Goal: Communication & Community: Answer question/provide support

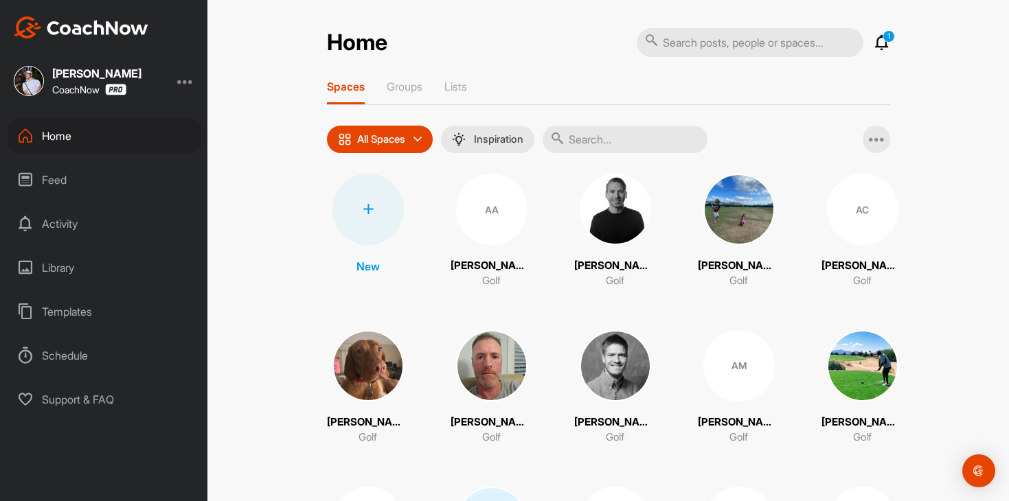
click at [883, 47] on icon at bounding box center [881, 42] width 16 height 16
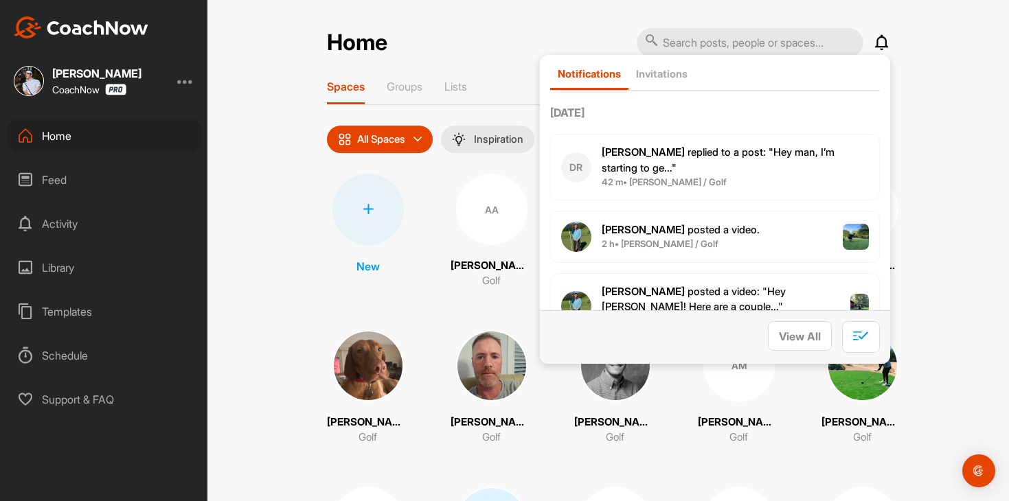
click at [803, 181] on span "42 m • Dean R. / Golf" at bounding box center [734, 183] width 267 height 14
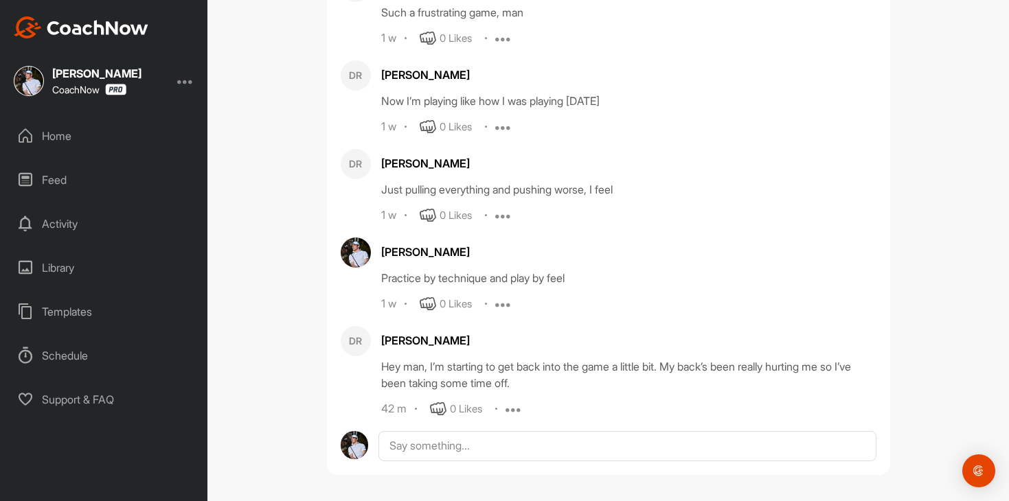
scroll to position [1213, 0]
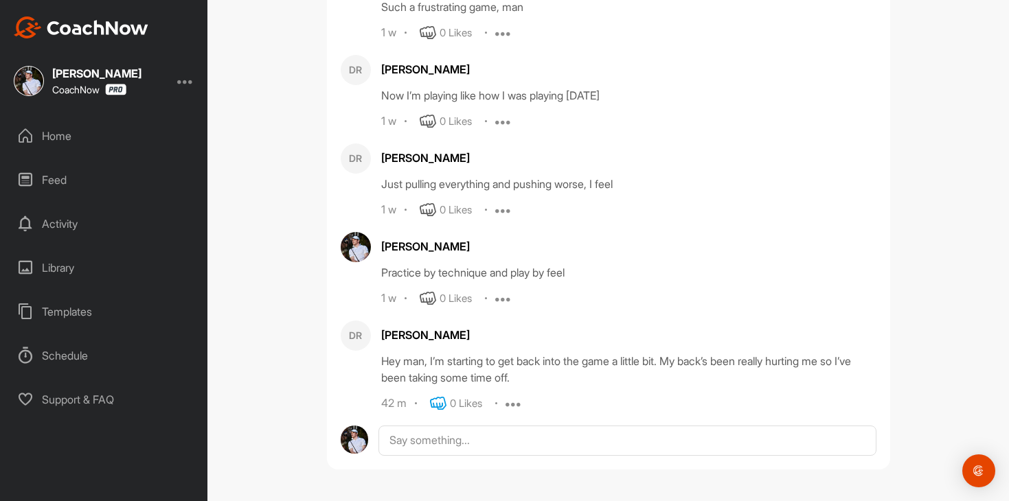
click at [439, 400] on icon at bounding box center [438, 403] width 16 height 16
click at [459, 441] on textarea at bounding box center [626, 494] width 497 height 137
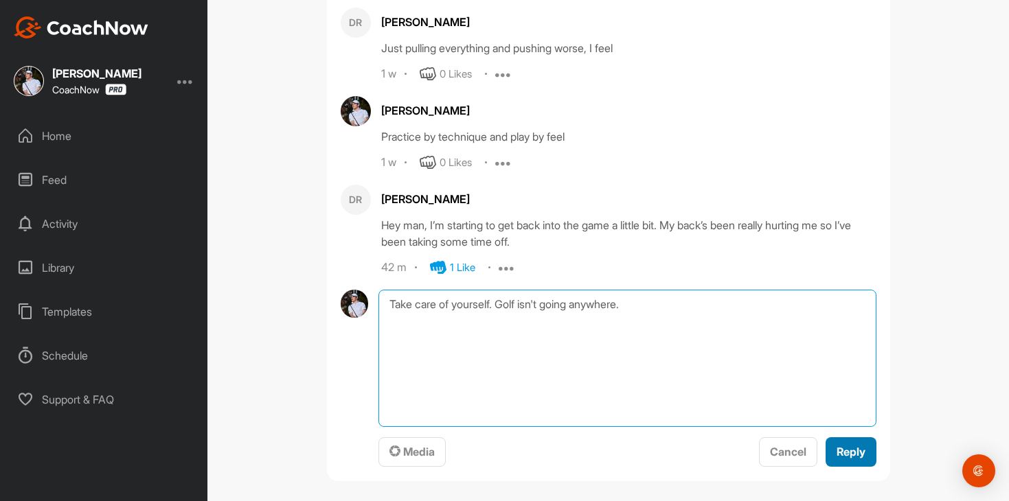
type textarea "Take care of yourself. Golf isn't going anywhere."
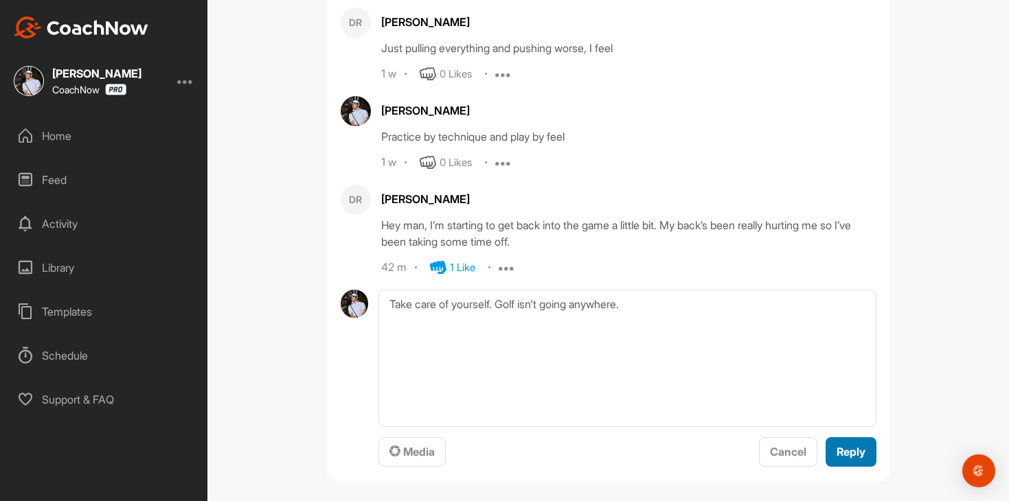
click at [848, 446] on span "Reply" at bounding box center [850, 452] width 29 height 14
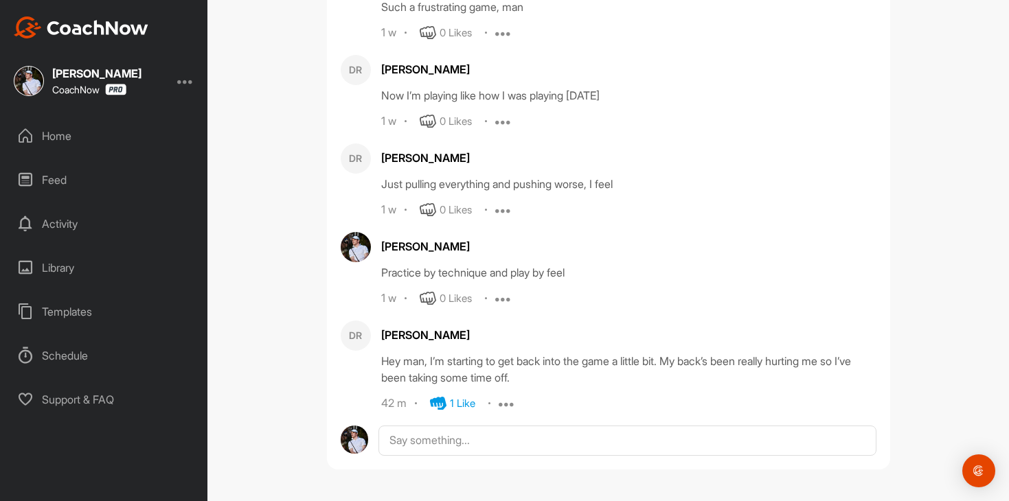
scroll to position [1302, 0]
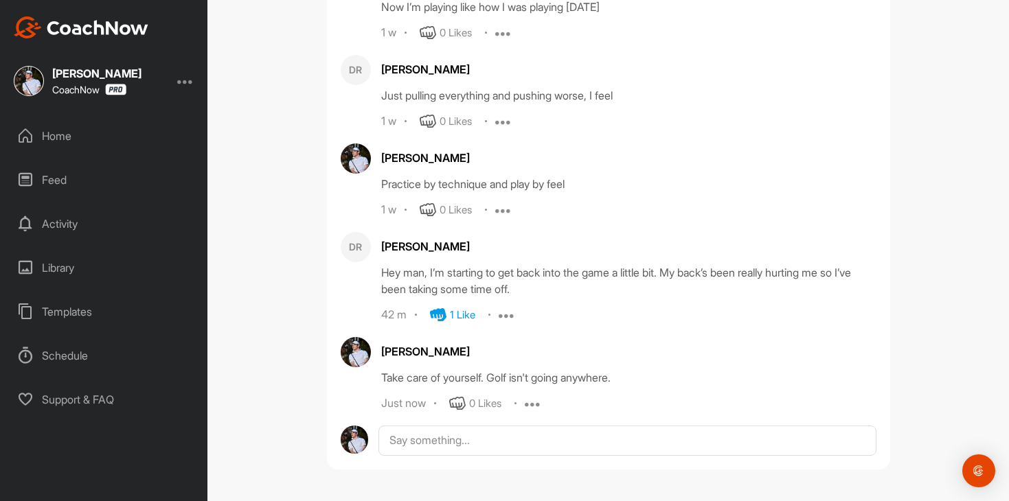
click at [87, 137] on div "Home" at bounding box center [105, 136] width 194 height 34
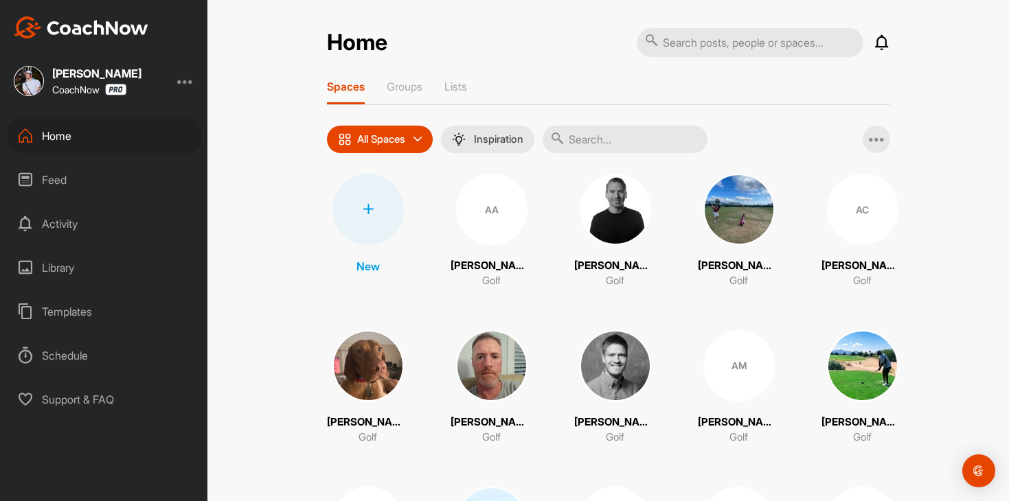
click at [636, 149] on input "text" at bounding box center [624, 139] width 165 height 27
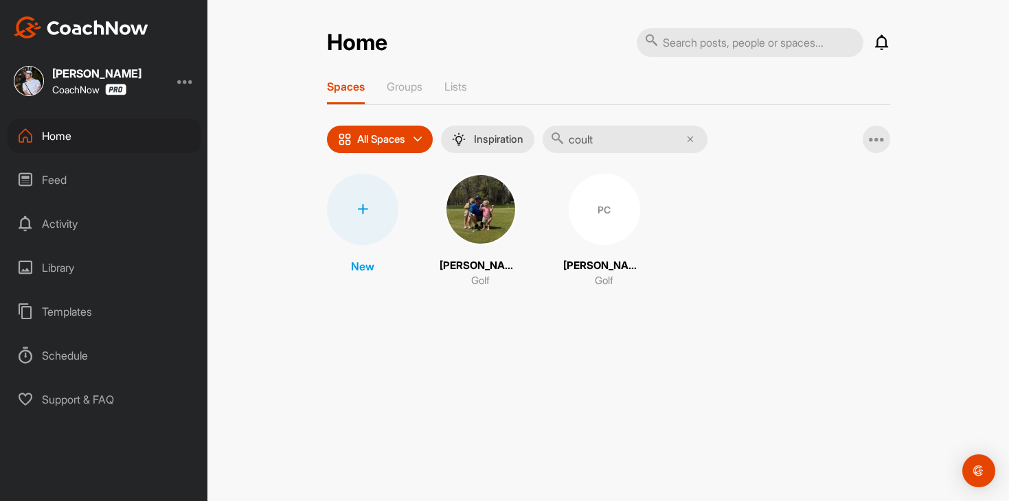
type input "coult"
click at [599, 208] on div "PC" at bounding box center [603, 209] width 71 height 71
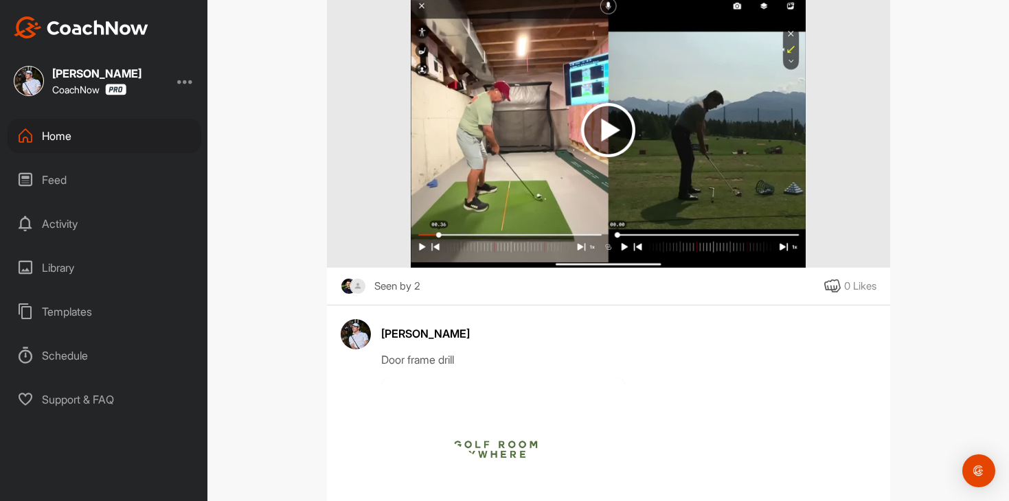
scroll to position [1892, 0]
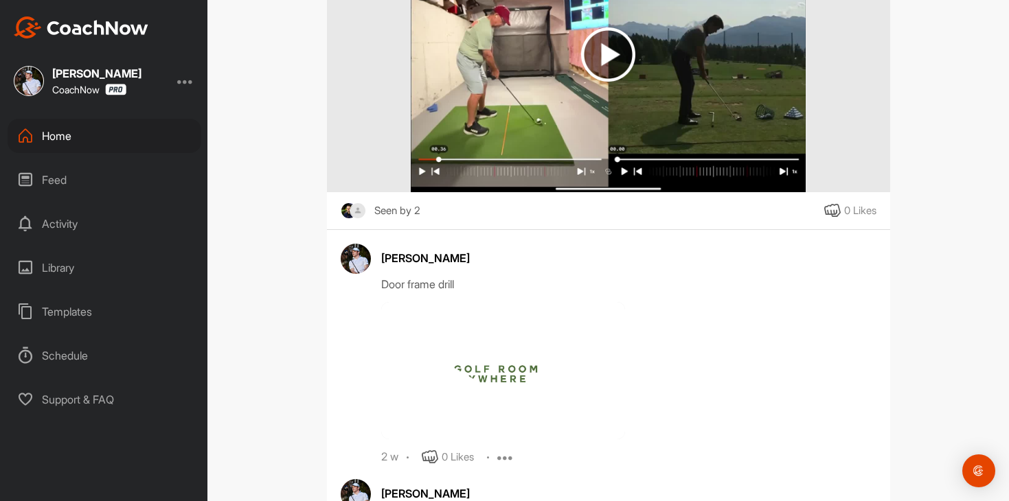
click at [104, 178] on div "Feed" at bounding box center [105, 180] width 194 height 34
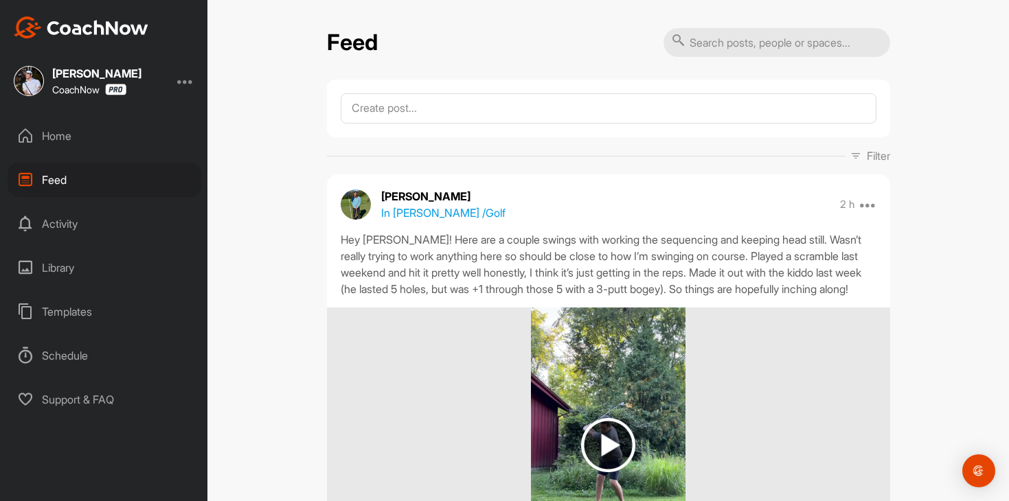
click at [771, 48] on input "text" at bounding box center [776, 42] width 227 height 29
type input "hyder"
click at [102, 152] on div "Home" at bounding box center [105, 136] width 194 height 34
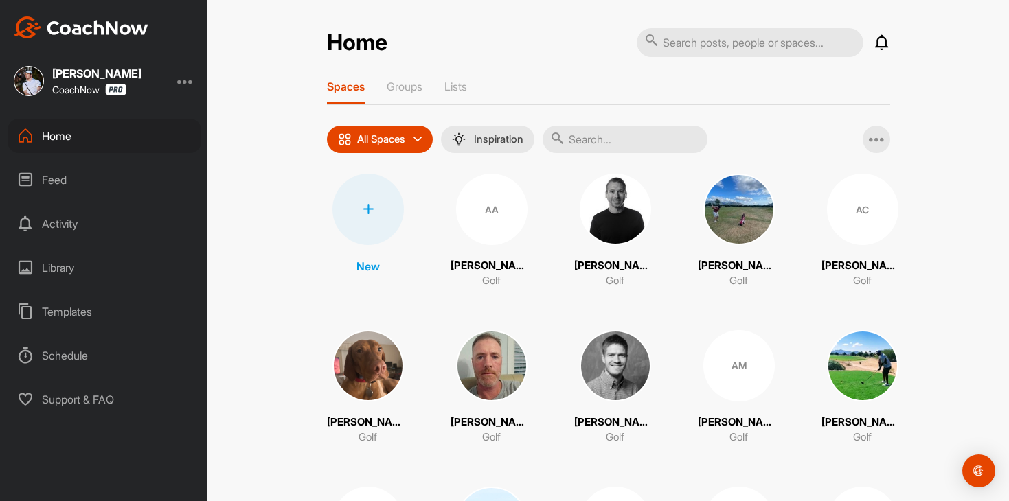
click at [599, 141] on input "text" at bounding box center [624, 139] width 165 height 27
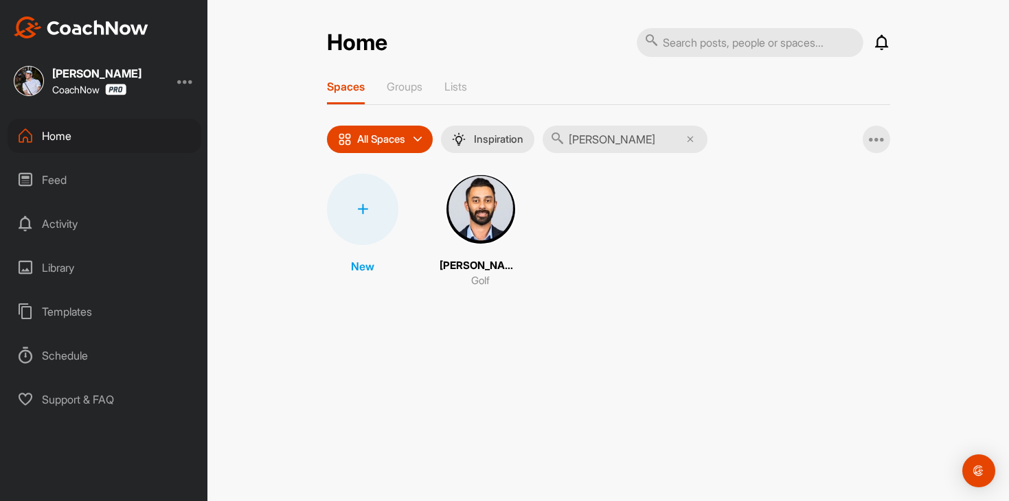
type input "hyder"
click at [480, 207] on img at bounding box center [480, 209] width 71 height 71
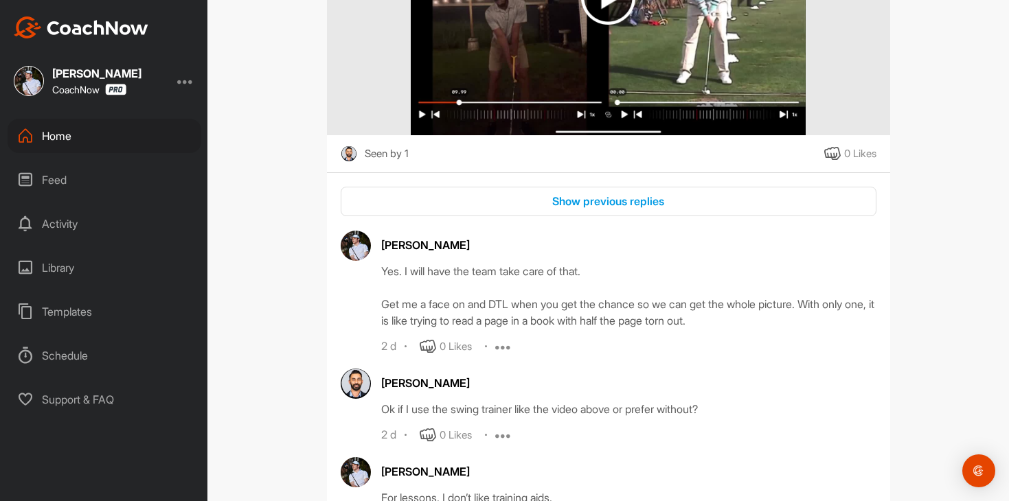
scroll to position [1747, 0]
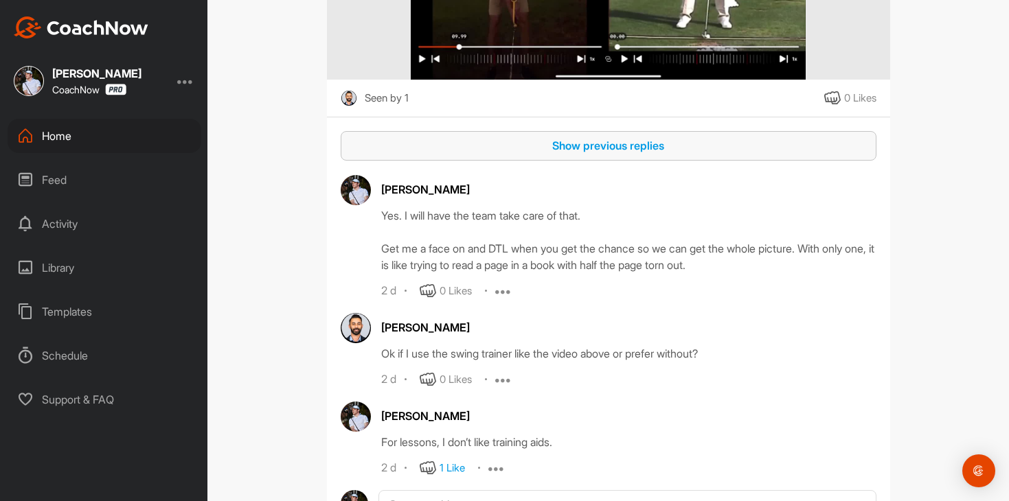
click at [639, 144] on div "Show previous replies" at bounding box center [609, 145] width 514 height 16
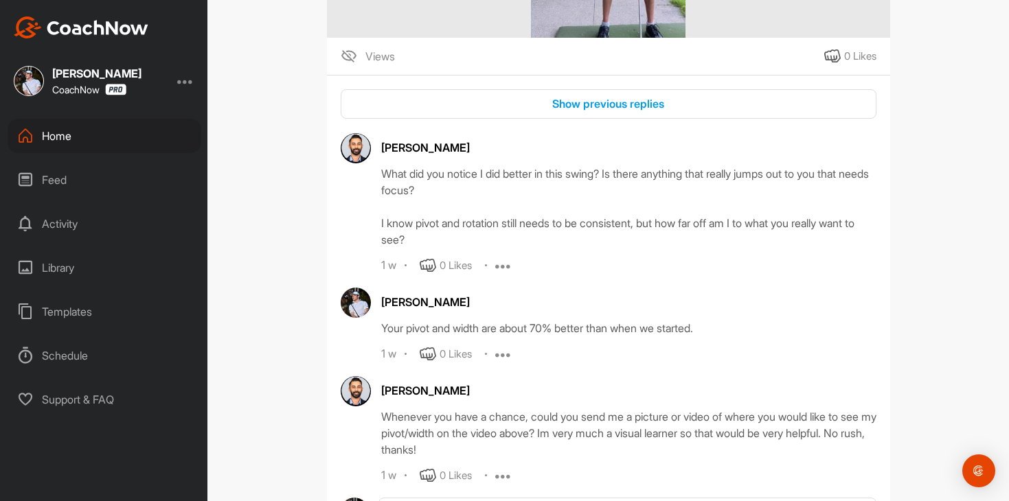
scroll to position [8400, 0]
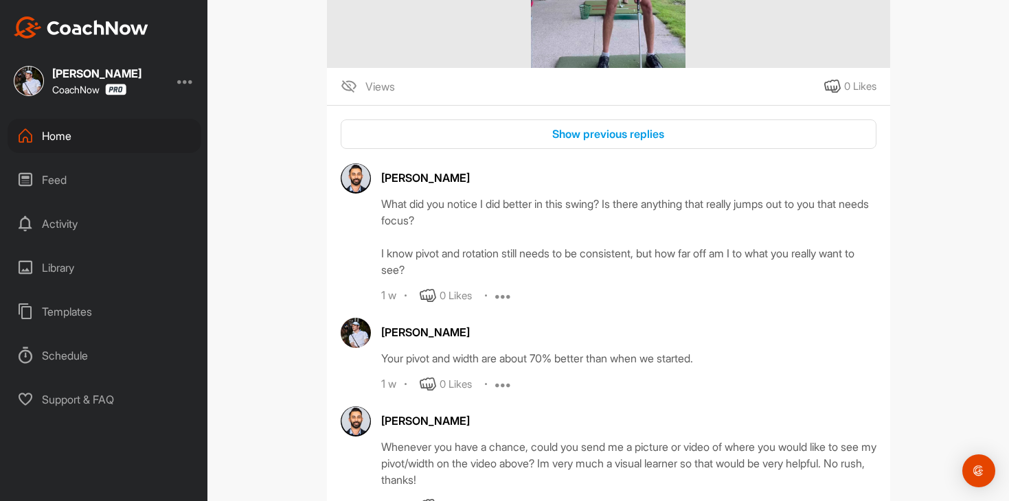
click at [611, 140] on div "Show previous replies Hashim Hyder What did you notice I did better in this swi…" at bounding box center [608, 331] width 563 height 453
click at [610, 142] on div "Show previous replies" at bounding box center [609, 134] width 514 height 16
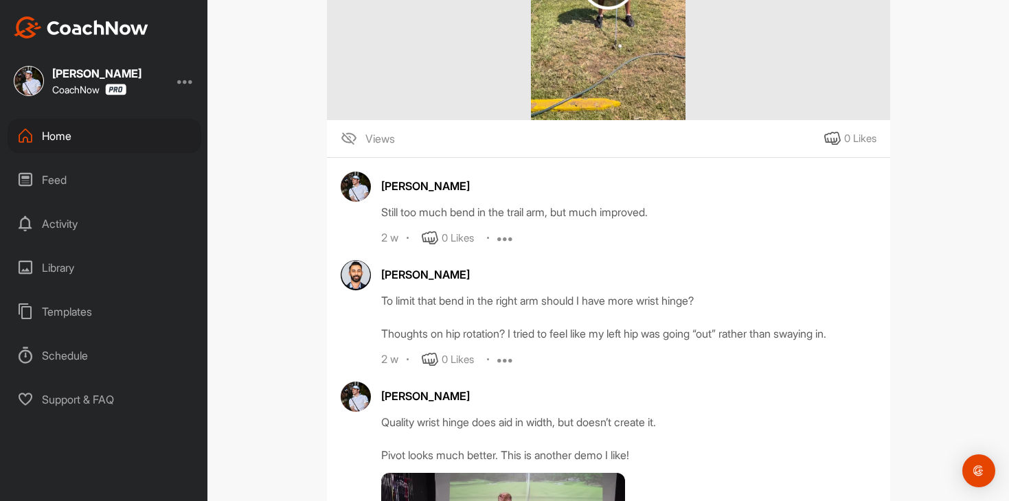
scroll to position [12759, 0]
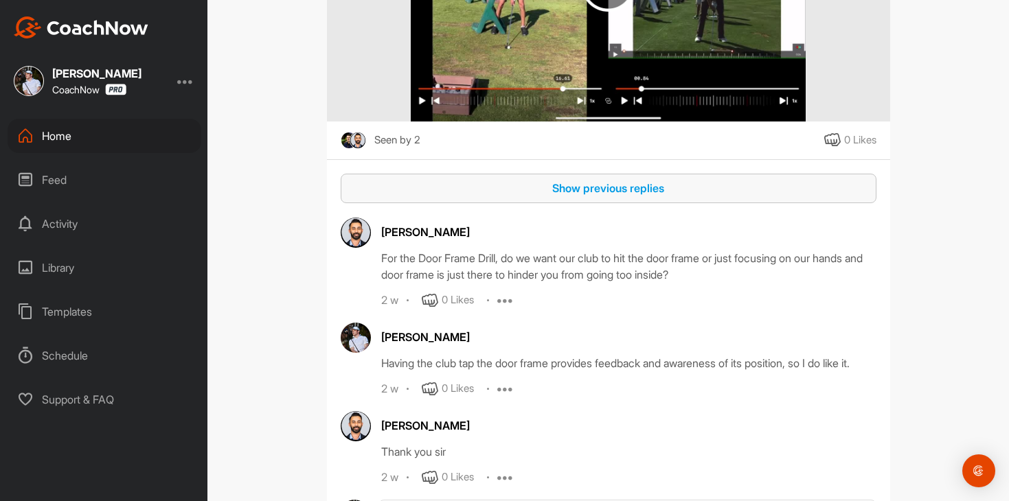
click at [617, 196] on div "Show previous replies" at bounding box center [609, 188] width 514 height 16
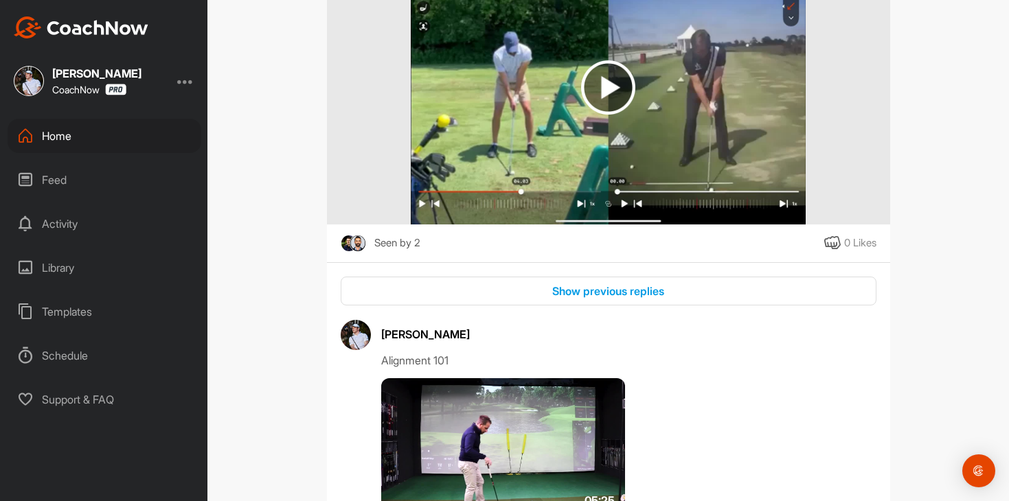
scroll to position [24141, 0]
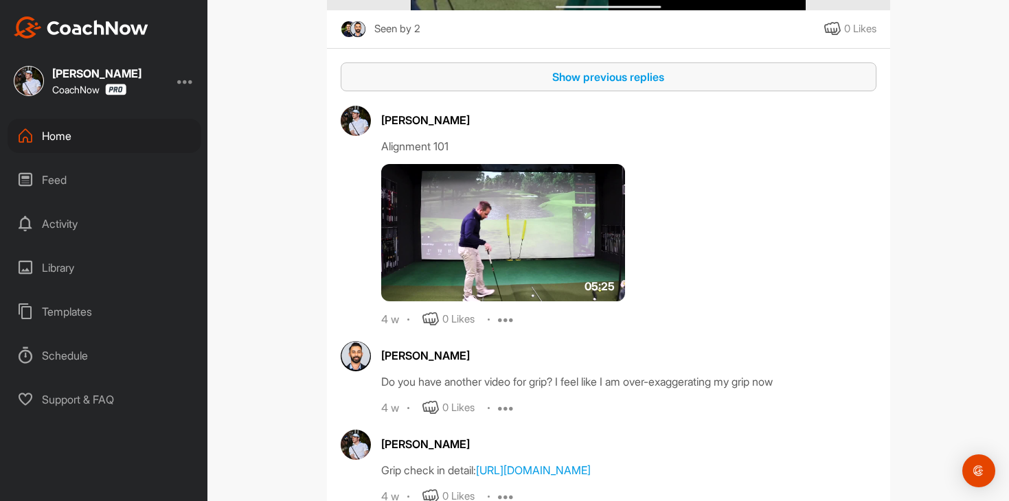
click at [605, 85] on div "Show previous replies" at bounding box center [609, 77] width 514 height 16
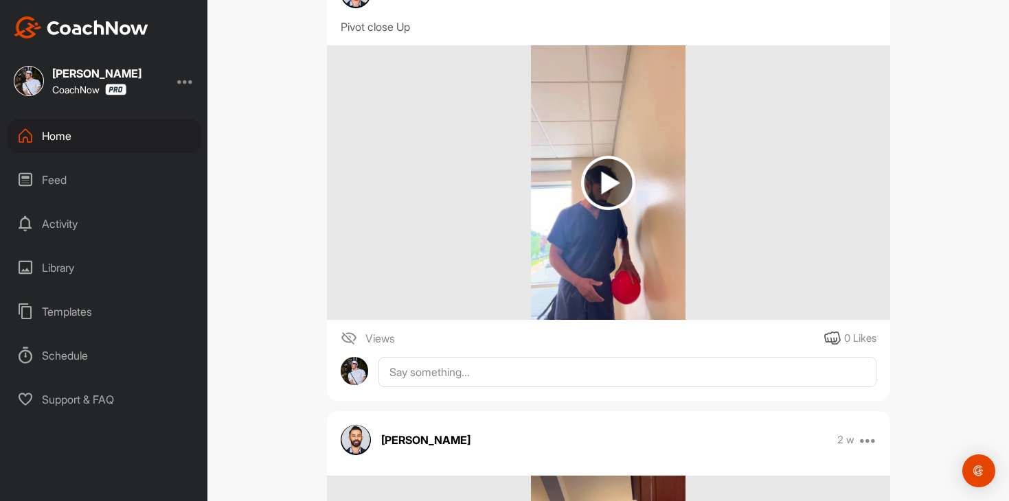
scroll to position [16467, 0]
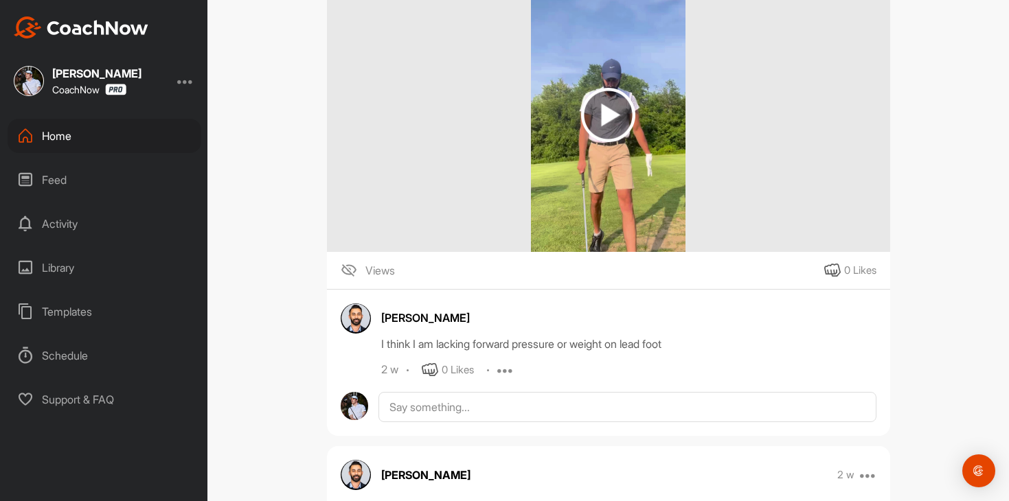
click at [128, 194] on div "Feed" at bounding box center [105, 180] width 194 height 34
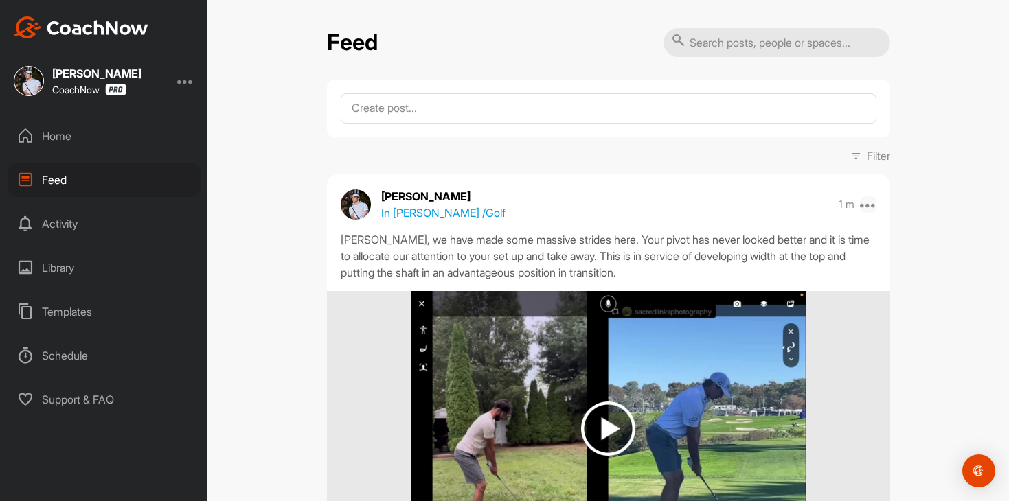
click at [869, 210] on icon at bounding box center [868, 204] width 16 height 16
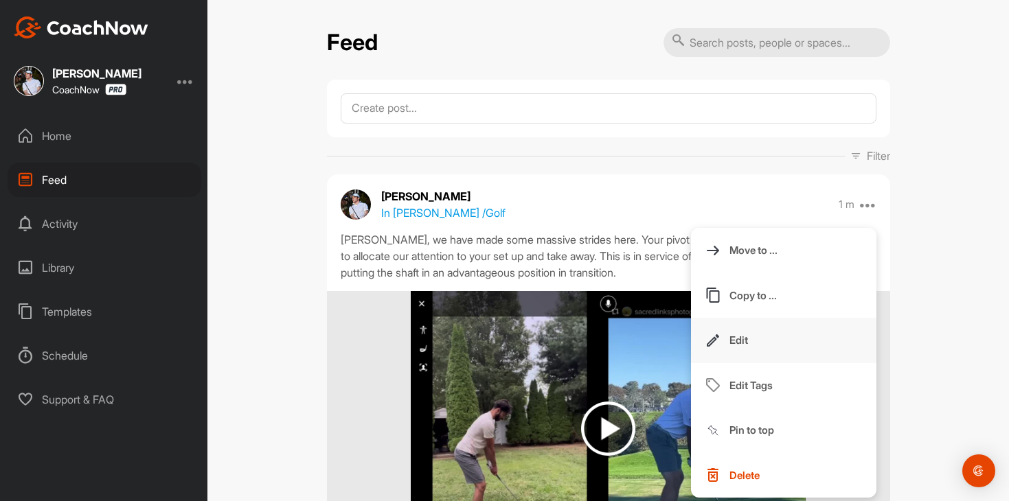
click at [752, 335] on button "Edit" at bounding box center [783, 340] width 185 height 45
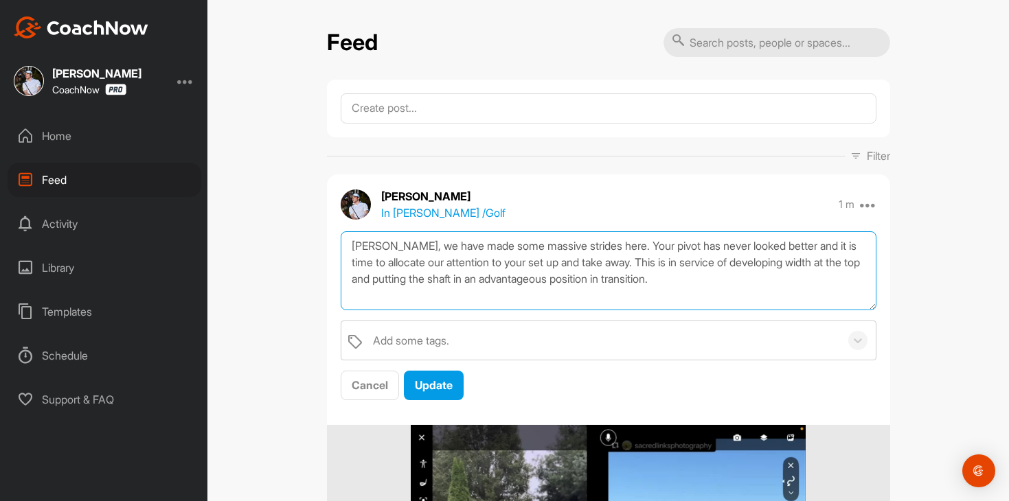
click at [744, 291] on textarea "Hashim, we have made some massive strides here. Your pivot has never looked bet…" at bounding box center [609, 270] width 536 height 79
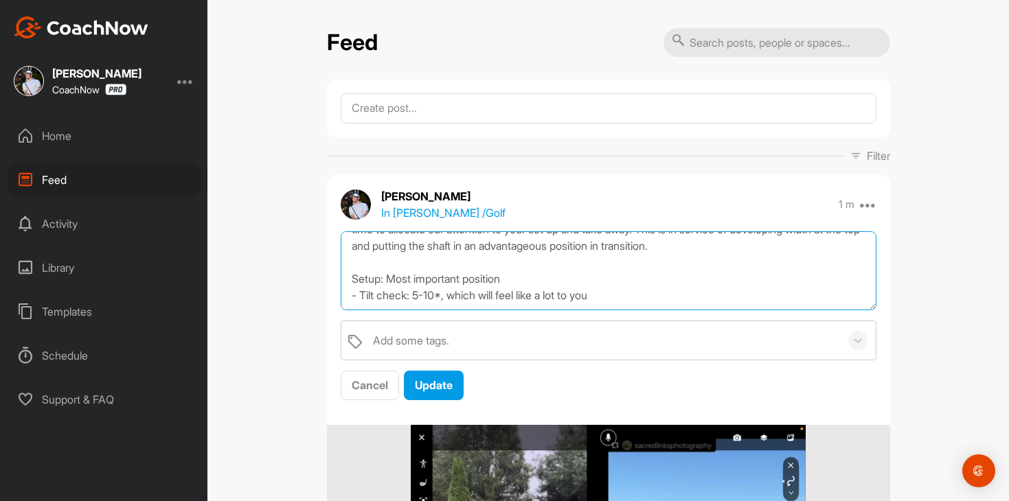
scroll to position [42, 0]
click at [347, 269] on textarea "Hashim, we have made some massive strides here. Your pivot has never looked bet…" at bounding box center [609, 270] width 536 height 79
click at [356, 299] on textarea "Hashim, we have made some massive strides here. Your pivot has never looked bet…" at bounding box center [609, 270] width 536 height 79
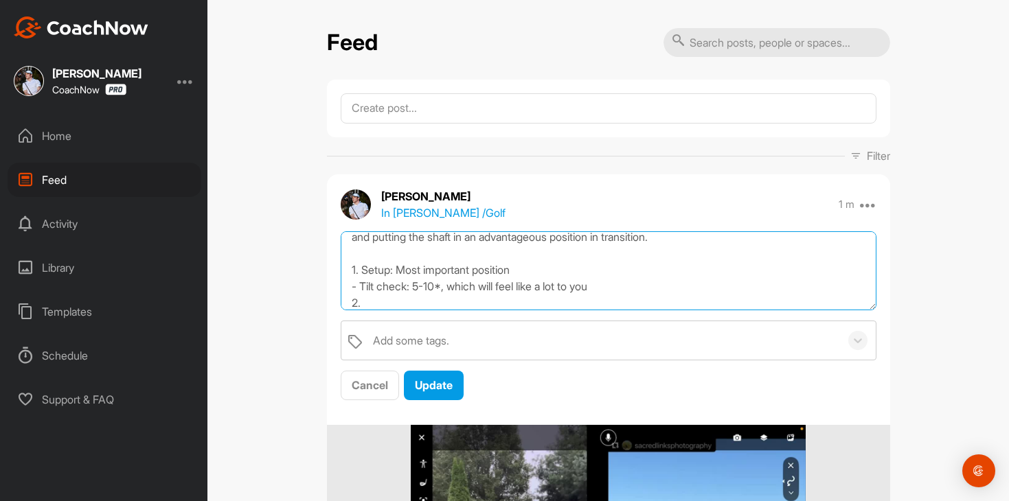
click at [651, 293] on textarea "Hashim, we have made some massive strides here. Your pivot has never looked bet…" at bounding box center [609, 270] width 536 height 79
click at [595, 300] on textarea "Hashim, we have made some massive strides here. Your pivot has never looked bet…" at bounding box center [609, 270] width 536 height 79
click at [727, 302] on textarea "Hashim, we have made some massive strides here. Your pivot has never looked bet…" at bounding box center [609, 270] width 536 height 79
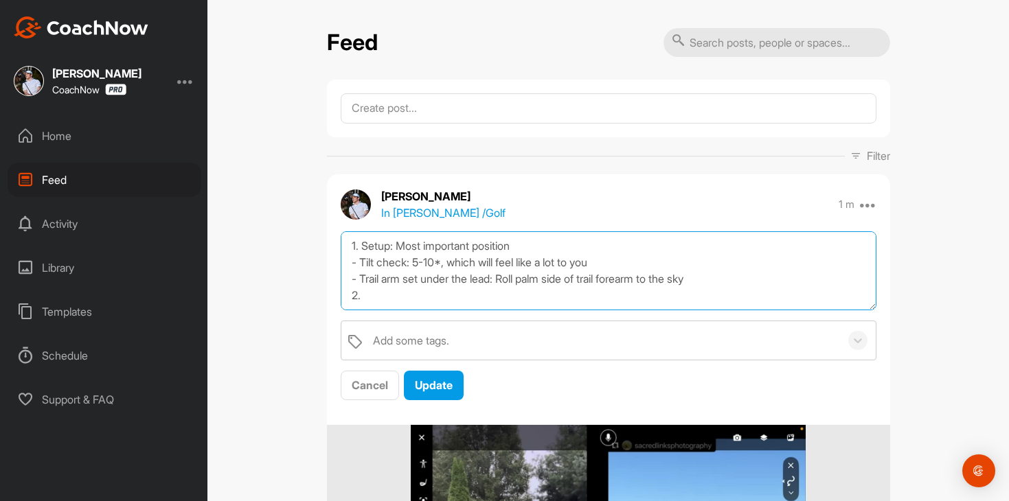
click at [461, 292] on textarea "Hashim, we have made some massive strides here. Your pivot has never looked bet…" at bounding box center [609, 270] width 536 height 79
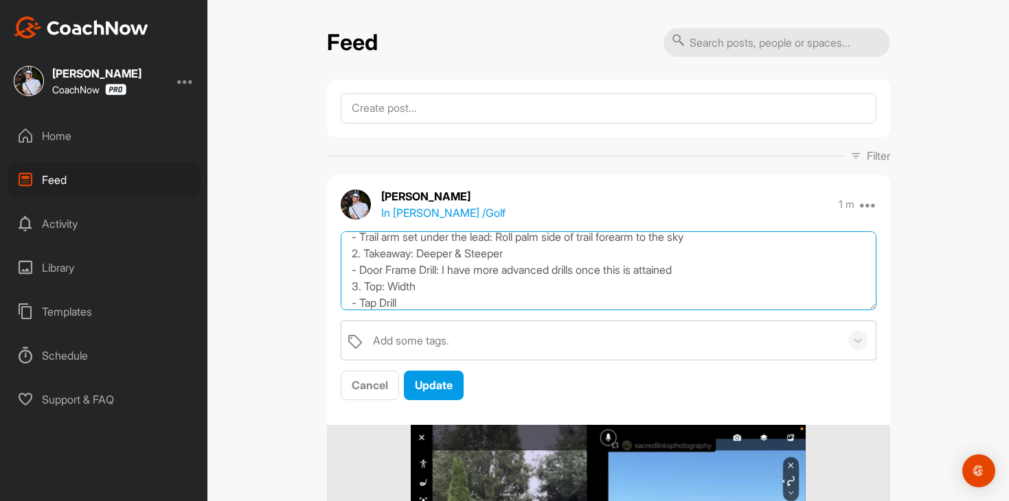
scroll to position [124, 0]
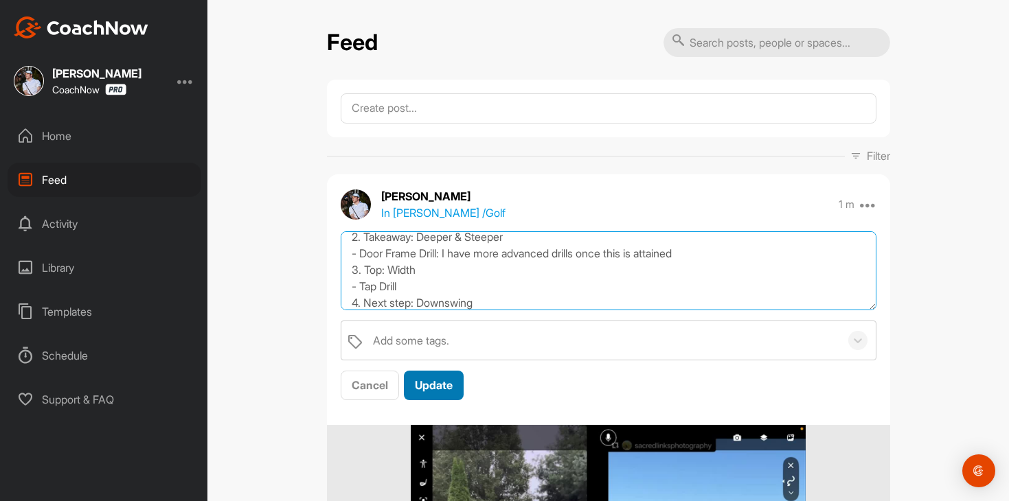
type textarea "Hashim, we have made some massive strides here. Your pivot has never looked bet…"
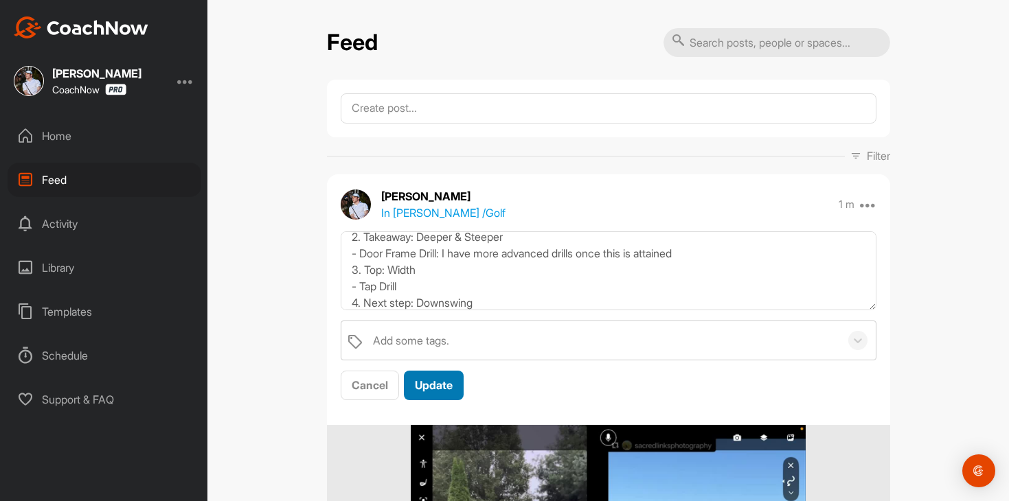
click at [415, 377] on button "Update" at bounding box center [434, 386] width 60 height 30
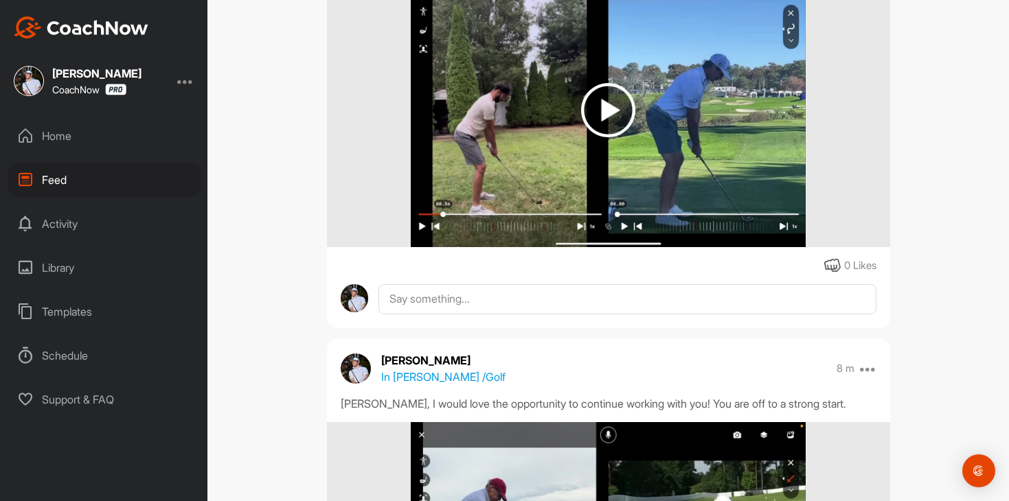
scroll to position [433, 0]
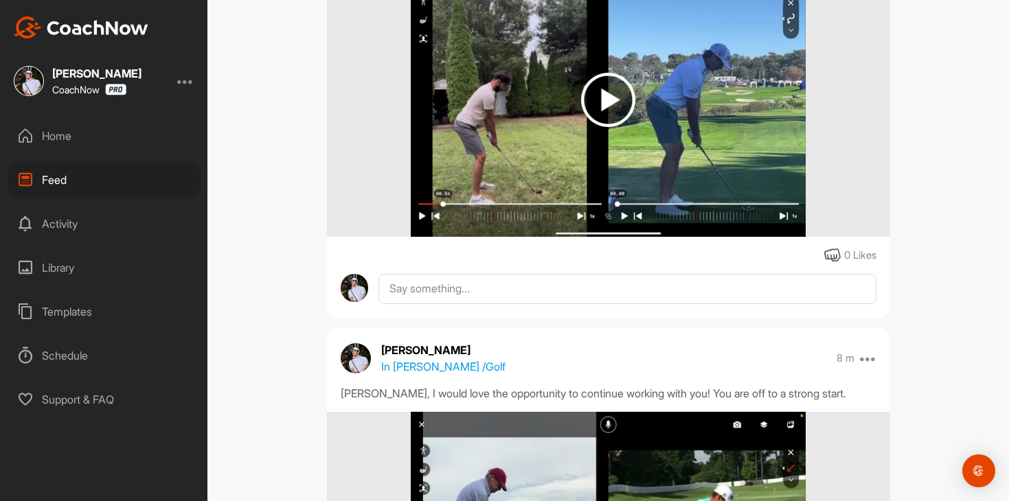
click at [457, 306] on div "Alex Shattuck In Hashim Hyder / Golf 3 m Move to ... Copy to ... Edit Edit Tags…" at bounding box center [608, 29] width 563 height 577
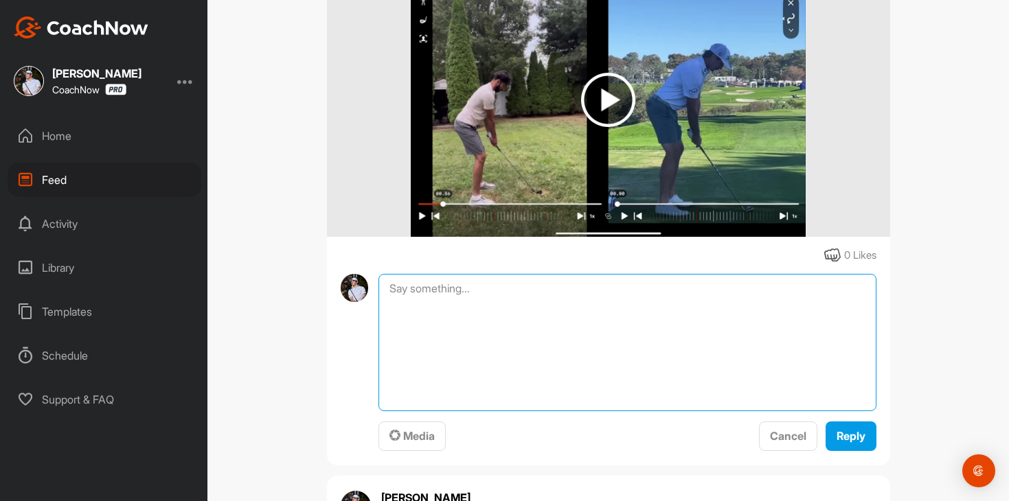
click at [459, 292] on textarea at bounding box center [626, 342] width 497 height 137
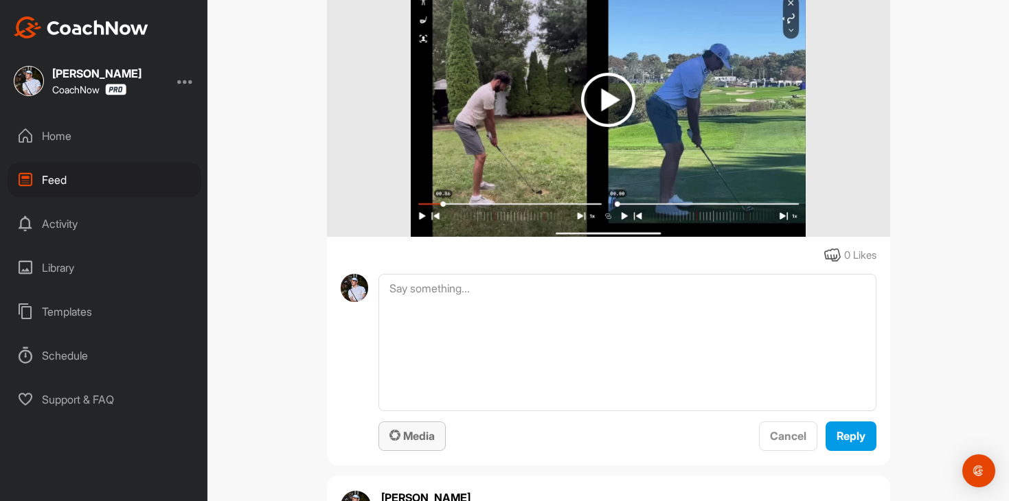
click at [415, 429] on div "Media" at bounding box center [411, 436] width 45 height 16
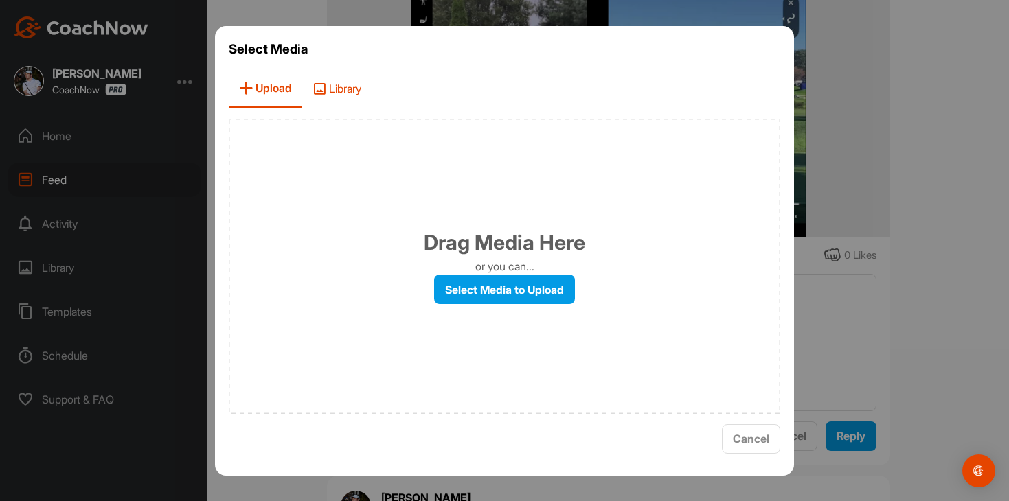
click at [343, 99] on span "Library" at bounding box center [336, 88] width 69 height 39
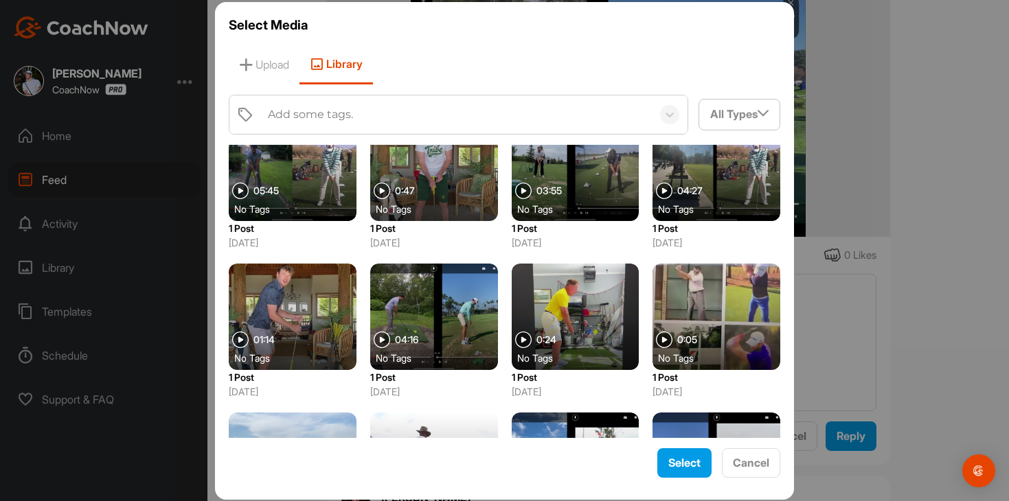
scroll to position [927, 0]
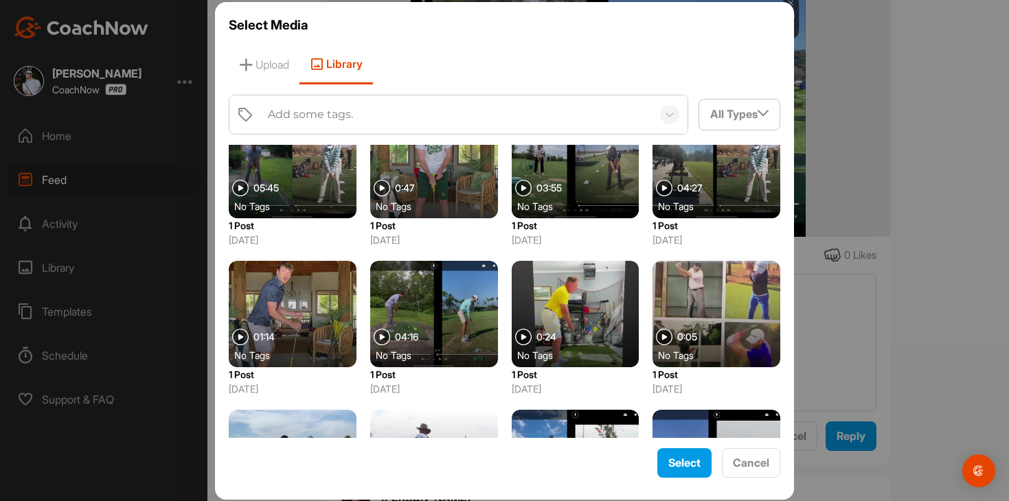
click at [446, 196] on div at bounding box center [434, 165] width 128 height 106
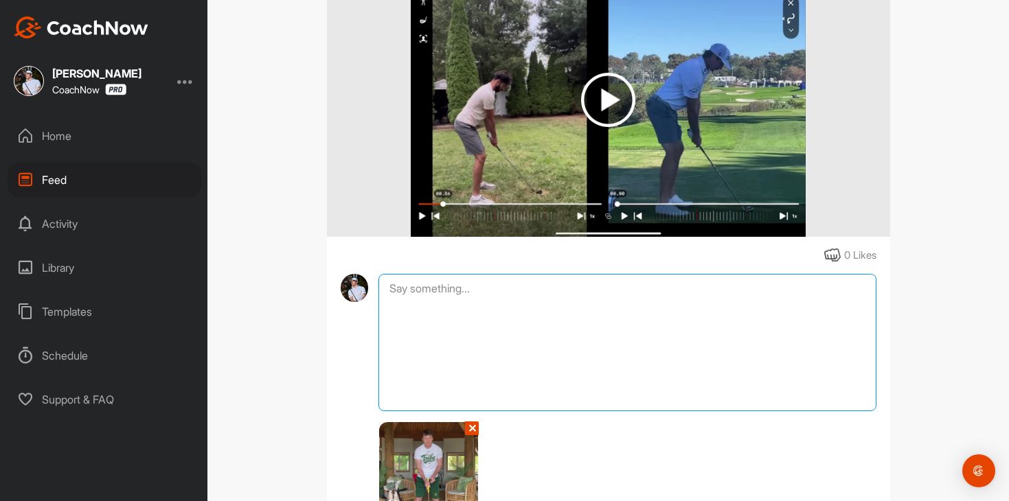
click at [493, 300] on textarea at bounding box center [626, 342] width 497 height 137
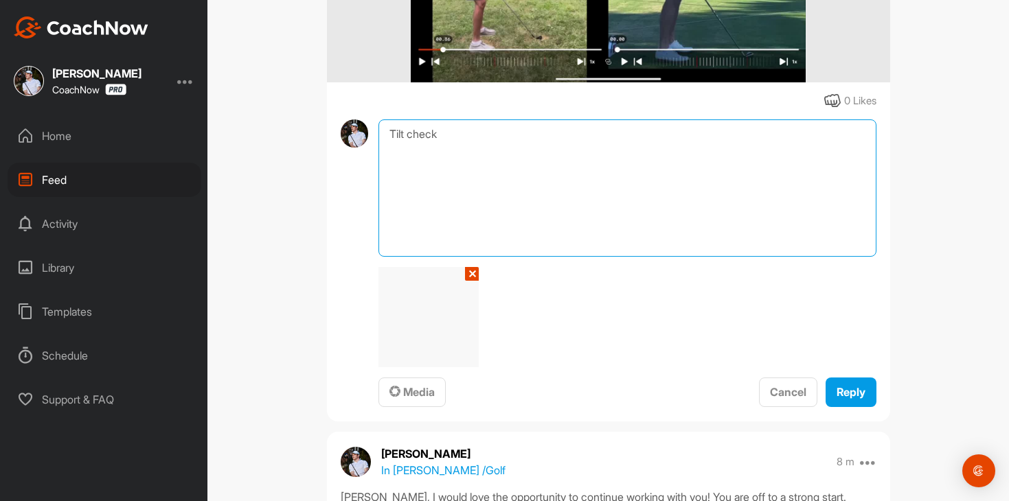
scroll to position [606, 0]
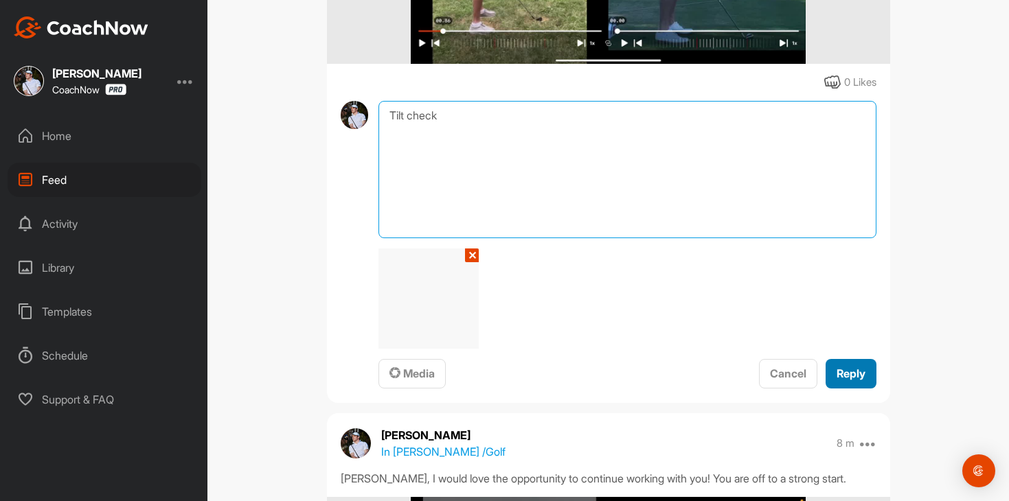
type textarea "Tilt check"
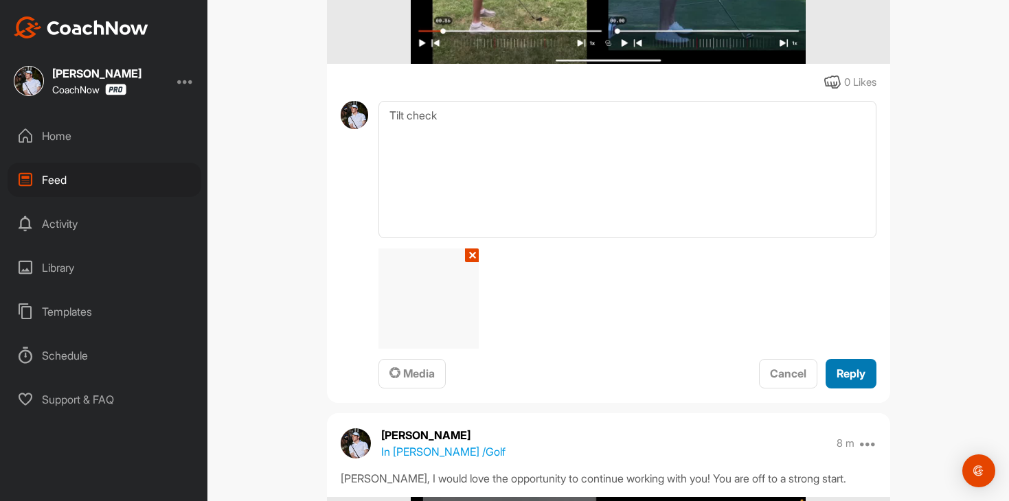
click at [857, 373] on span "Reply" at bounding box center [850, 374] width 29 height 14
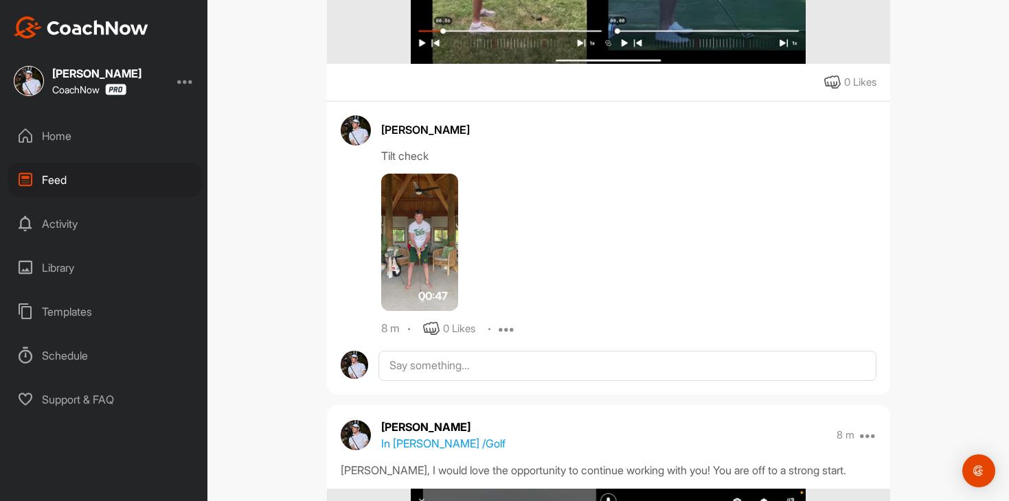
click at [138, 141] on div "Home" at bounding box center [105, 136] width 194 height 34
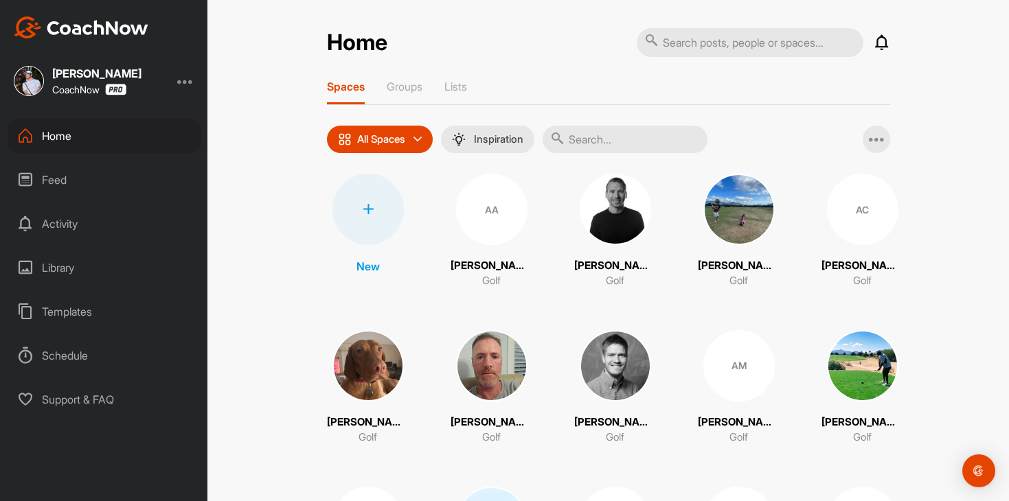
click at [137, 187] on div "Feed" at bounding box center [105, 180] width 194 height 34
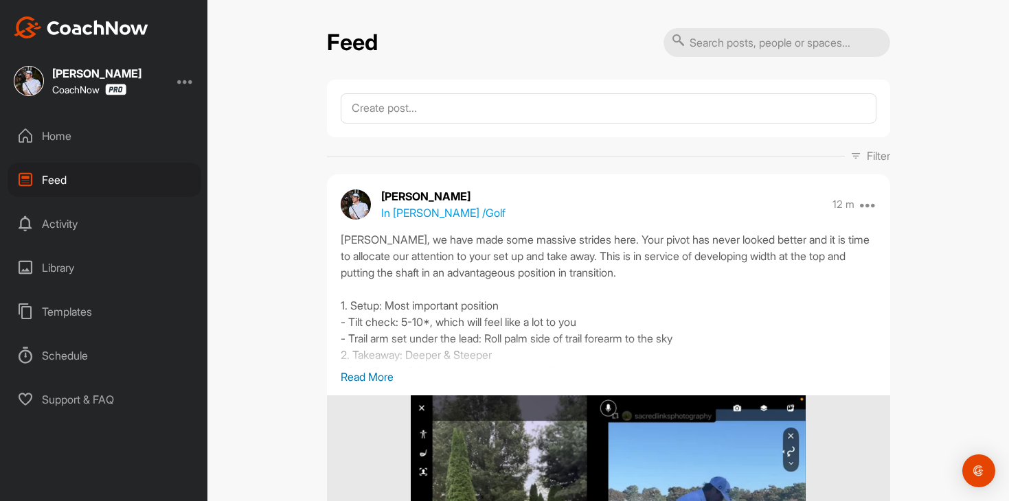
click at [124, 153] on div "Home Feed Activity Library Templates Schedule Support & FAQ" at bounding box center [103, 268] width 207 height 298
click at [124, 139] on div "Home" at bounding box center [105, 136] width 194 height 34
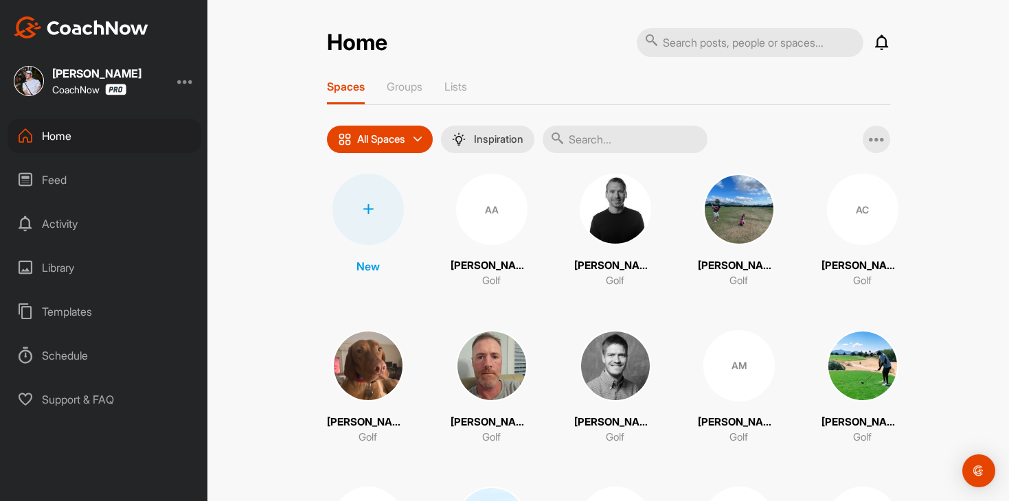
click at [124, 174] on div "Feed" at bounding box center [105, 180] width 194 height 34
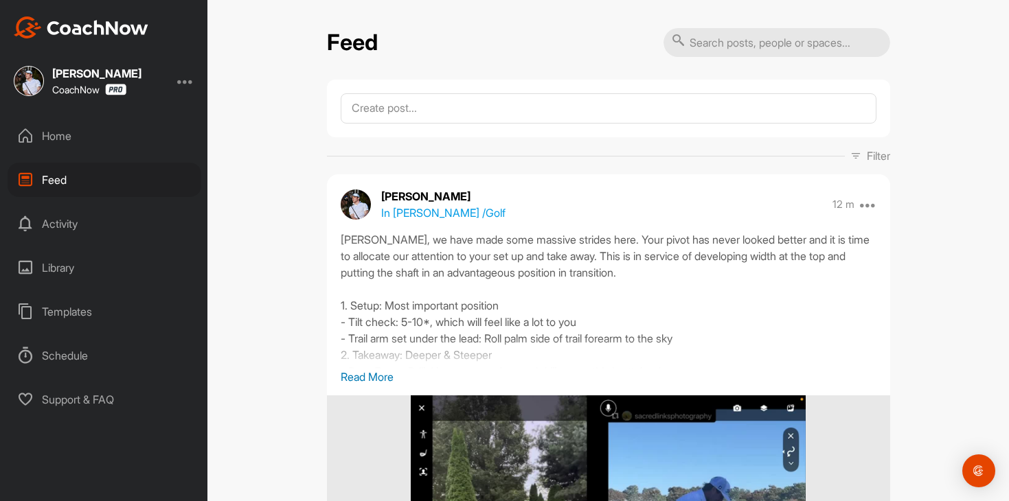
click at [120, 142] on div "Home" at bounding box center [105, 136] width 194 height 34
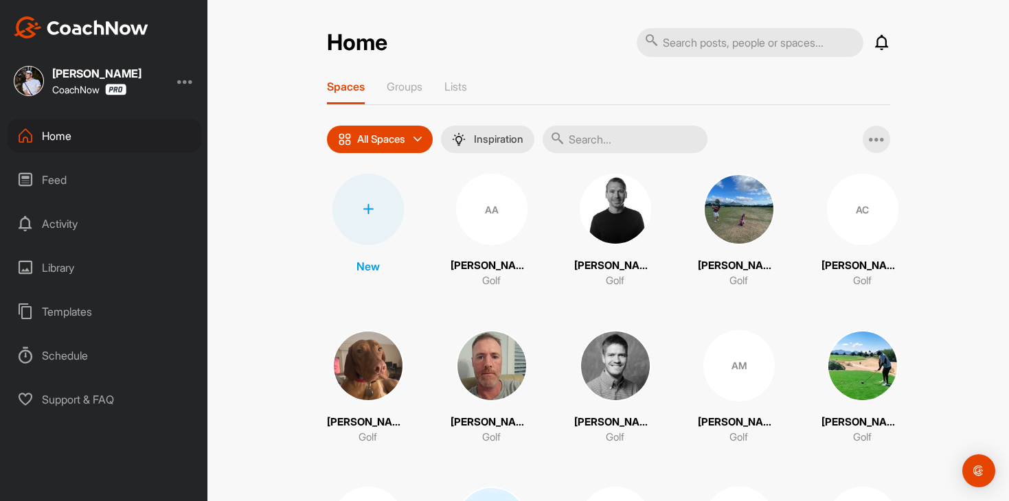
click at [126, 182] on div "Feed" at bounding box center [105, 180] width 194 height 34
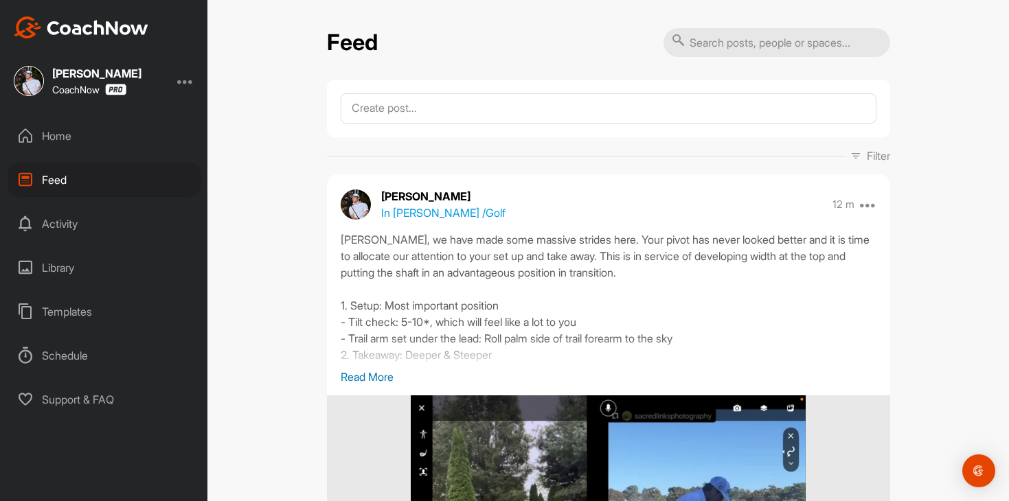
click at [108, 142] on div "Home" at bounding box center [105, 136] width 194 height 34
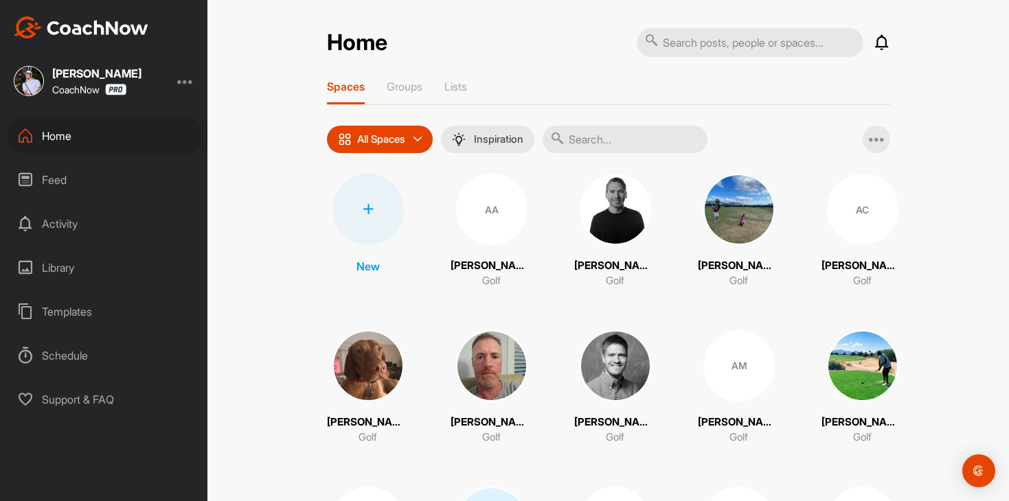
click at [100, 179] on div "Feed" at bounding box center [105, 180] width 194 height 34
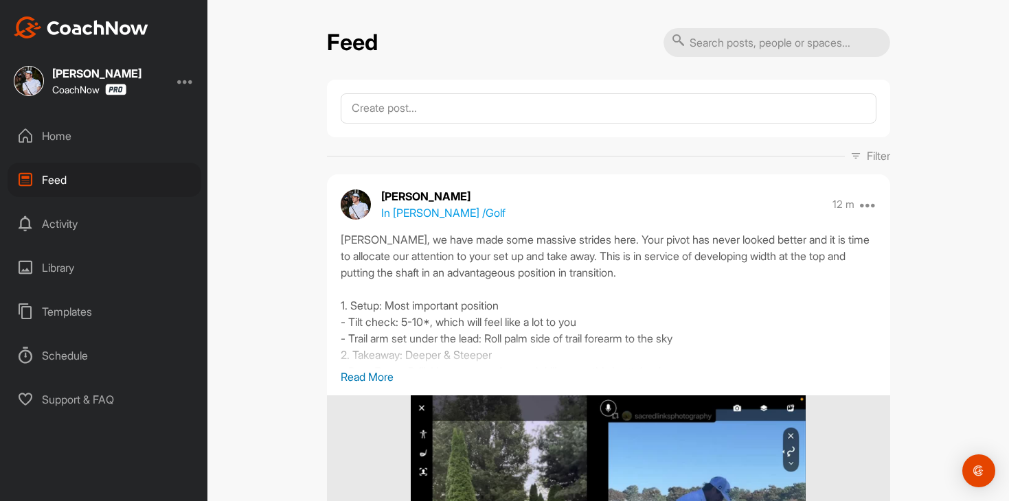
click at [105, 139] on div "Home" at bounding box center [105, 136] width 194 height 34
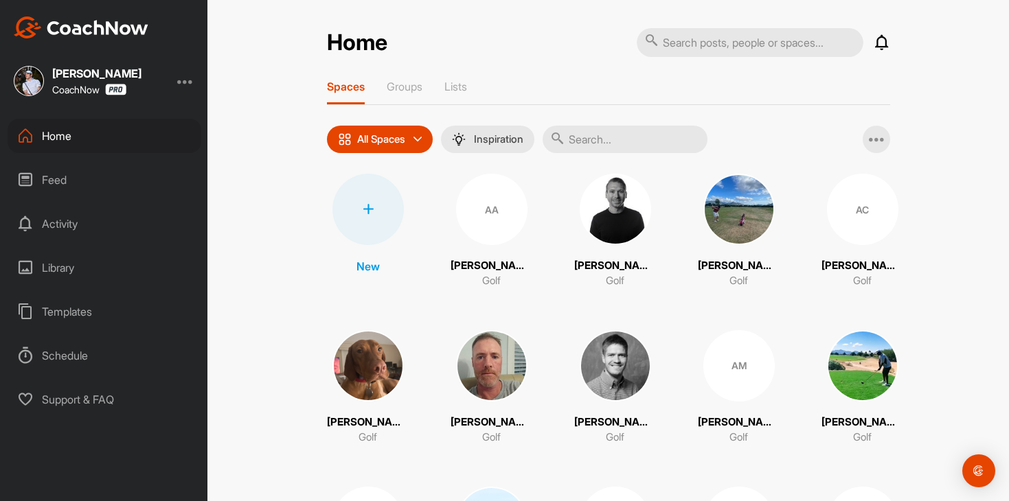
click at [108, 171] on div "Feed" at bounding box center [105, 180] width 194 height 34
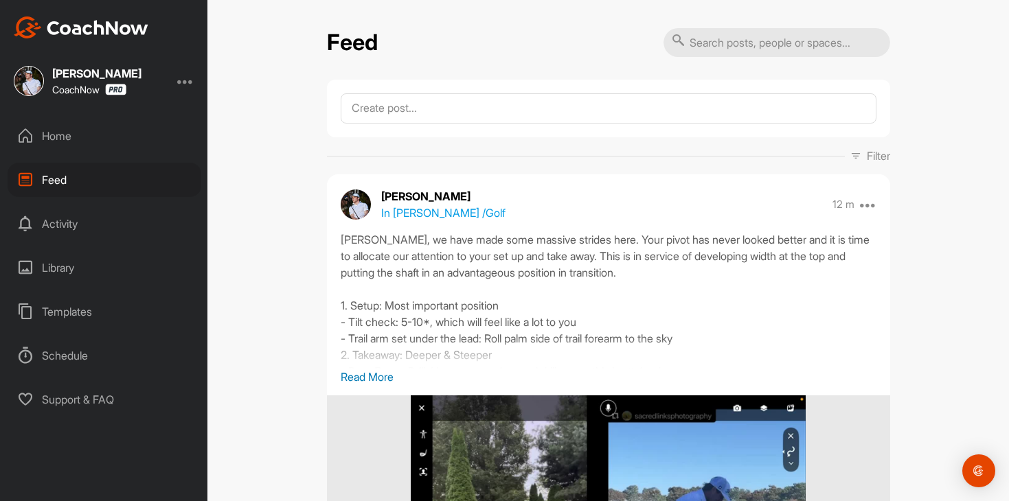
click at [118, 143] on div "Home" at bounding box center [105, 136] width 194 height 34
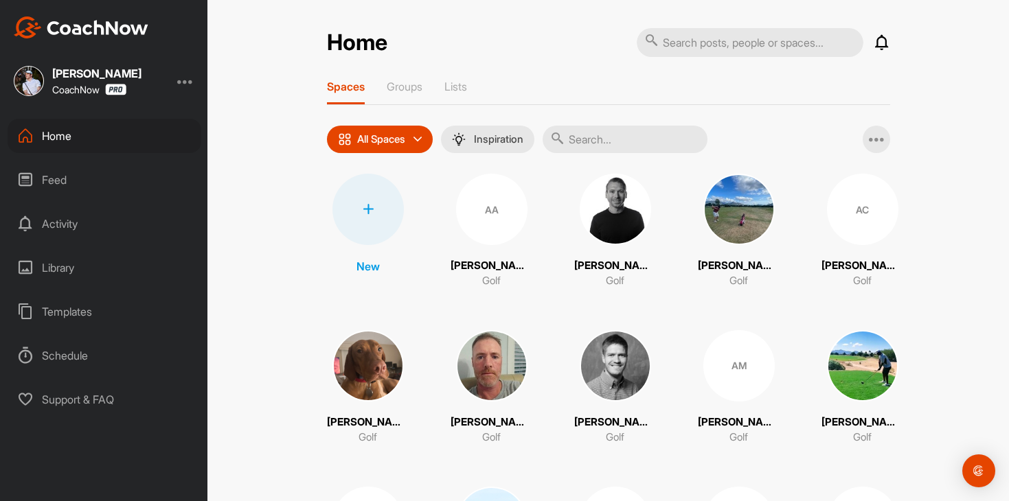
click at [115, 204] on div "Home Feed Activity Library Templates Schedule Support & FAQ" at bounding box center [103, 268] width 207 height 298
click at [120, 186] on div "Feed" at bounding box center [105, 180] width 194 height 34
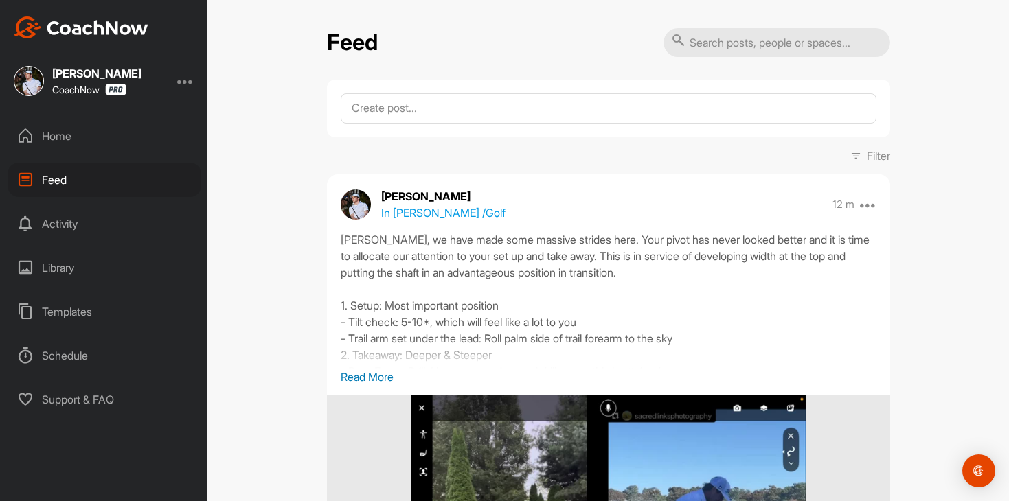
click at [113, 150] on div "Home" at bounding box center [105, 136] width 194 height 34
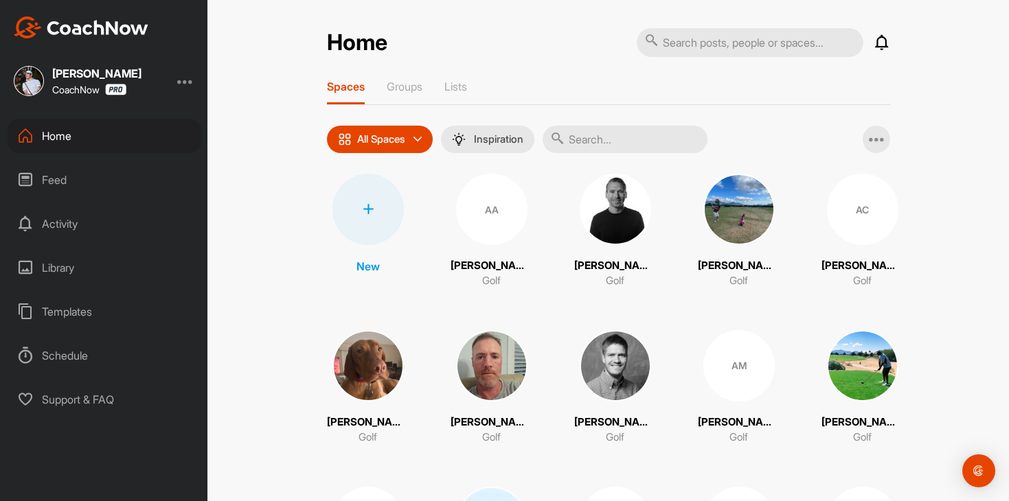
click at [122, 183] on div "Feed" at bounding box center [105, 180] width 194 height 34
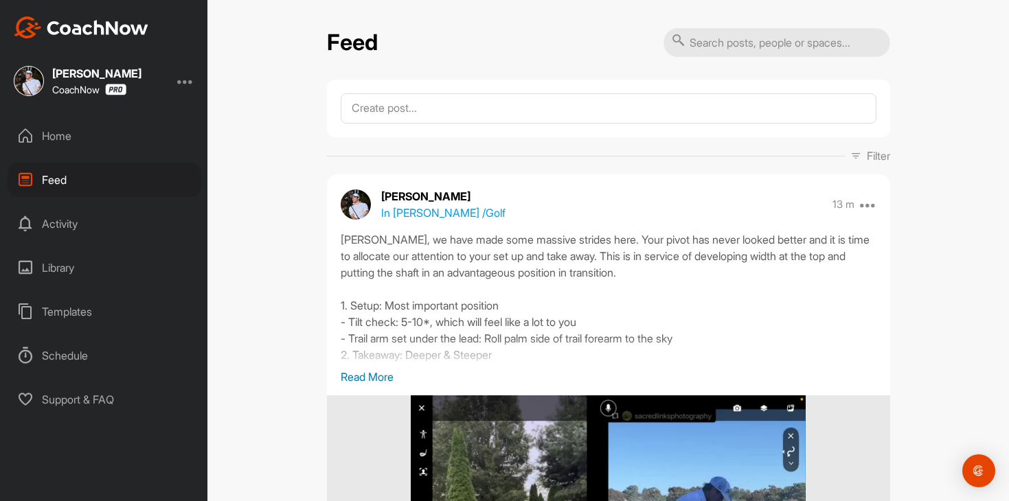
click at [133, 139] on div "Home" at bounding box center [105, 136] width 194 height 34
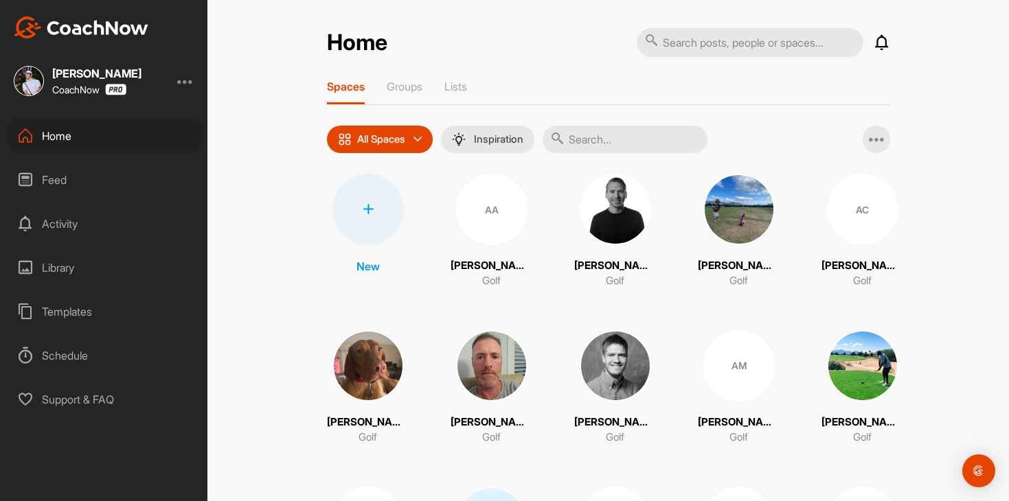
click at [133, 183] on div "Feed" at bounding box center [105, 180] width 194 height 34
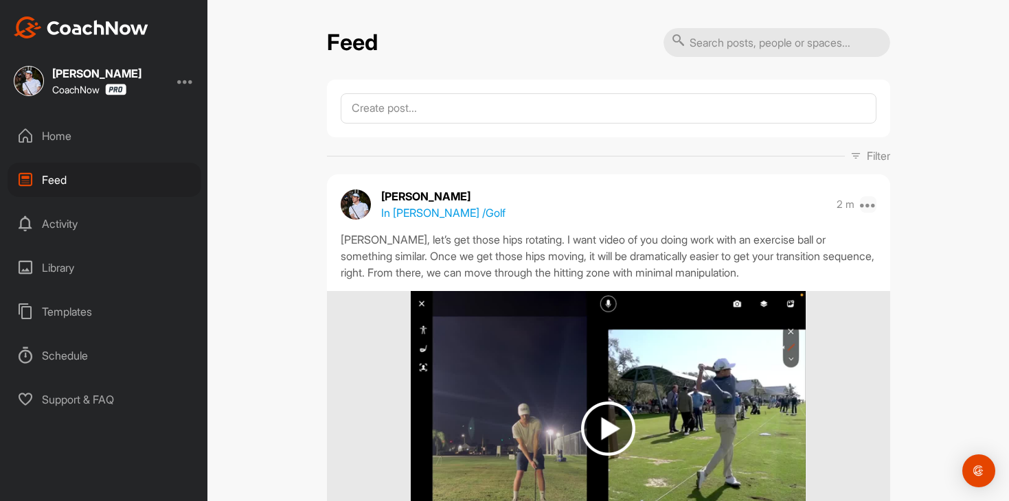
click at [871, 201] on icon at bounding box center [868, 204] width 16 height 16
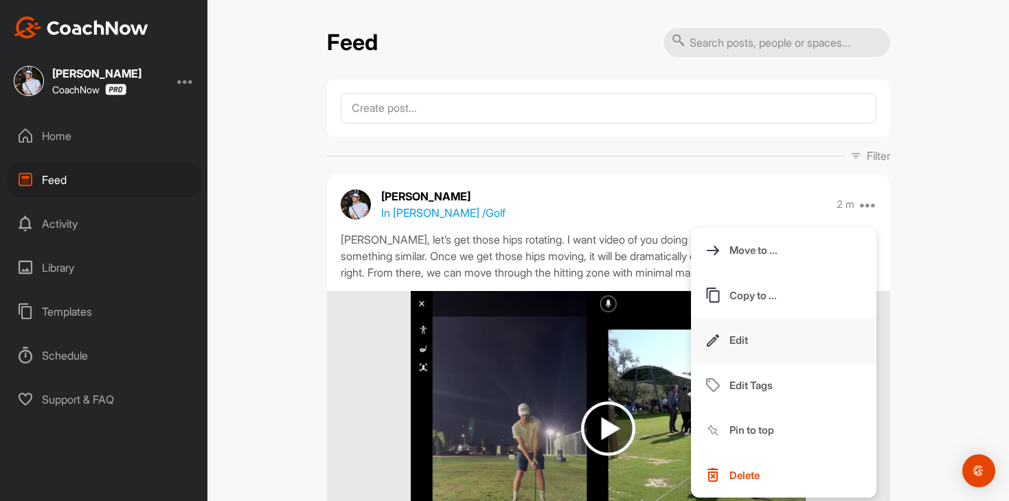
click at [755, 336] on button "Edit" at bounding box center [783, 340] width 185 height 45
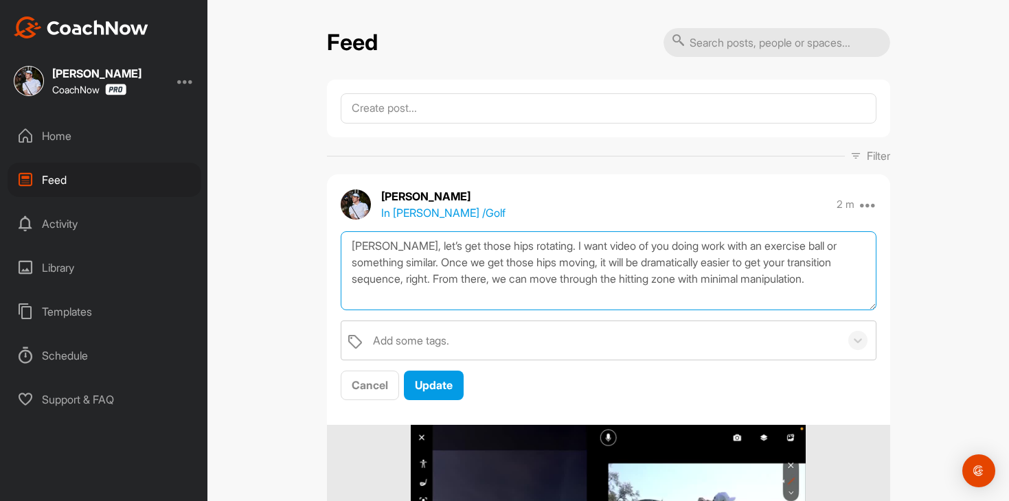
click at [819, 296] on textarea "Spencer, let’s get those hips rotating. I want video of you doing work with an …" at bounding box center [609, 270] width 536 height 79
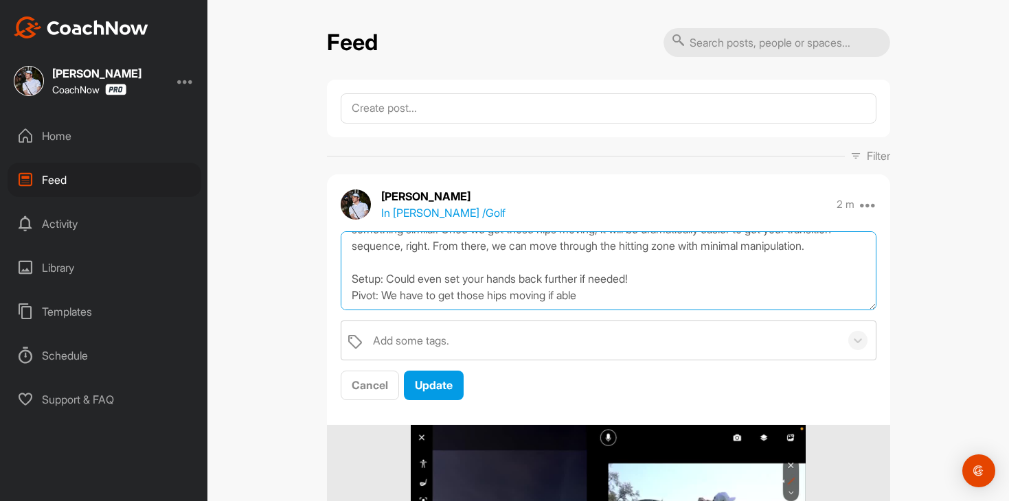
scroll to position [58, 0]
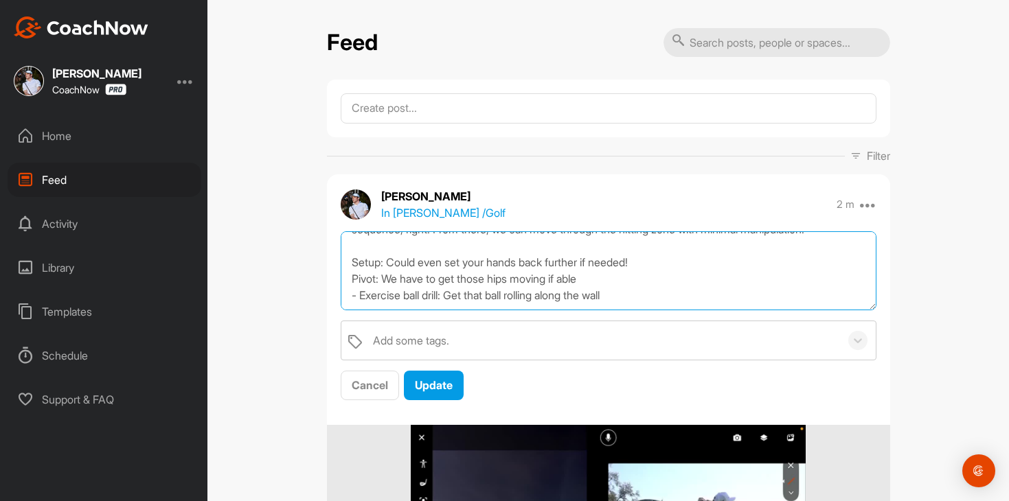
click at [349, 266] on textarea "Spencer, let’s get those hips rotating. I want video of you doing work with an …" at bounding box center [609, 270] width 536 height 79
click at [351, 284] on textarea "Spencer, let’s get those hips rotating. I want video of you doing work with an …" at bounding box center [609, 270] width 536 height 79
click at [633, 299] on textarea "Spencer, let’s get those hips rotating. I want video of you doing work with an …" at bounding box center [609, 270] width 536 height 79
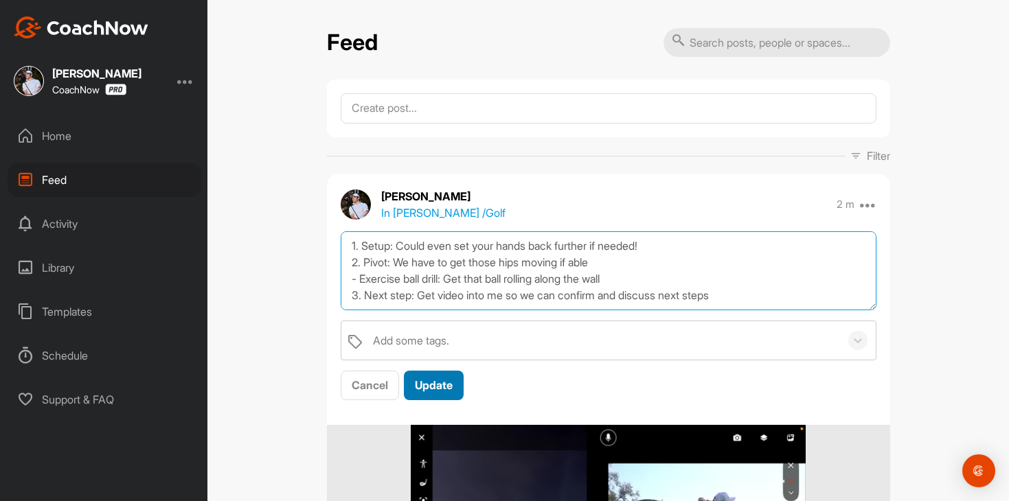
type textarea "Spencer, let’s get those hips rotating. I want video of you doing work with an …"
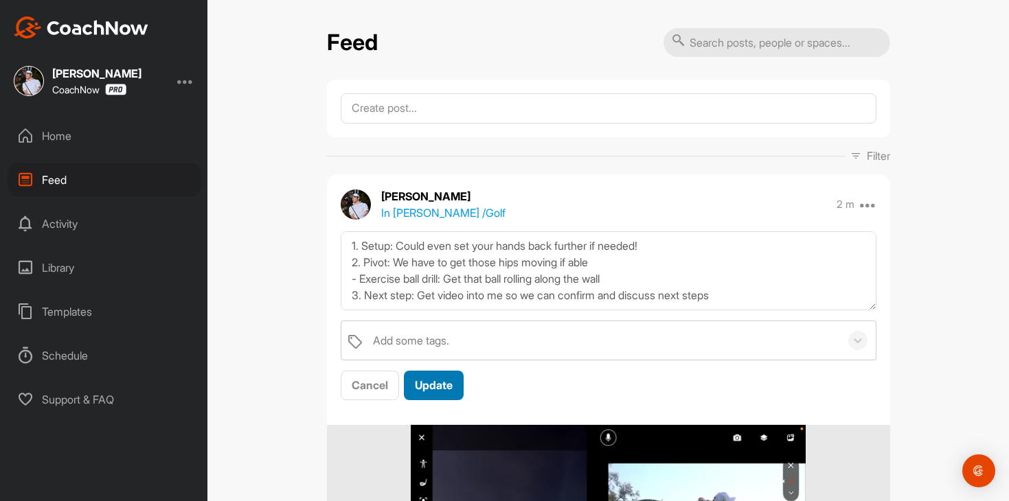
click at [450, 371] on button "Update" at bounding box center [434, 386] width 60 height 30
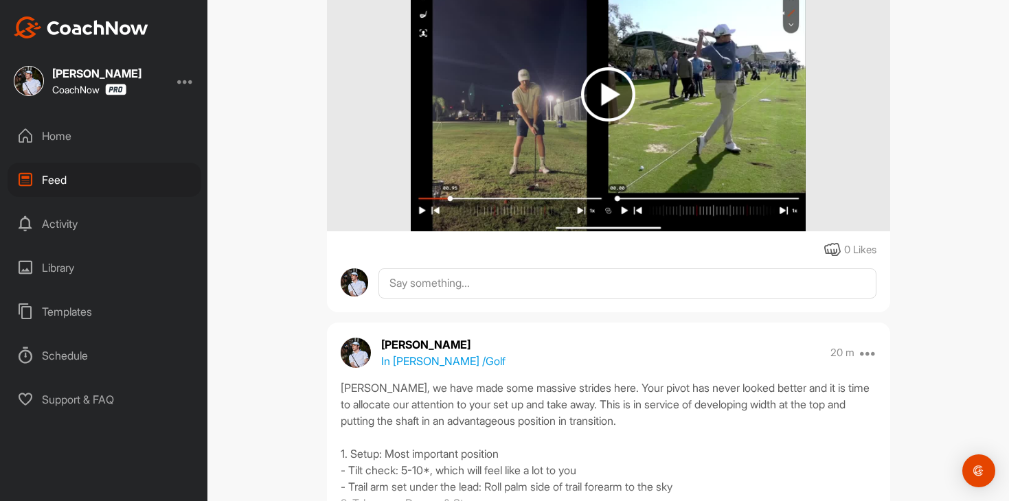
scroll to position [455, 0]
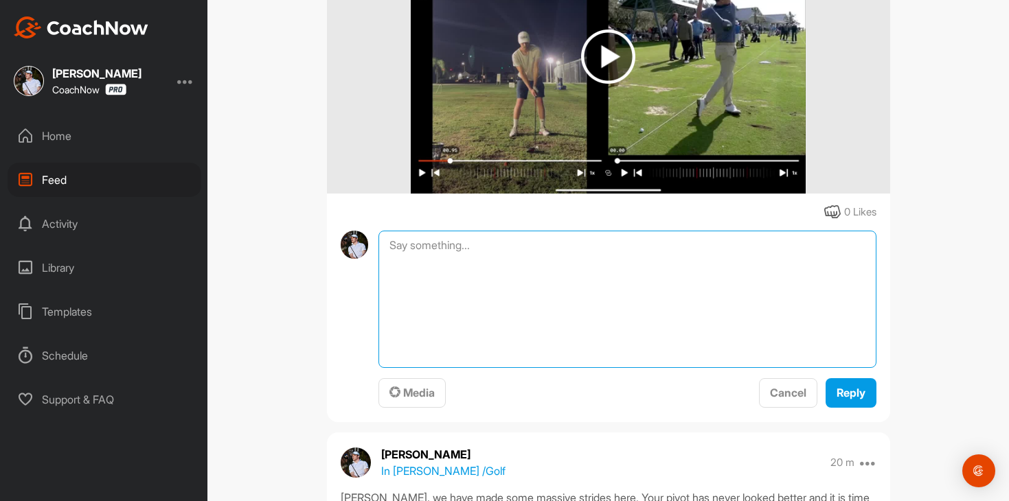
click at [492, 242] on textarea at bounding box center [626, 299] width 497 height 137
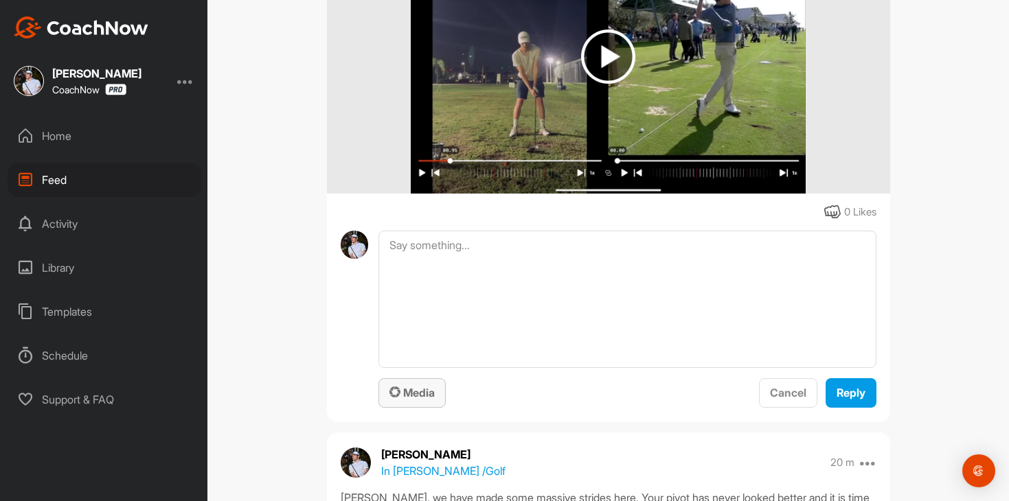
click at [409, 388] on span "Media" at bounding box center [411, 393] width 45 height 14
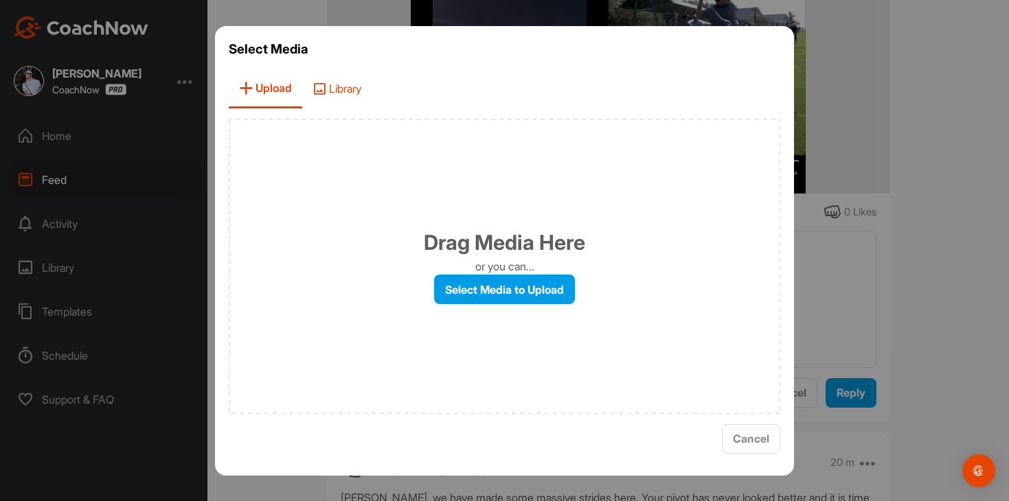
click at [345, 91] on span "Library" at bounding box center [336, 88] width 69 height 39
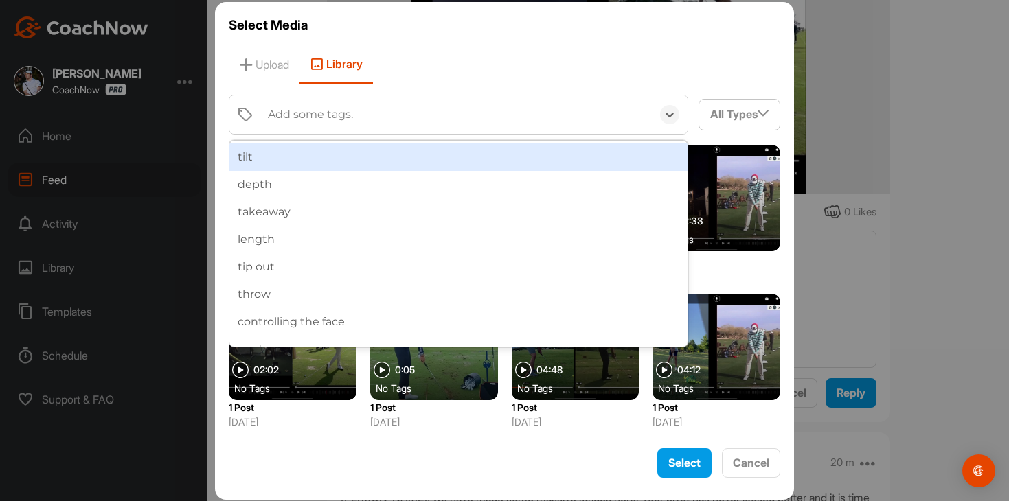
click at [358, 124] on div "Add some tags." at bounding box center [456, 114] width 391 height 38
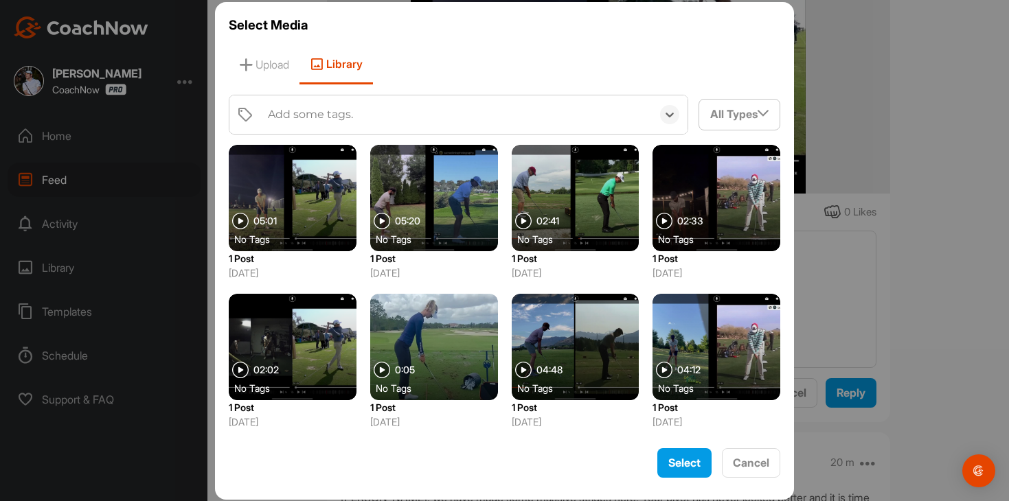
click at [358, 124] on div "Add some tags." at bounding box center [456, 114] width 391 height 38
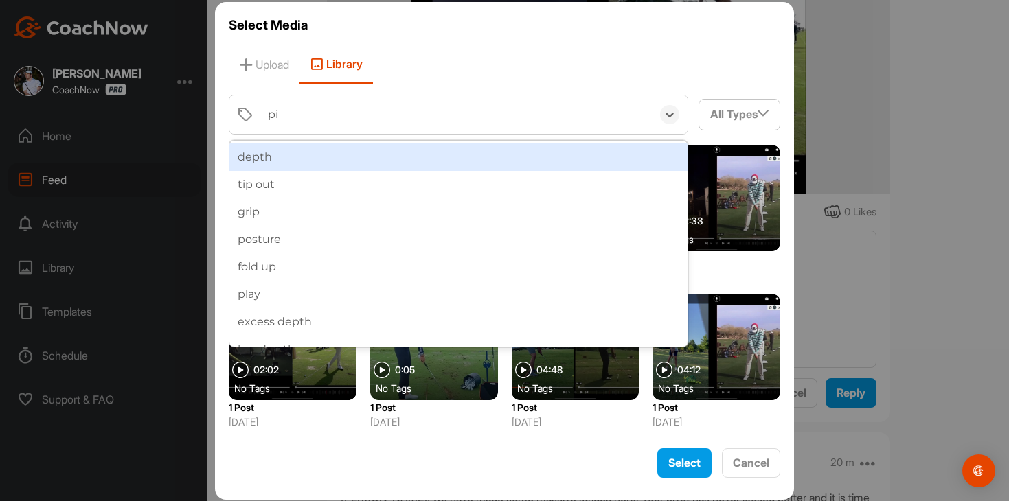
type input "piv"
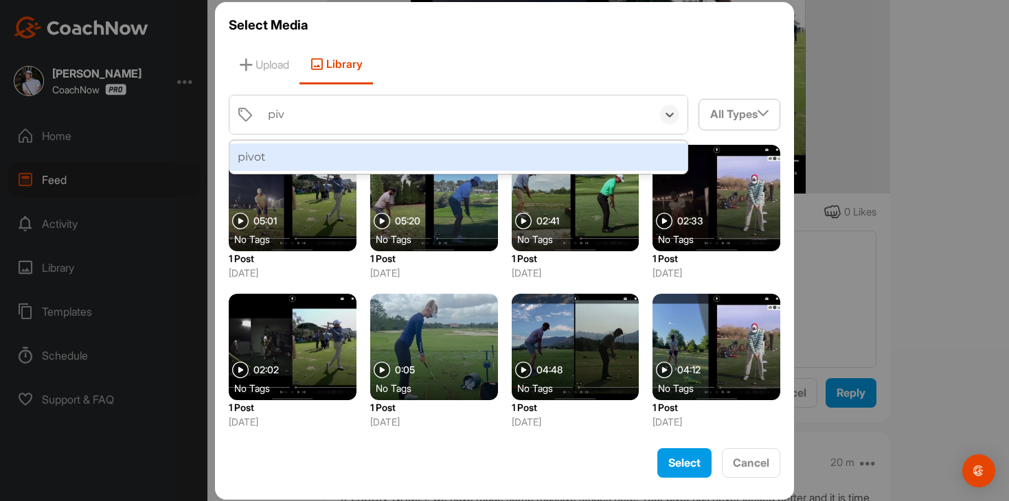
click at [354, 154] on div "pivot" at bounding box center [458, 156] width 459 height 27
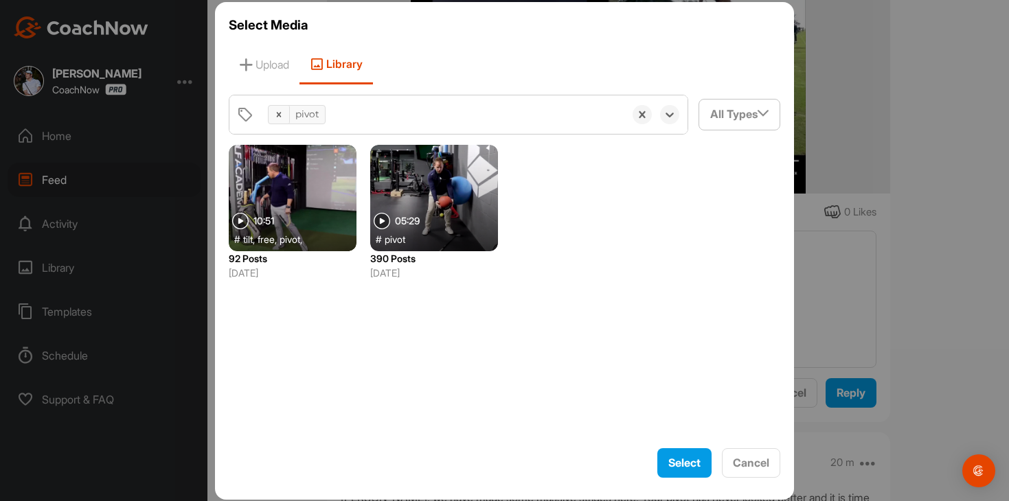
click at [437, 170] on div at bounding box center [434, 198] width 128 height 106
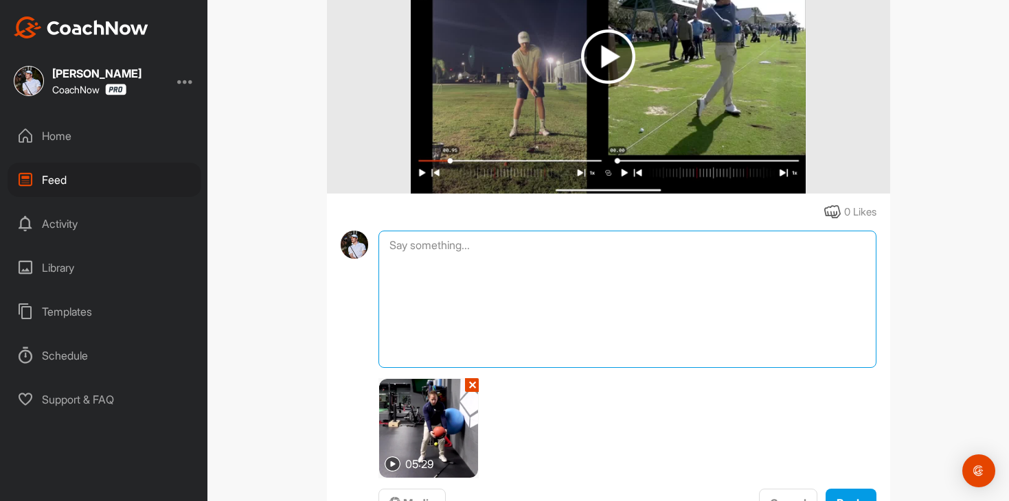
click at [501, 316] on textarea at bounding box center [626, 299] width 497 height 137
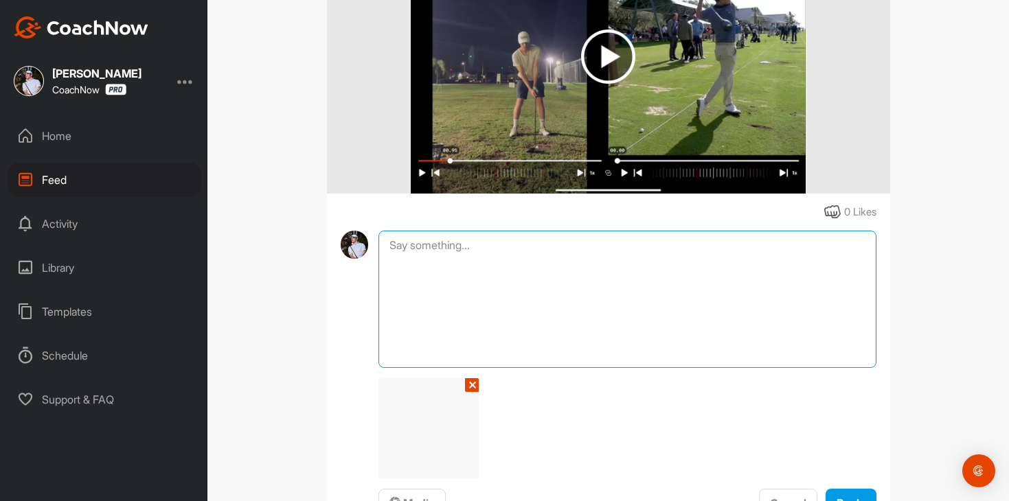
type textarea "G"
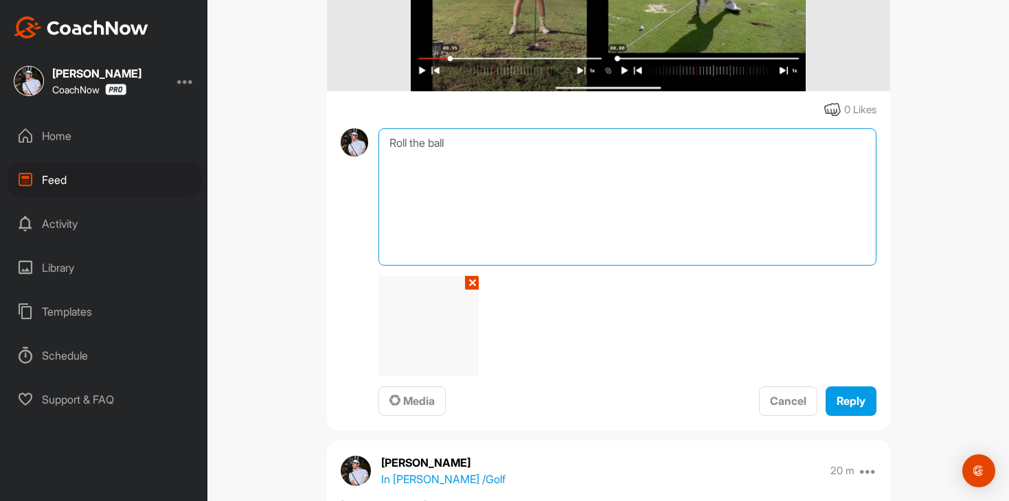
scroll to position [576, 0]
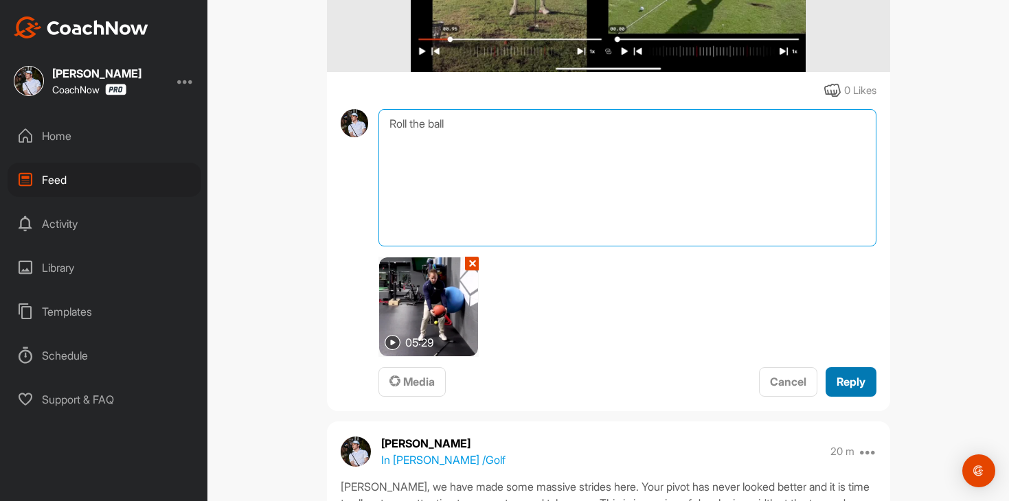
type textarea "Roll the ball"
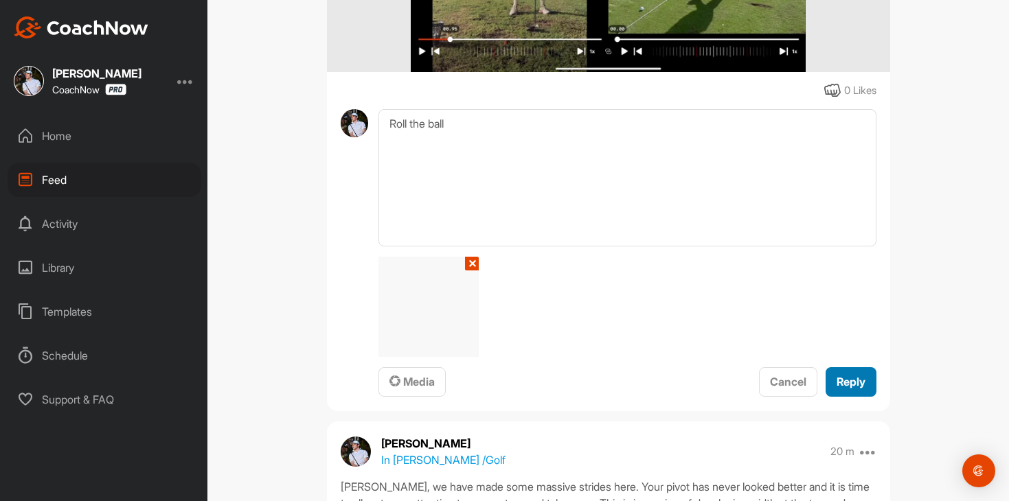
click at [851, 394] on button "Reply" at bounding box center [850, 382] width 51 height 30
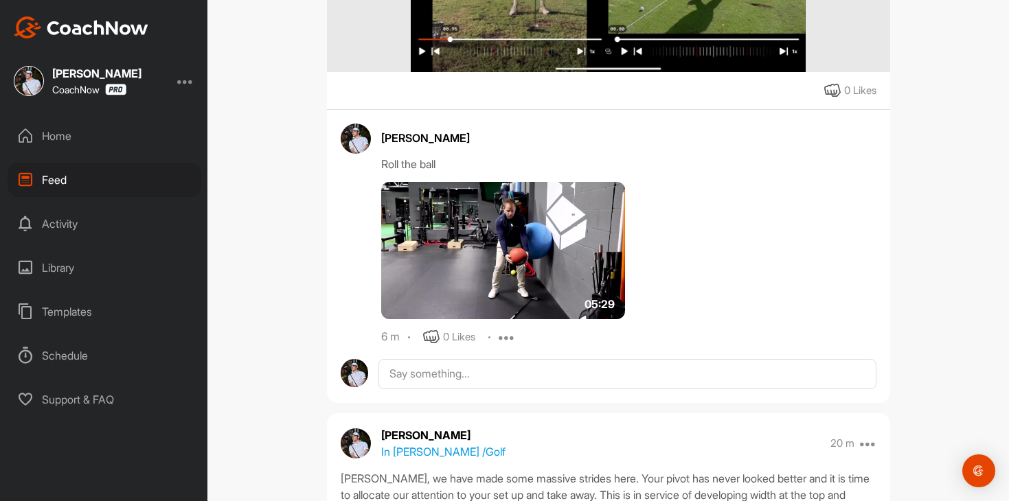
click at [279, 255] on div "Feed Filter Media Type Images Videos Notes Audio Documents Author AK A Kard pil…" at bounding box center [607, 250] width 801 height 501
click at [125, 146] on div "Home" at bounding box center [105, 136] width 194 height 34
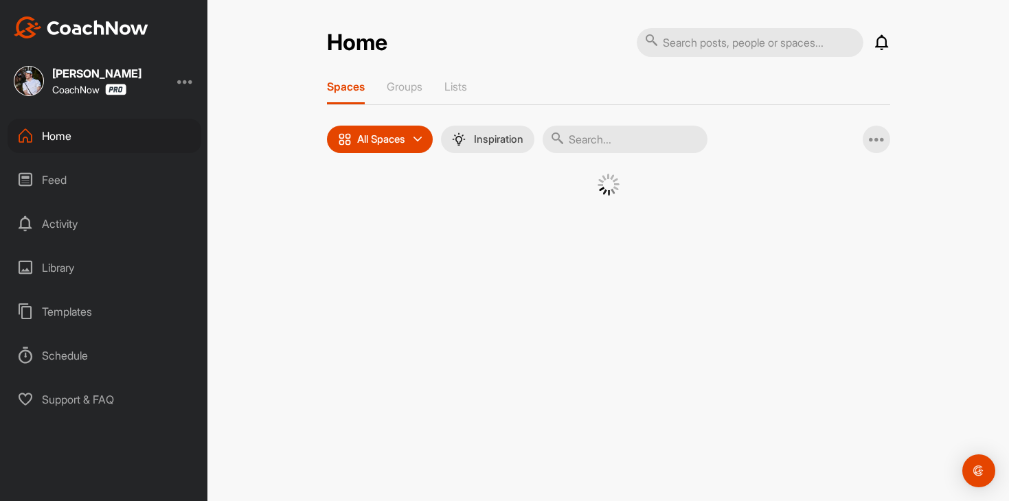
click at [117, 199] on div "Home Feed Activity Library Templates Schedule Support & FAQ" at bounding box center [103, 268] width 207 height 298
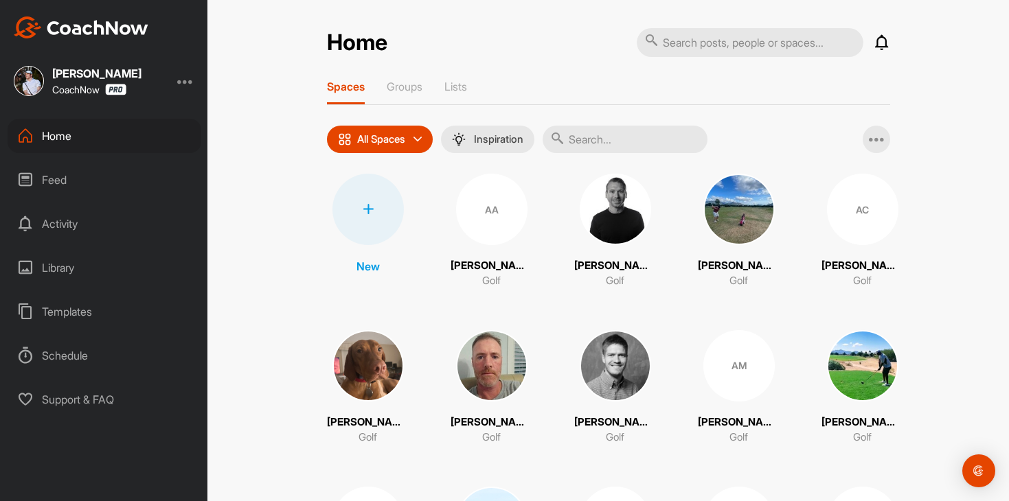
click at [122, 181] on div "Feed" at bounding box center [105, 180] width 194 height 34
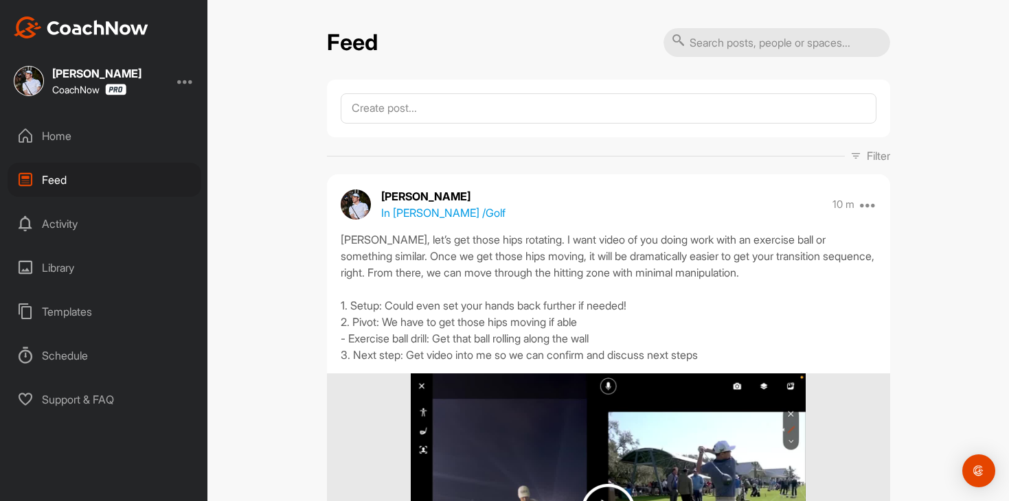
click at [124, 147] on div "Home" at bounding box center [105, 136] width 194 height 34
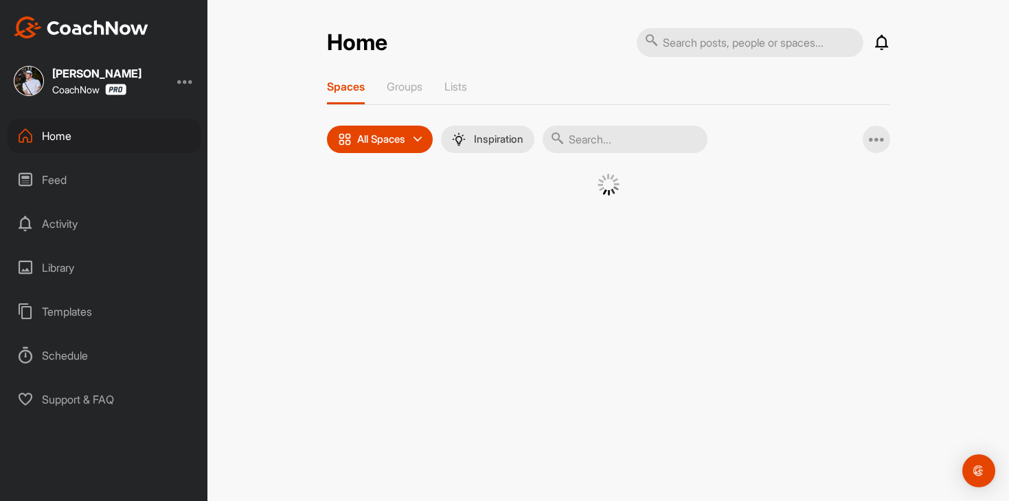
click at [122, 177] on div "Feed" at bounding box center [105, 180] width 194 height 34
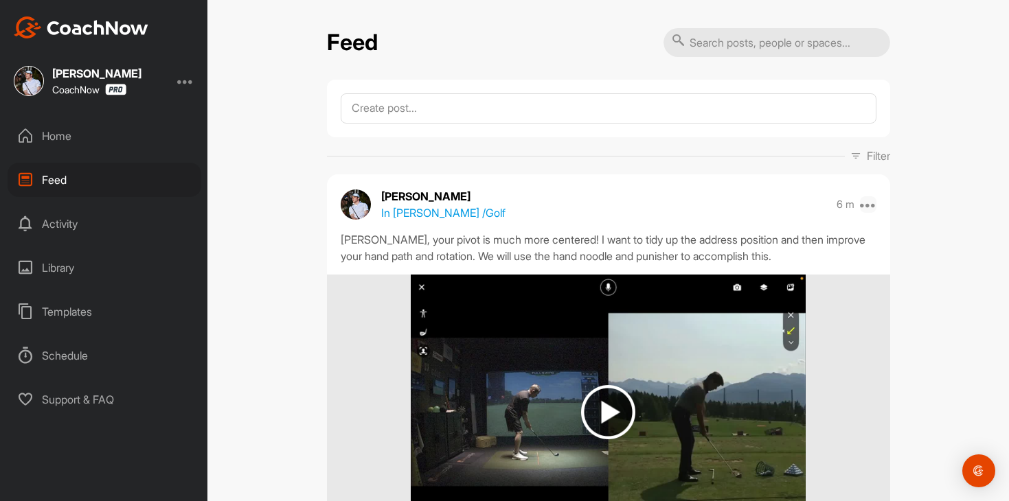
click at [871, 204] on icon at bounding box center [868, 204] width 16 height 16
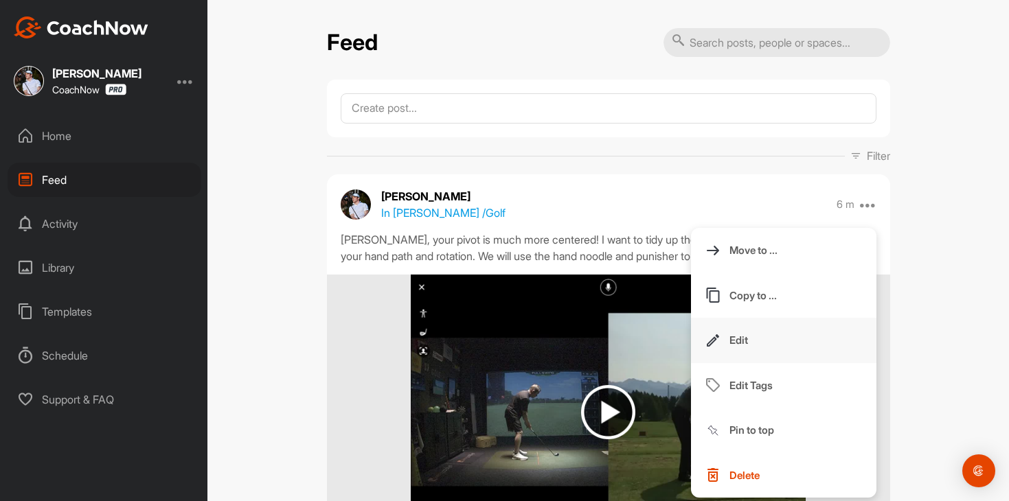
click at [769, 349] on button "Edit" at bounding box center [783, 340] width 185 height 45
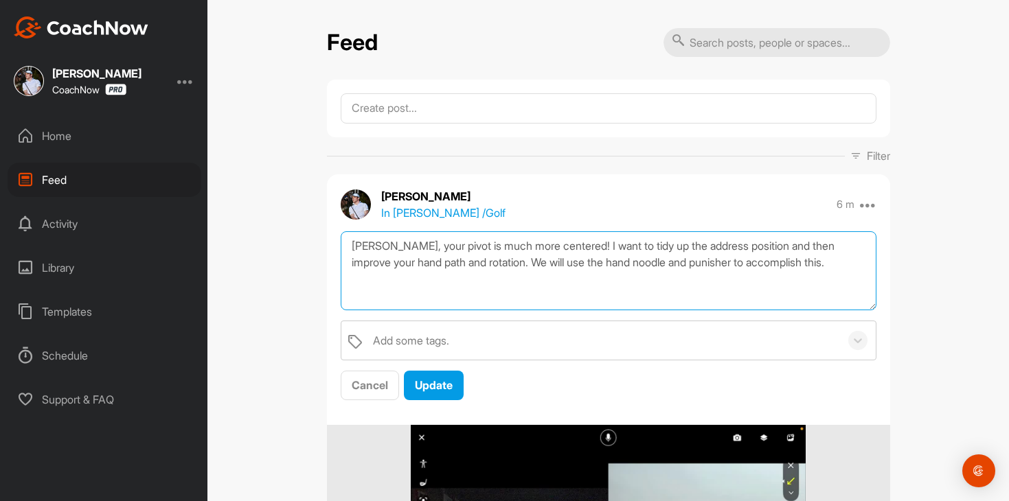
click at [833, 262] on textarea "Gavin, your pivot is much more centered! I want to tidy up the address position…" at bounding box center [609, 270] width 536 height 79
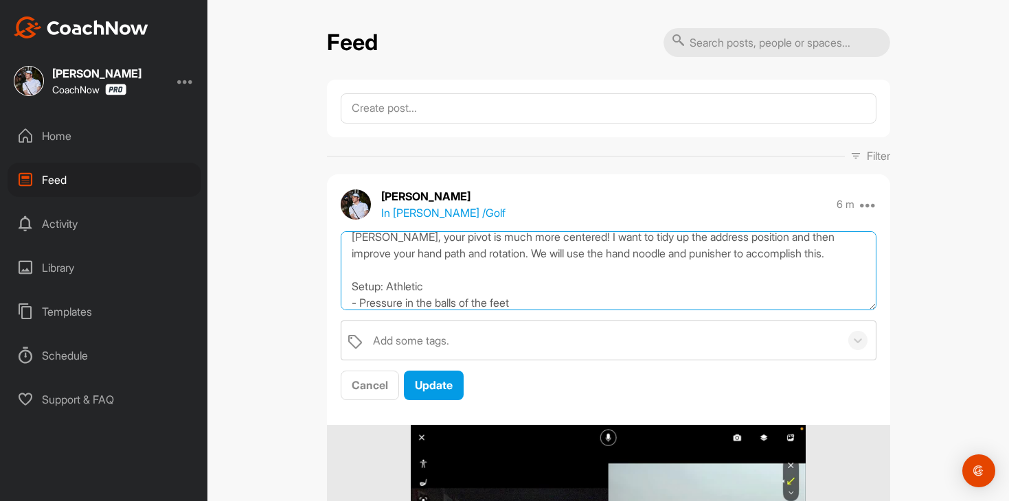
scroll to position [25, 0]
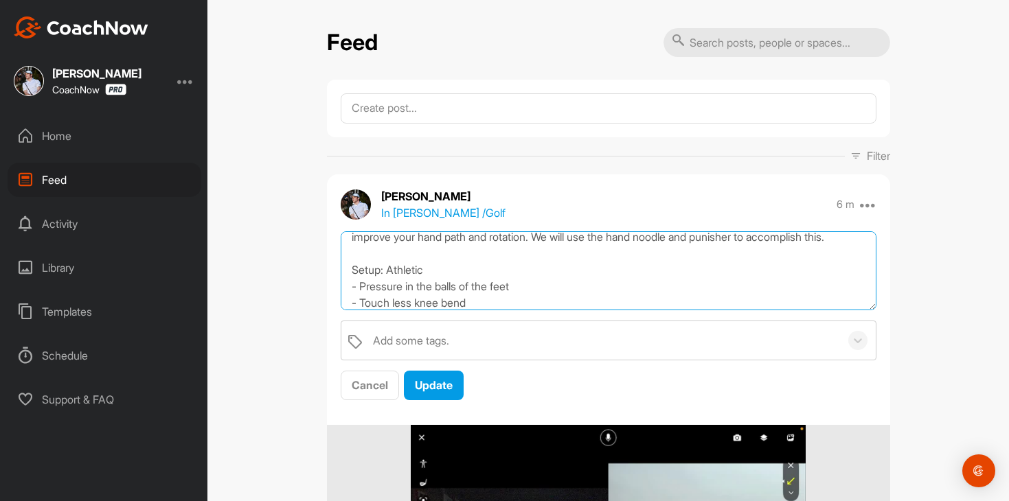
click at [348, 266] on textarea "Gavin, your pivot is much more centered! I want to tidy up the address position…" at bounding box center [609, 270] width 536 height 79
click at [558, 300] on textarea "Gavin, your pivot is much more centered! I want to tidy up the address position…" at bounding box center [609, 270] width 536 height 79
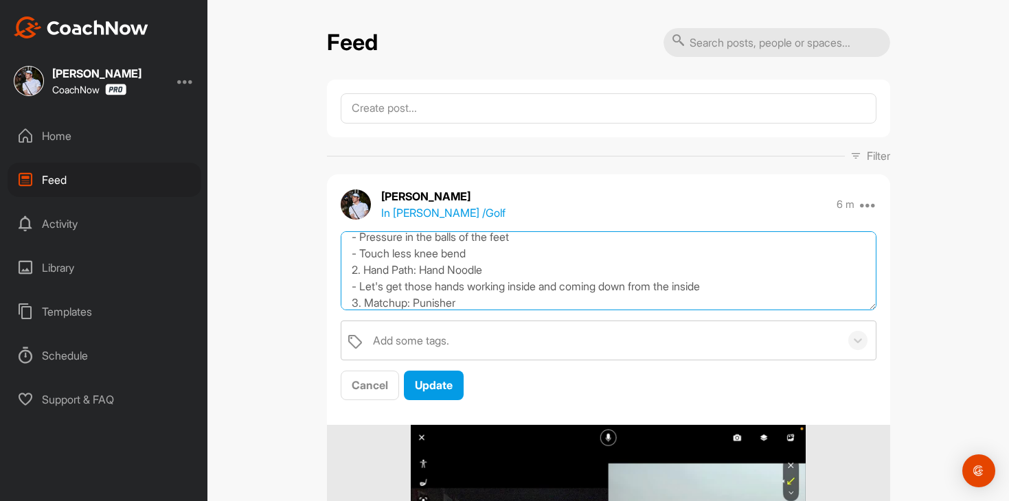
scroll to position [91, 0]
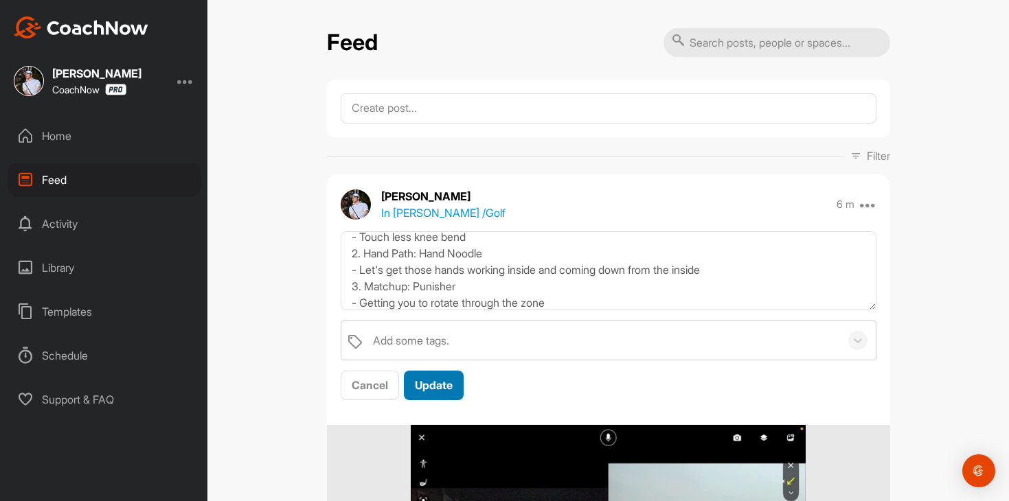
drag, startPoint x: 433, startPoint y: 386, endPoint x: 578, endPoint y: 311, distance: 163.1
click at [579, 311] on div "Gavin, your pivot is much more centered! I want to tidy up the address position…" at bounding box center [608, 316] width 563 height 170
click at [578, 311] on div "Gavin, your pivot is much more centered! I want to tidy up the address position…" at bounding box center [608, 316] width 563 height 170
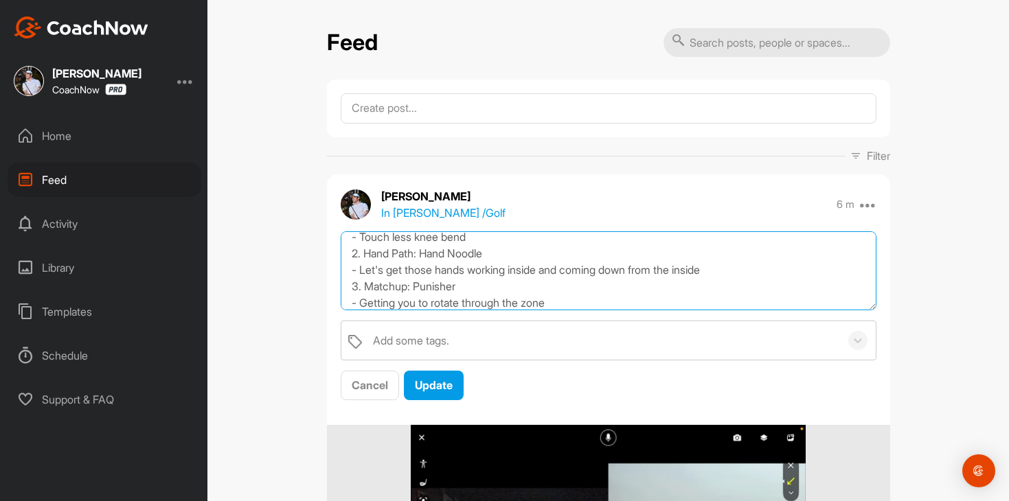
click at [581, 301] on textarea "Gavin, your pivot is much more centered! I want to tidy up the address position…" at bounding box center [609, 270] width 536 height 79
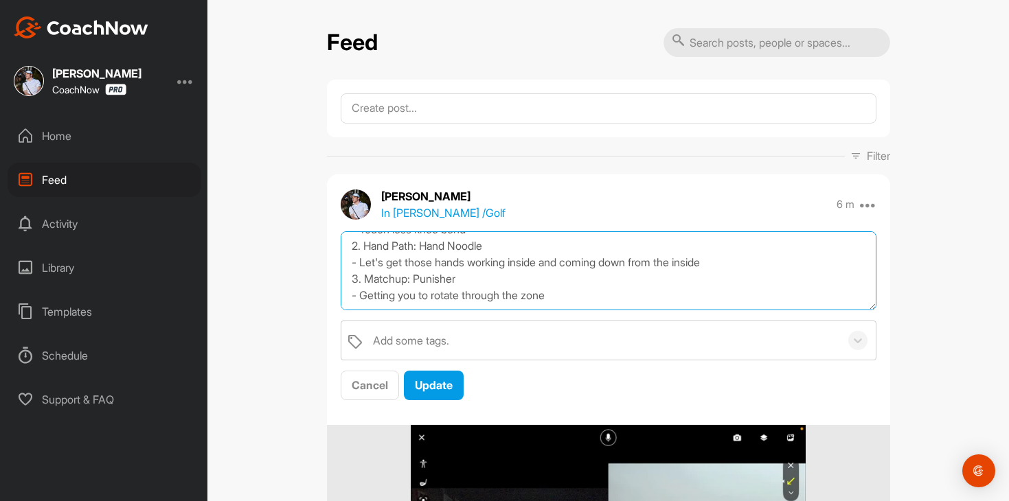
scroll to position [124, 0]
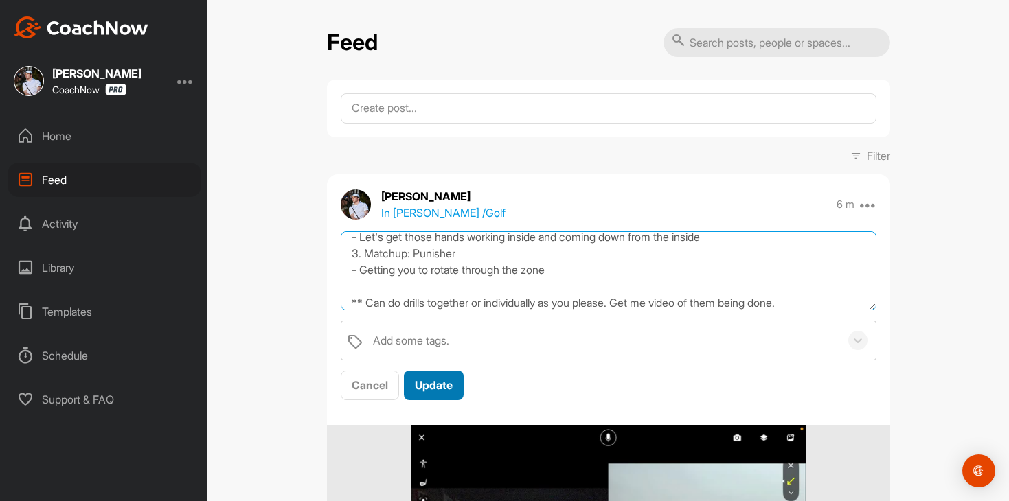
type textarea "Gavin, your pivot is much more centered! I want to tidy up the address position…"
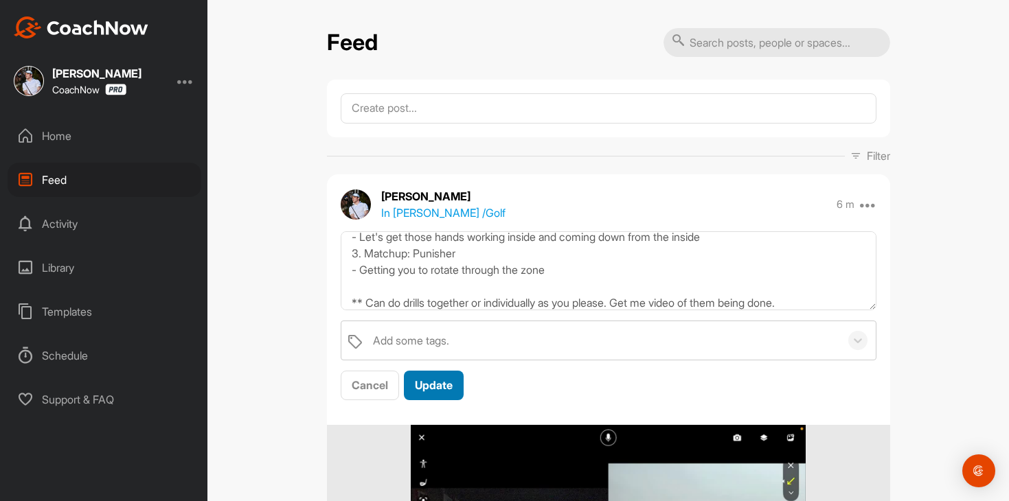
click at [439, 381] on span "Update" at bounding box center [434, 385] width 38 height 14
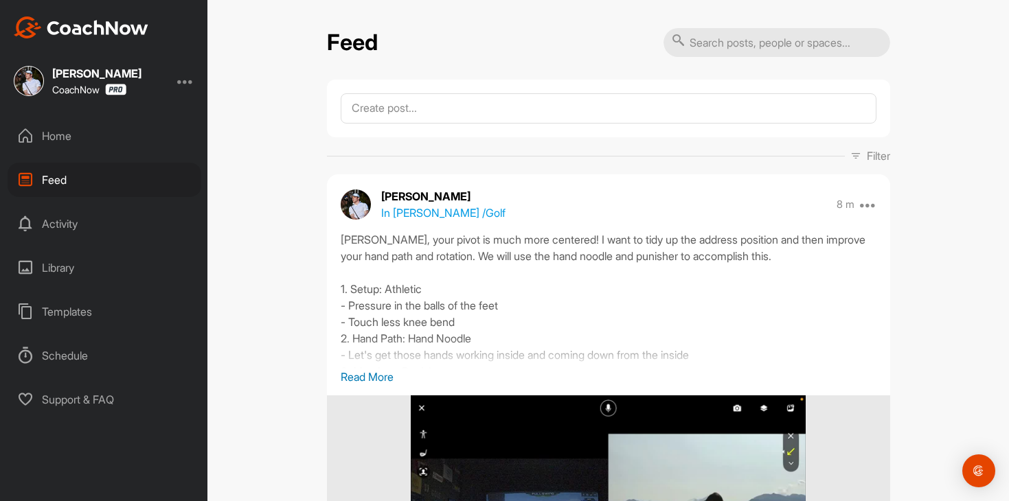
click at [148, 128] on div "Home" at bounding box center [105, 136] width 194 height 34
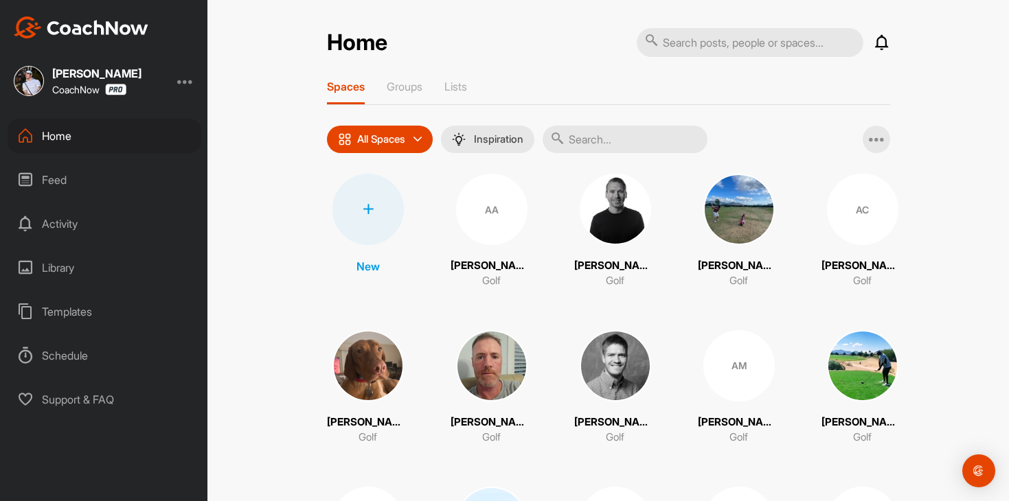
click at [128, 183] on div "Feed" at bounding box center [105, 180] width 194 height 34
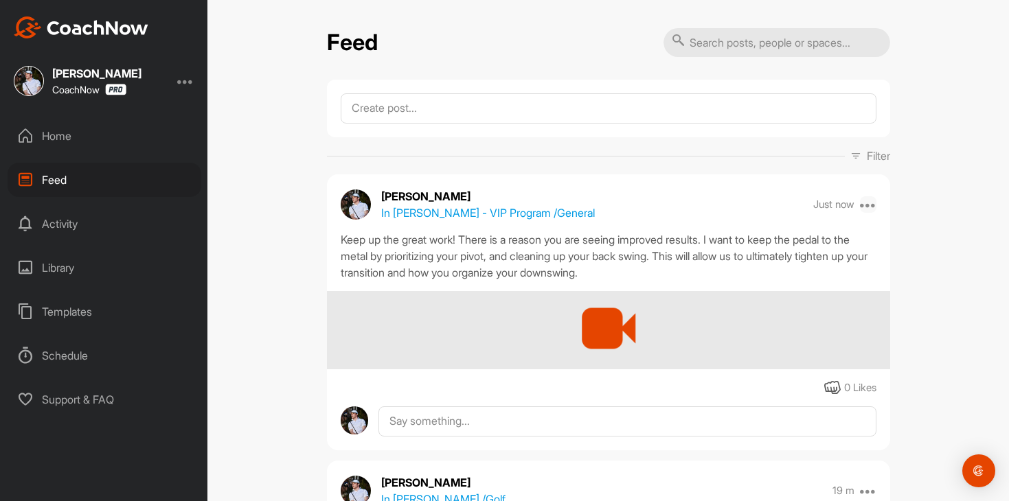
click at [868, 205] on icon at bounding box center [868, 204] width 16 height 16
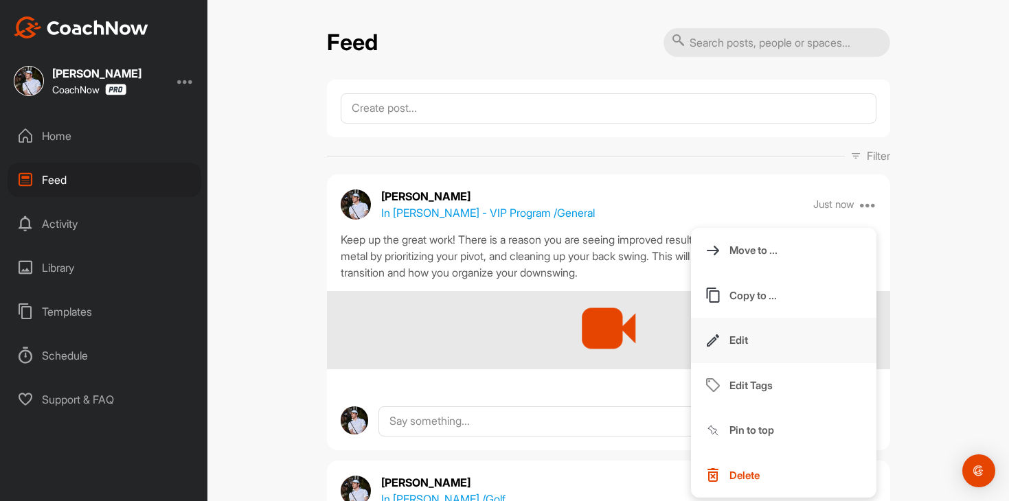
click at [789, 352] on button "Edit" at bounding box center [783, 340] width 185 height 45
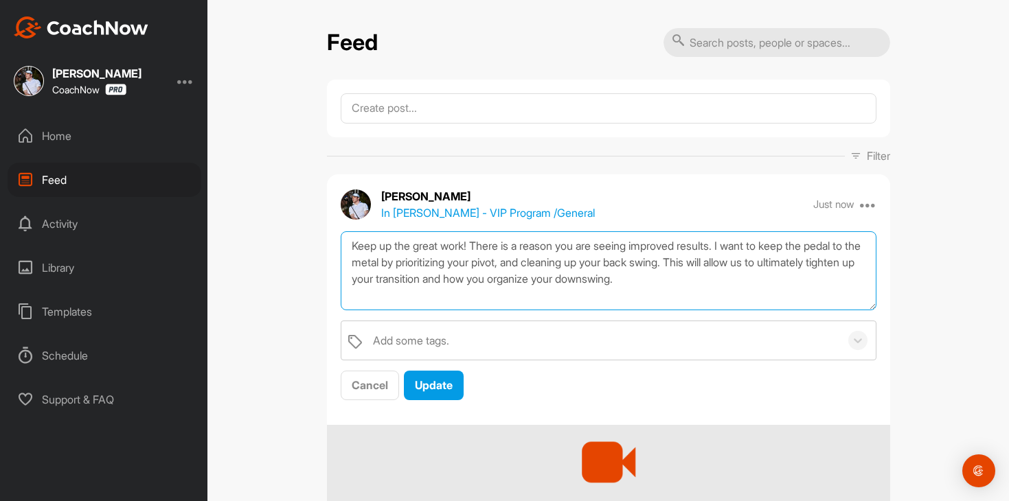
click at [783, 277] on textarea "Keep up the great work! There is a reason you are seeing improved results. I wa…" at bounding box center [609, 270] width 536 height 79
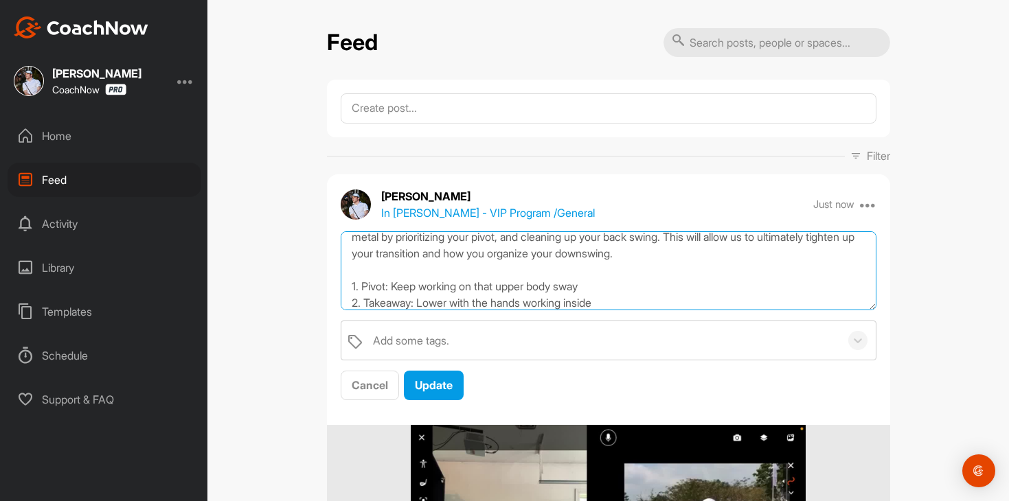
scroll to position [42, 0]
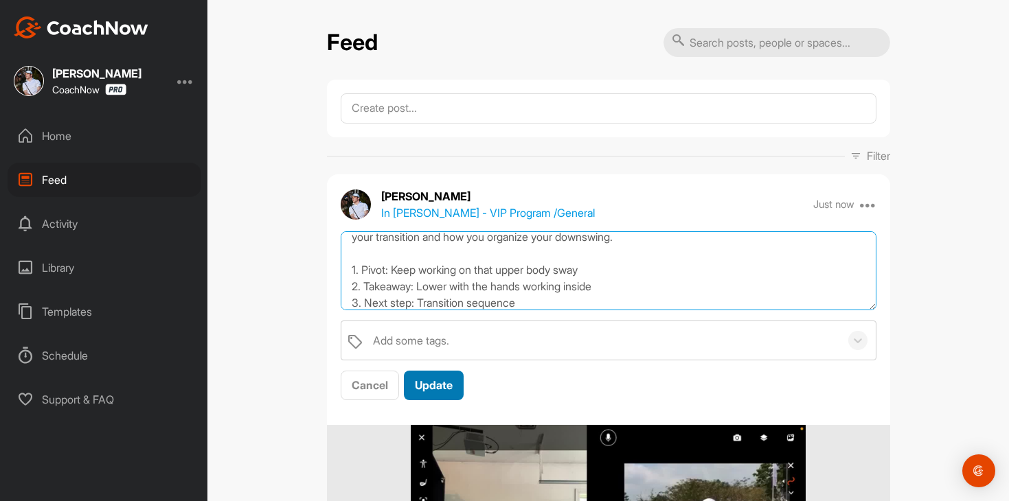
type textarea "Keep up the great work! There is a reason you are seeing improved results. I wa…"
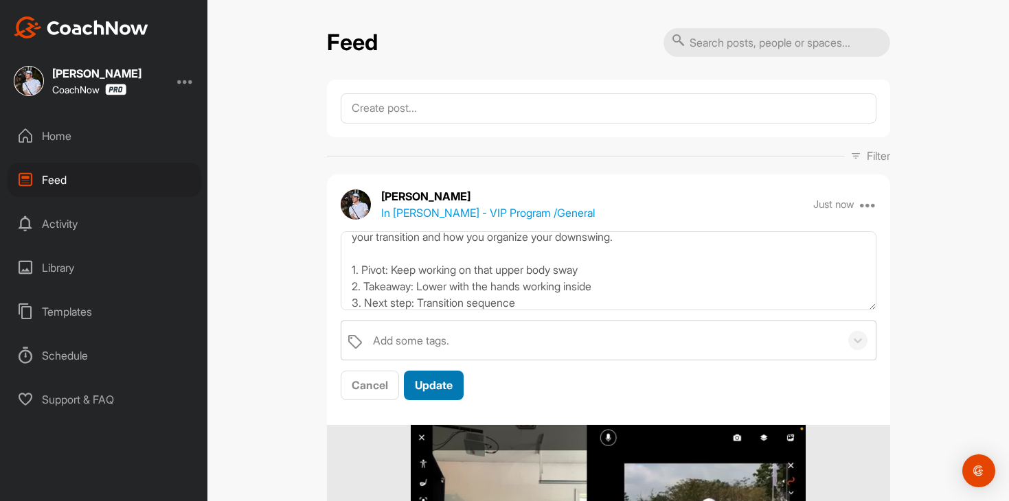
click at [432, 391] on span "Update" at bounding box center [434, 385] width 38 height 14
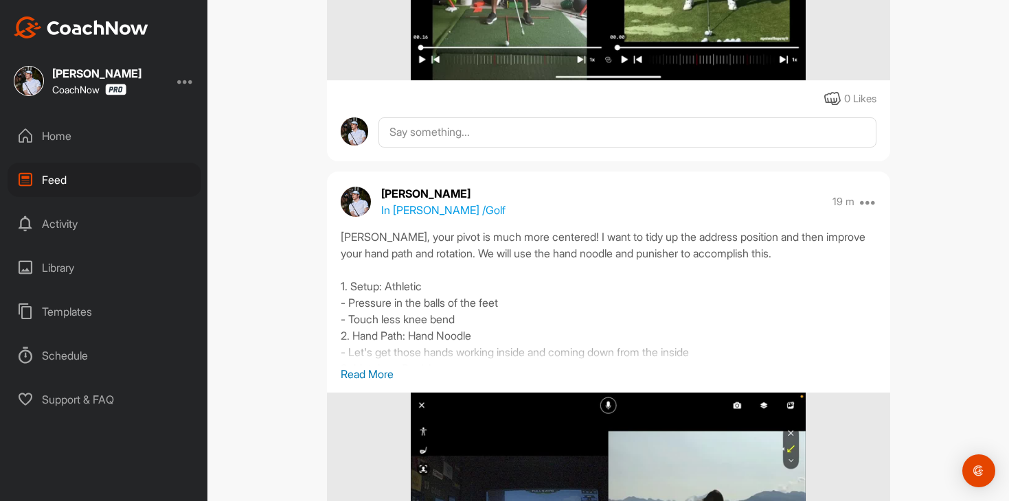
scroll to position [0, 0]
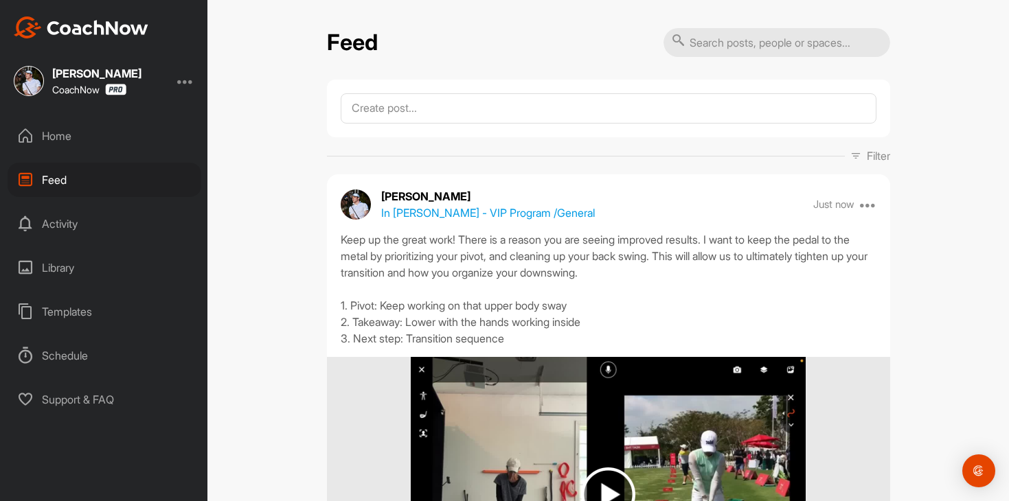
click at [126, 132] on div "Home" at bounding box center [105, 136] width 194 height 34
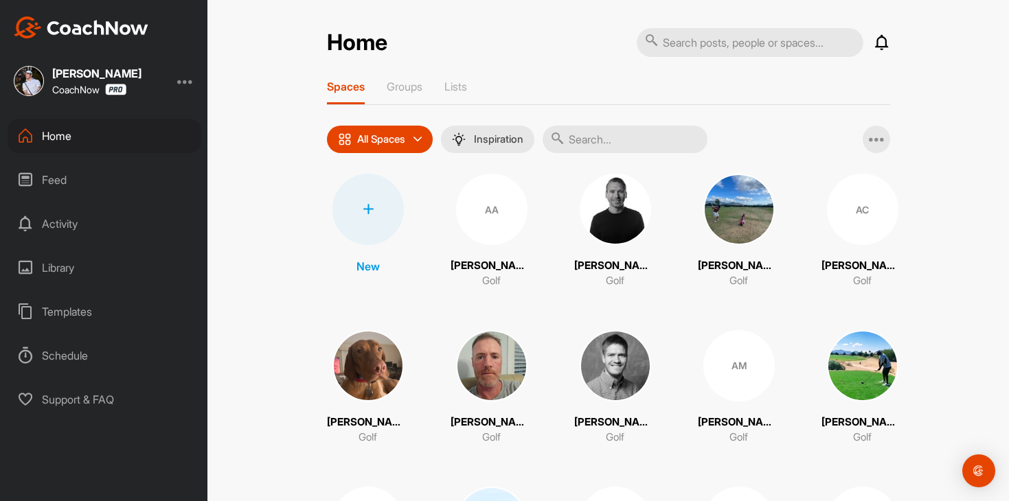
click at [140, 160] on div "Home Feed Activity Library Templates Schedule Support & FAQ" at bounding box center [103, 268] width 207 height 298
click at [135, 173] on div "Feed" at bounding box center [105, 180] width 194 height 34
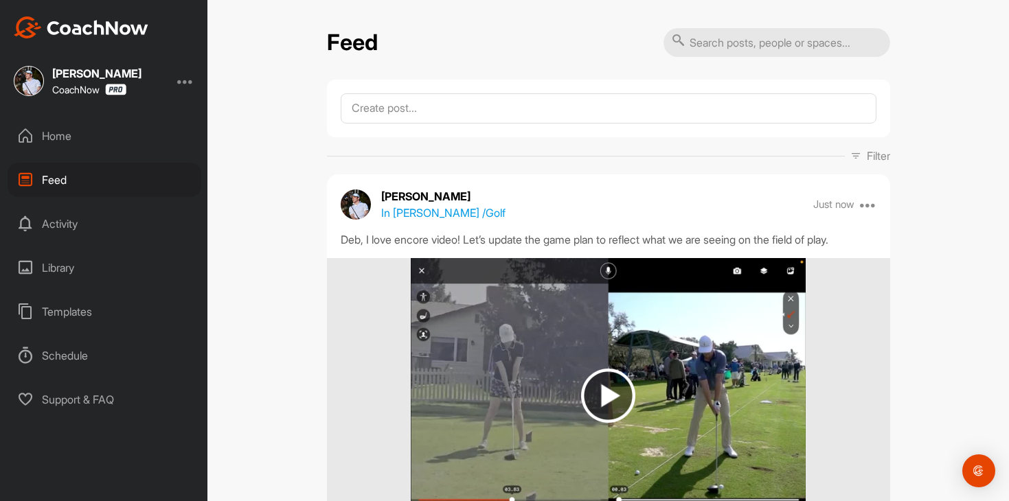
click at [132, 139] on div "Home" at bounding box center [105, 136] width 194 height 34
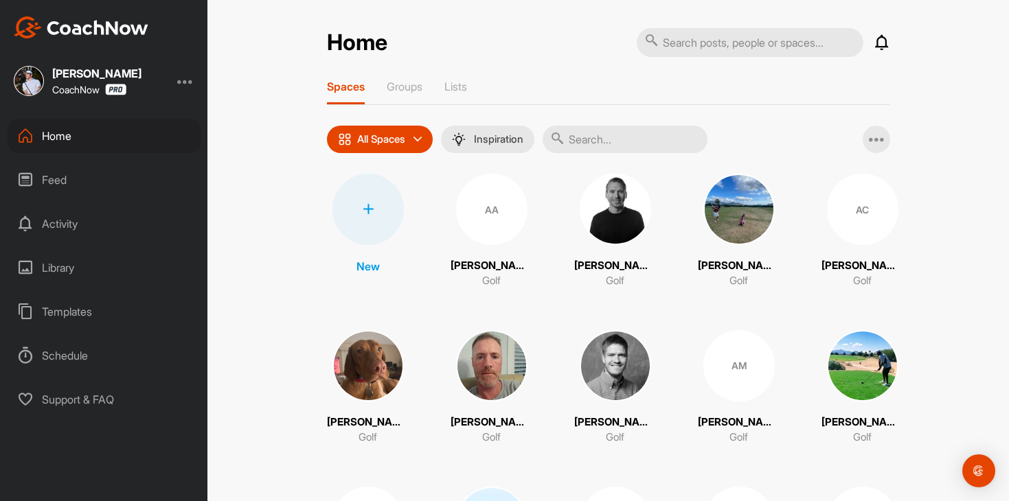
click at [591, 135] on input "text" at bounding box center [624, 139] width 165 height 27
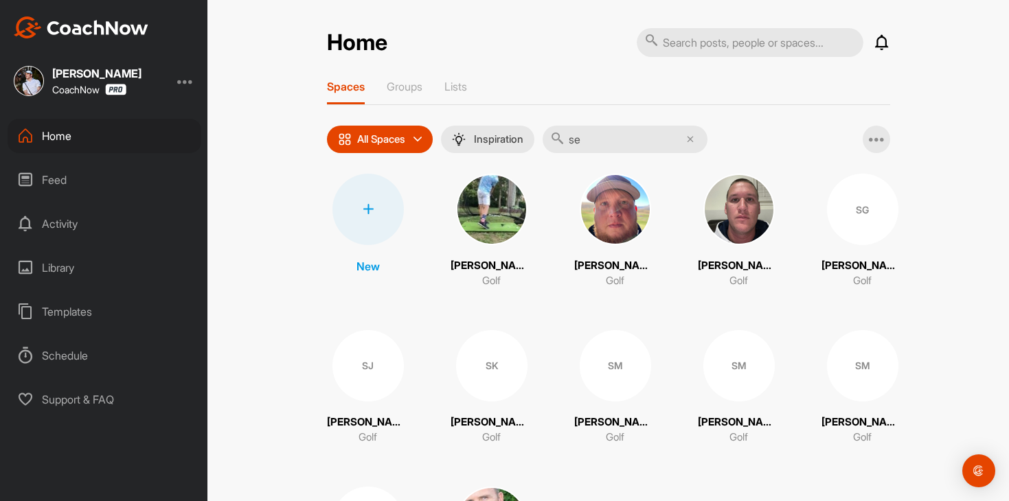
type input "s"
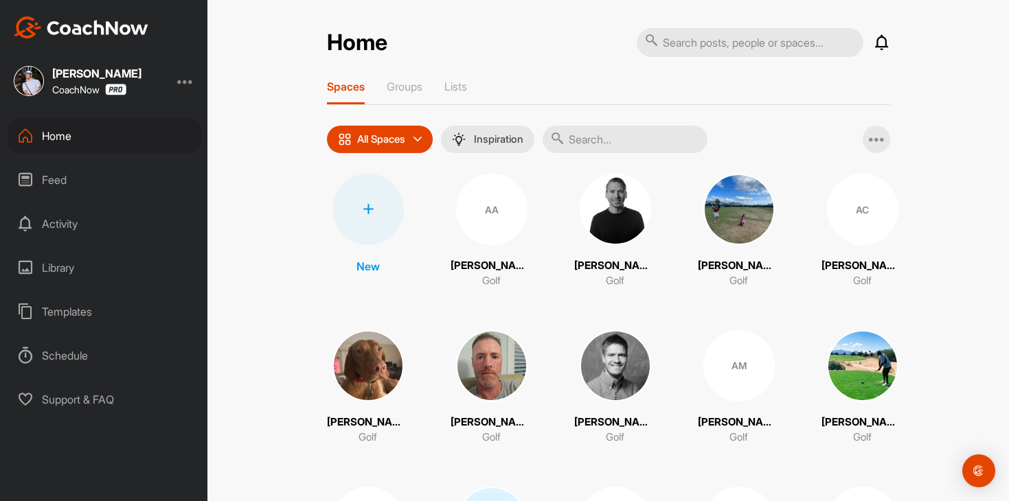
type input "m"
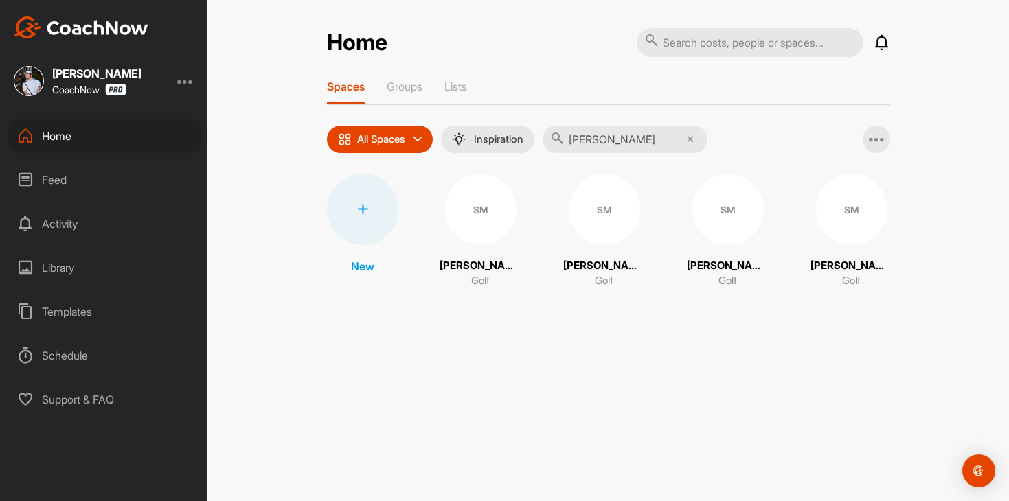
type input "sean m"
click at [610, 225] on div "SM" at bounding box center [603, 209] width 71 height 71
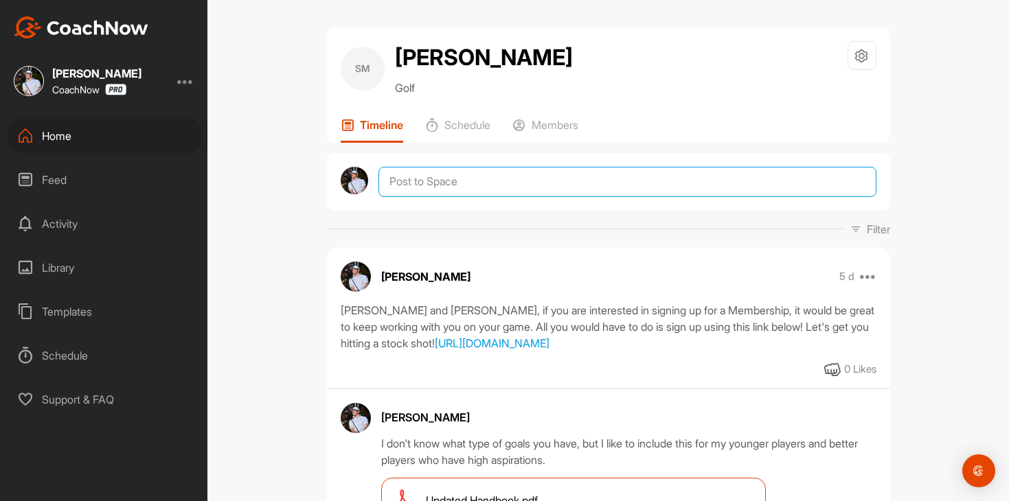
click at [597, 180] on textarea at bounding box center [626, 182] width 497 height 30
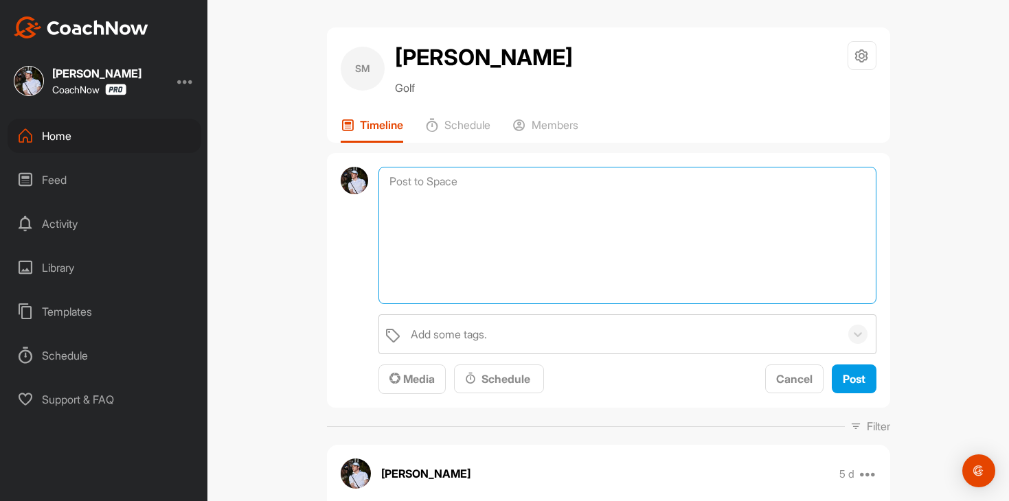
paste textarea "Monday"
type textarea "Monday"
drag, startPoint x: 438, startPoint y: 183, endPoint x: 323, endPoint y: 183, distance: 114.7
paste textarea "I am checking in to see if you have any questions regarding your lesson, drills…"
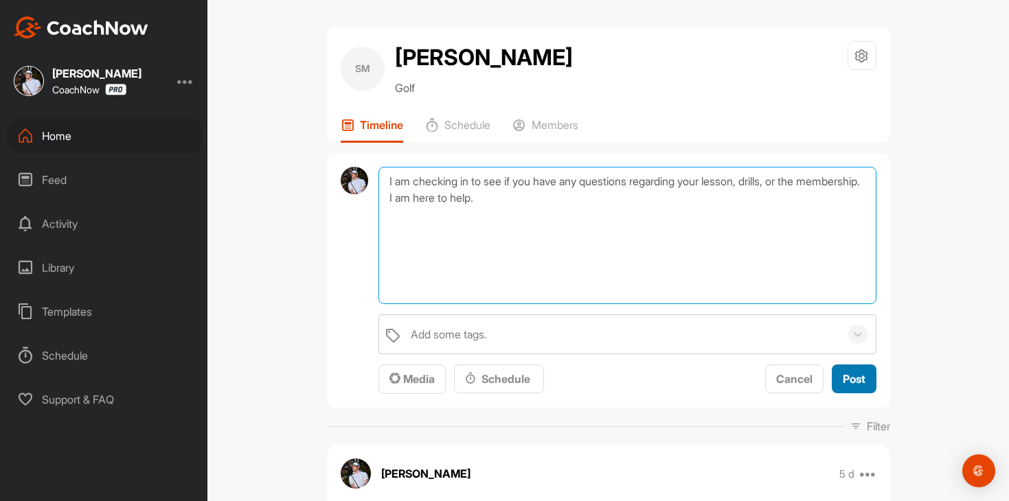
type textarea "I am checking in to see if you have any questions regarding your lesson, drills…"
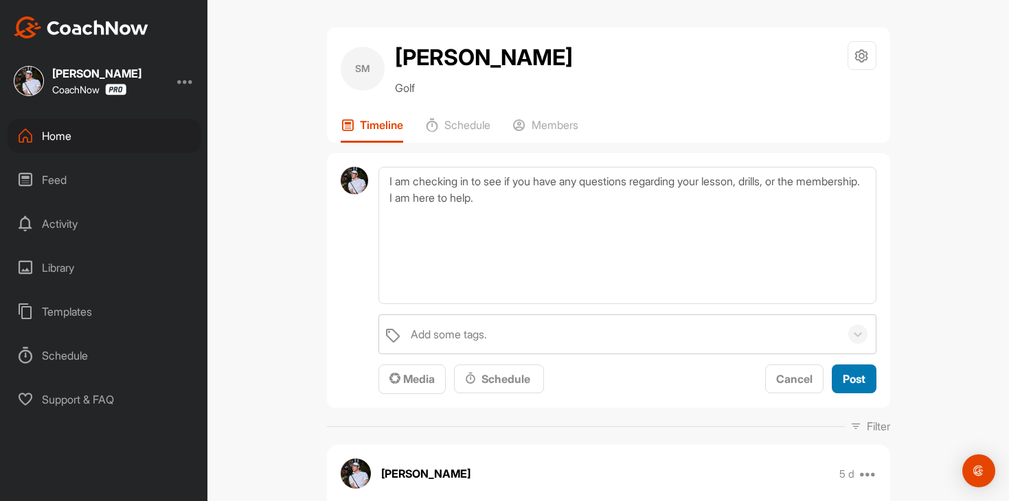
click at [856, 385] on div "Post" at bounding box center [853, 379] width 23 height 16
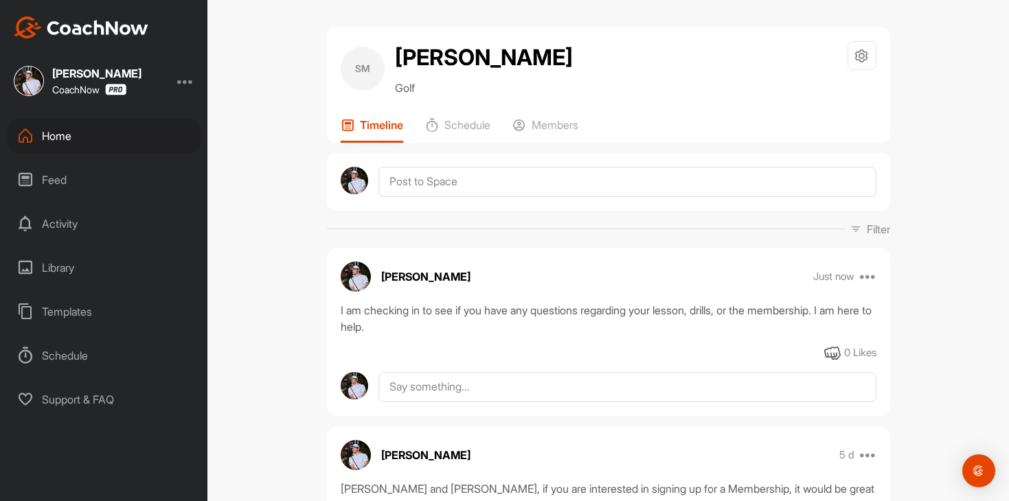
click at [65, 152] on div "Home" at bounding box center [105, 136] width 194 height 34
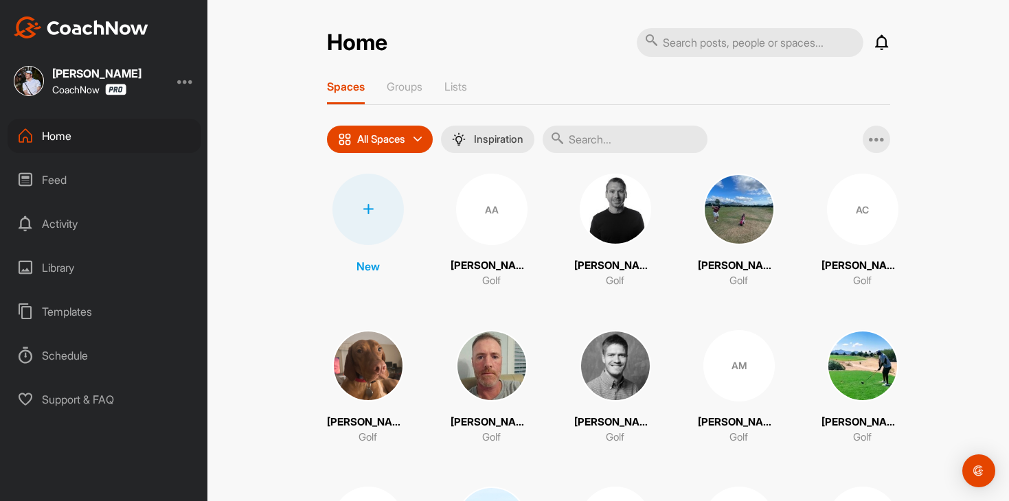
click at [601, 130] on input "text" at bounding box center [624, 139] width 165 height 27
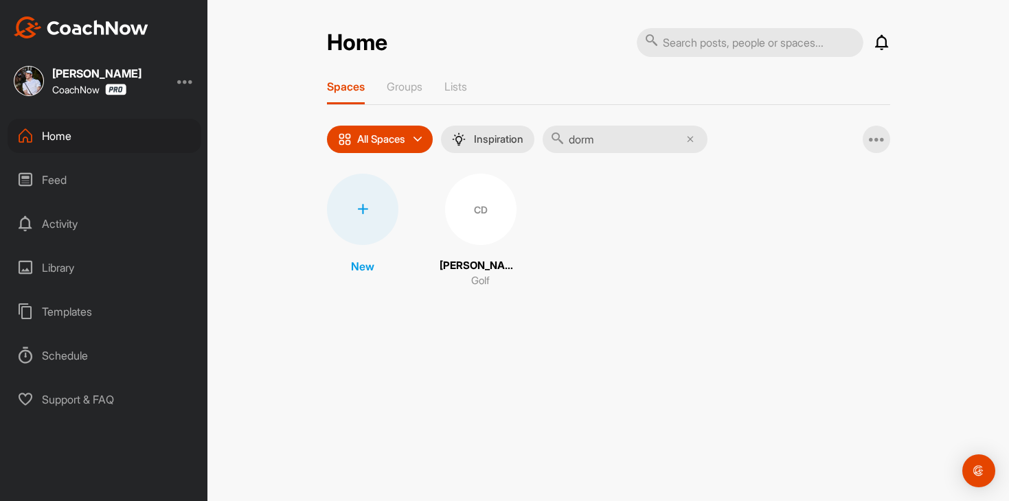
type input "dorm"
click at [483, 227] on div "CD" at bounding box center [480, 209] width 71 height 71
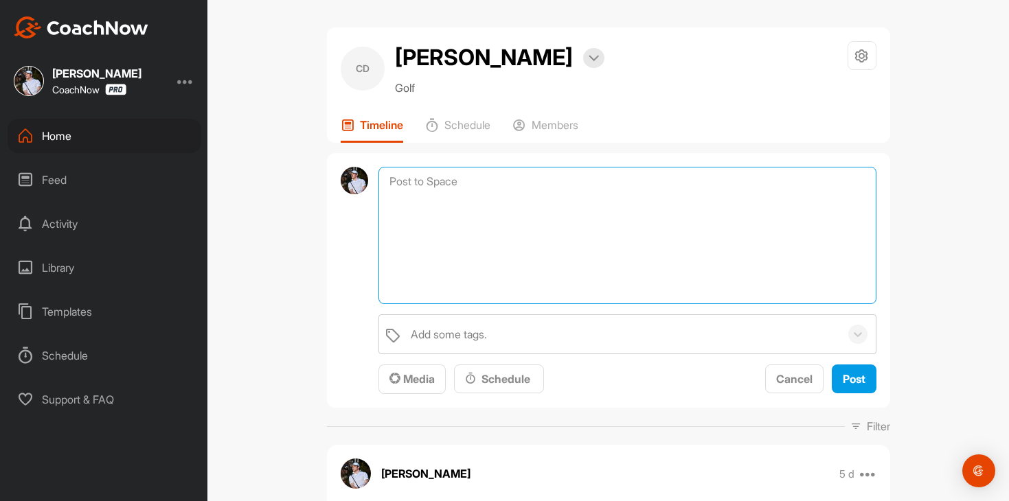
click at [619, 194] on textarea at bounding box center [626, 235] width 497 height 137
paste textarea "I am checking in to see if you have any questions regarding your lesson, drills…"
click at [387, 181] on textarea "I am checking in to see if you have any questions regarding your lesson, drills…" at bounding box center [626, 235] width 497 height 137
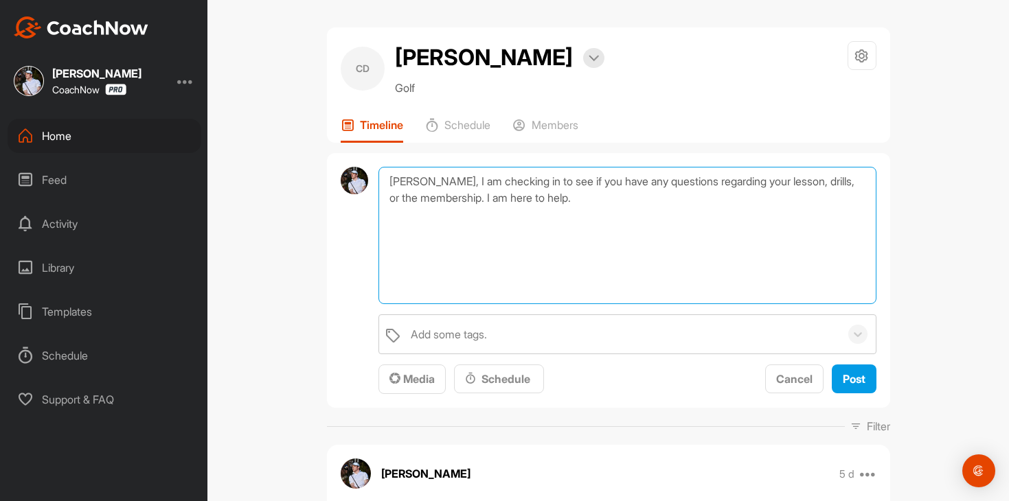
type textarea "Chris, I am checking in to see if you have any questions regarding your lesson,…"
drag, startPoint x: 512, startPoint y: 207, endPoint x: 267, endPoint y: 110, distance: 262.9
click at [267, 110] on div "CD Chris Dorman Bookings Golf Space Settings Your Notifications Leave Space Tim…" at bounding box center [607, 250] width 801 height 501
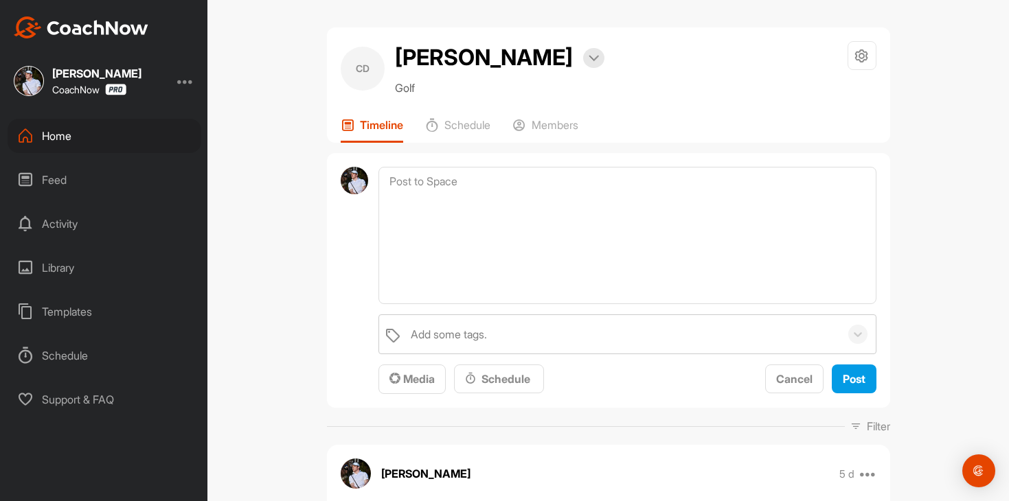
click at [72, 145] on div "Home" at bounding box center [105, 136] width 194 height 34
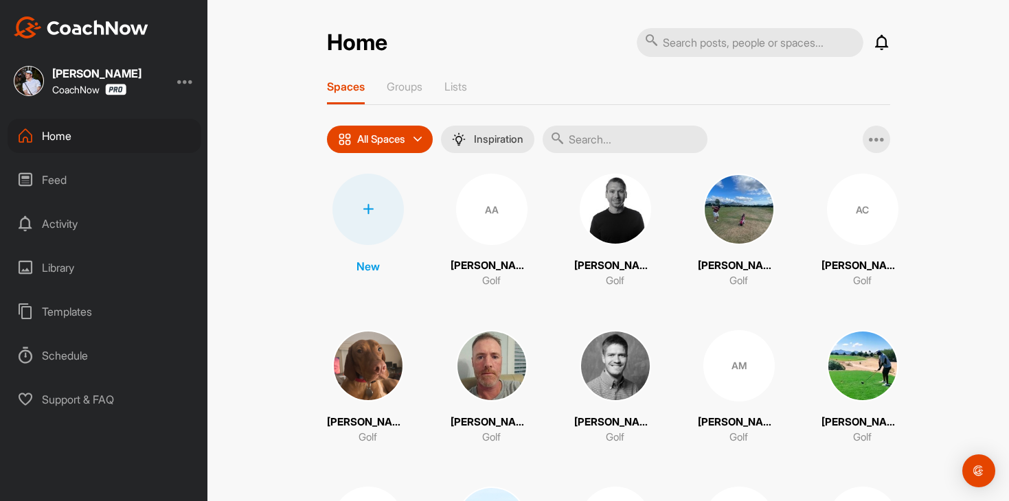
click at [649, 143] on input "text" at bounding box center [624, 139] width 165 height 27
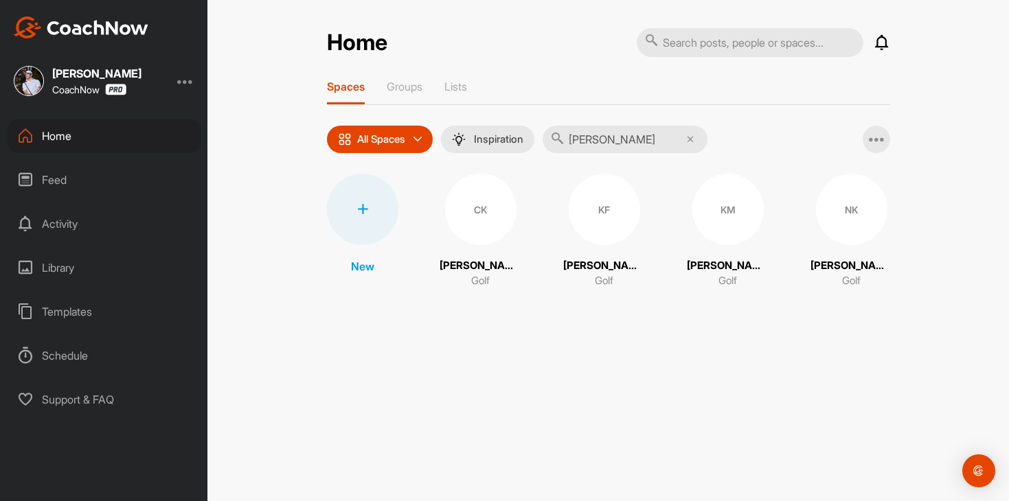
type input "kelly"
click at [850, 218] on div "NK" at bounding box center [851, 209] width 71 height 71
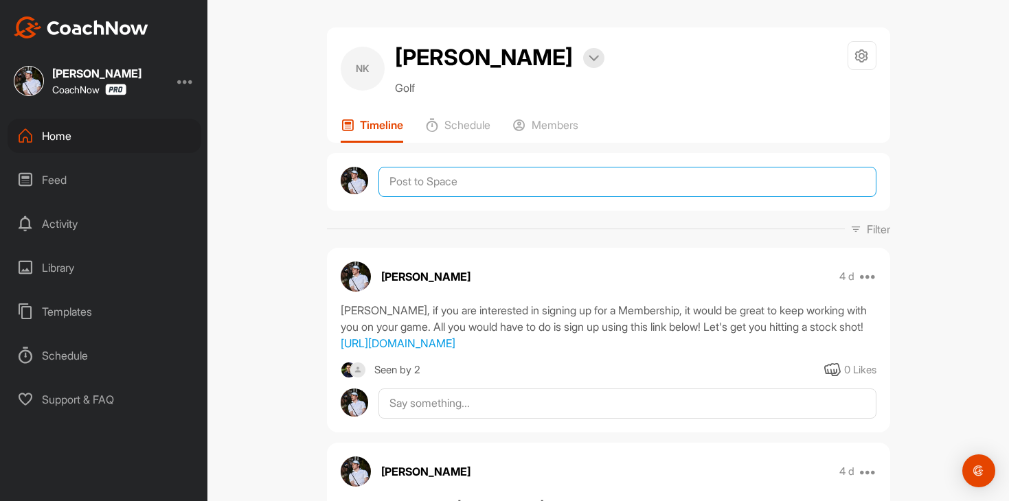
click at [523, 190] on textarea at bounding box center [626, 182] width 497 height 30
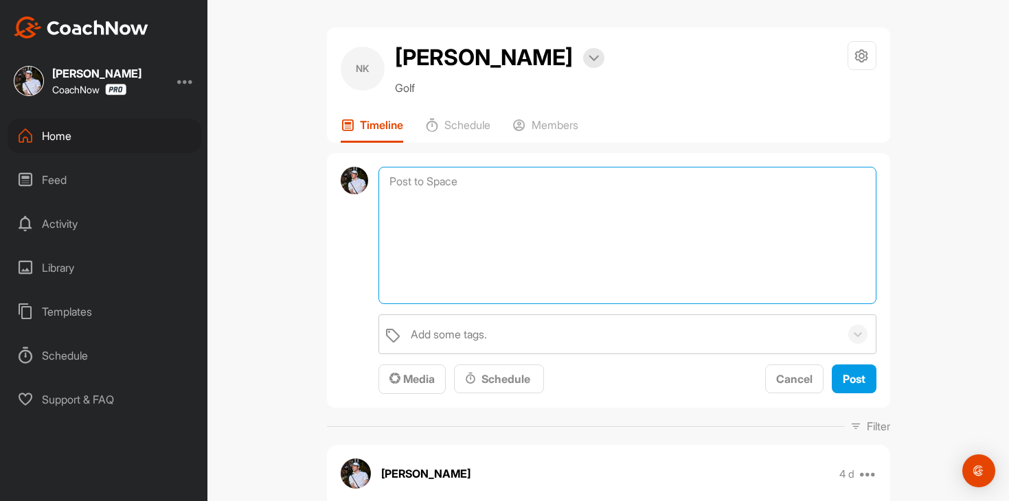
paste textarea "I am checking in to see if you have any questions regarding your lesson, drills…"
click at [383, 182] on textarea "I am checking in to see if you have any questions regarding your lesson, drills…" at bounding box center [626, 235] width 497 height 137
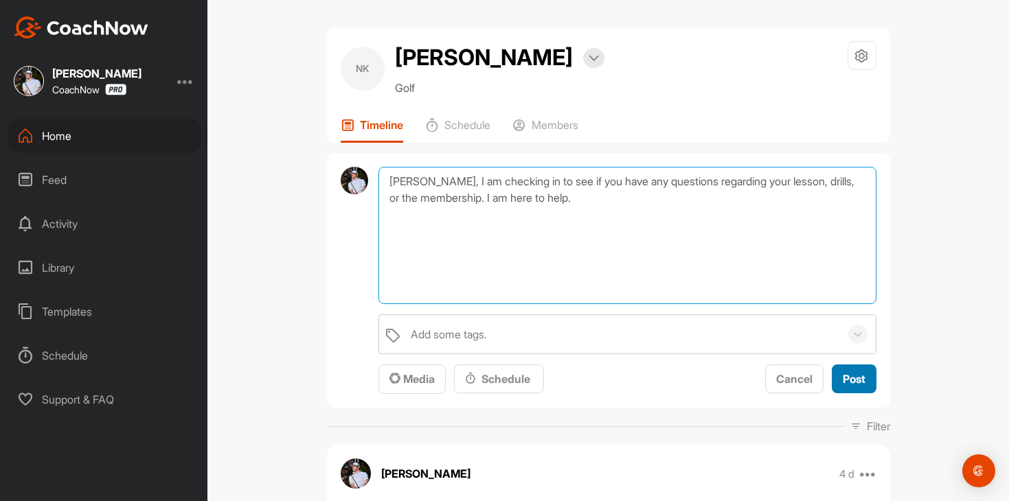
type textarea "Nicholas, I am checking in to see if you have any questions regarding your less…"
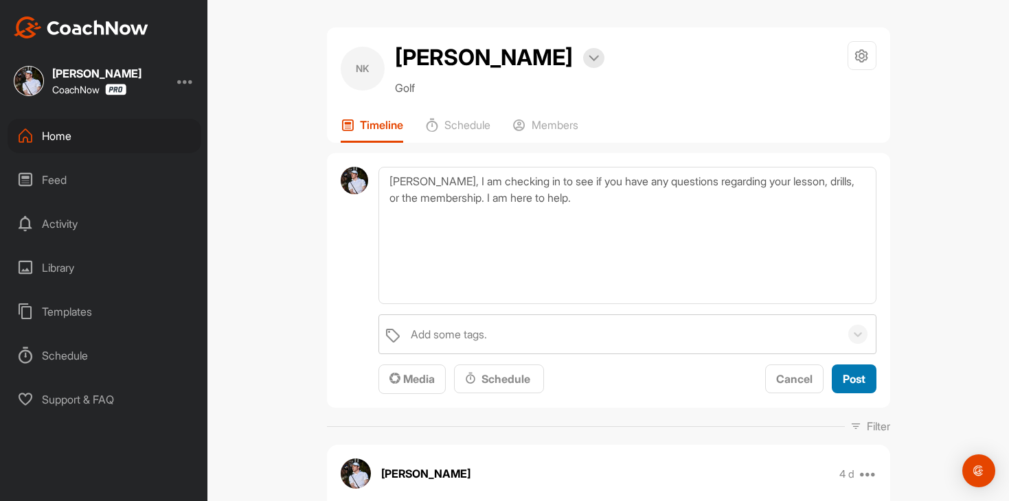
click at [869, 383] on button "Post" at bounding box center [853, 380] width 45 height 30
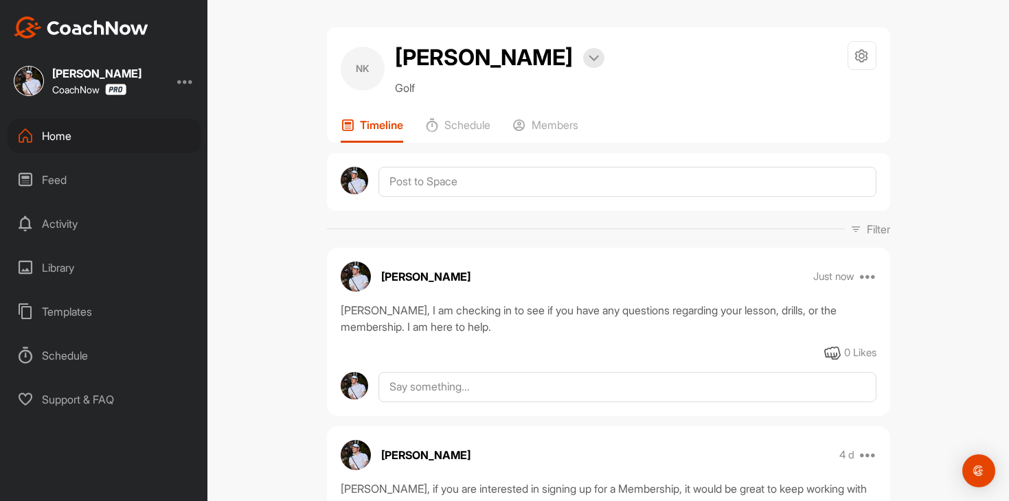
click at [79, 152] on div "Home" at bounding box center [105, 136] width 194 height 34
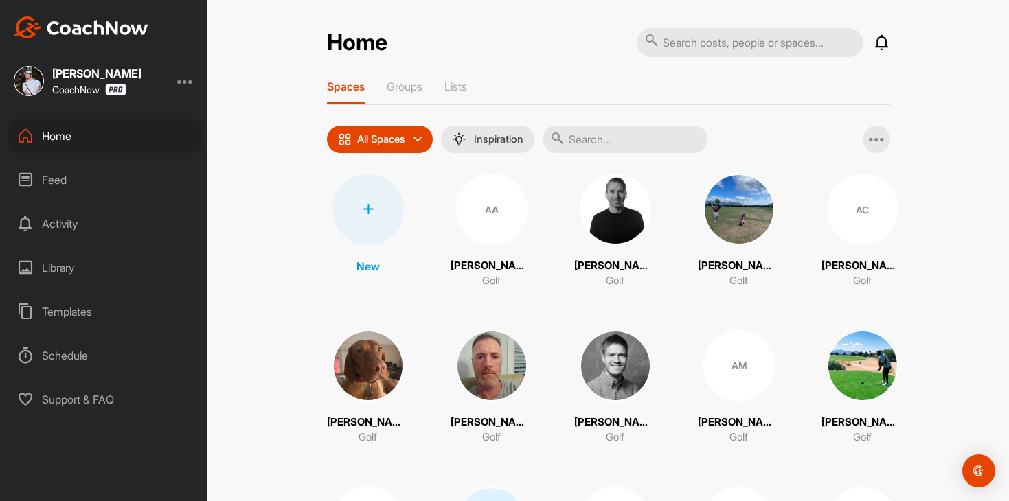
click at [230, 132] on div "Home Notifications Invitations Today DR Dean R. replied to a post : "Hey man, I…" at bounding box center [607, 250] width 801 height 501
click at [111, 183] on div "Feed" at bounding box center [105, 180] width 194 height 34
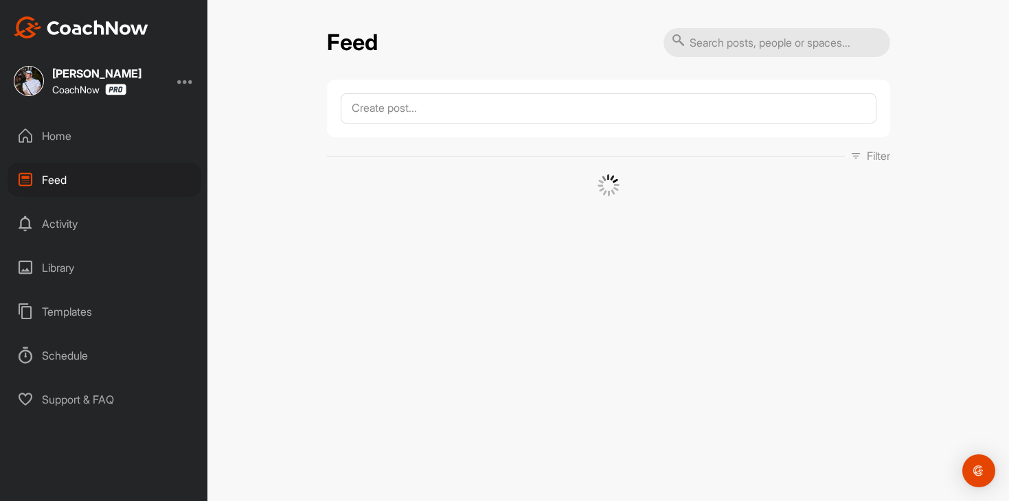
click at [122, 153] on div "Home Feed Activity Library Templates Schedule Support & FAQ" at bounding box center [103, 268] width 207 height 298
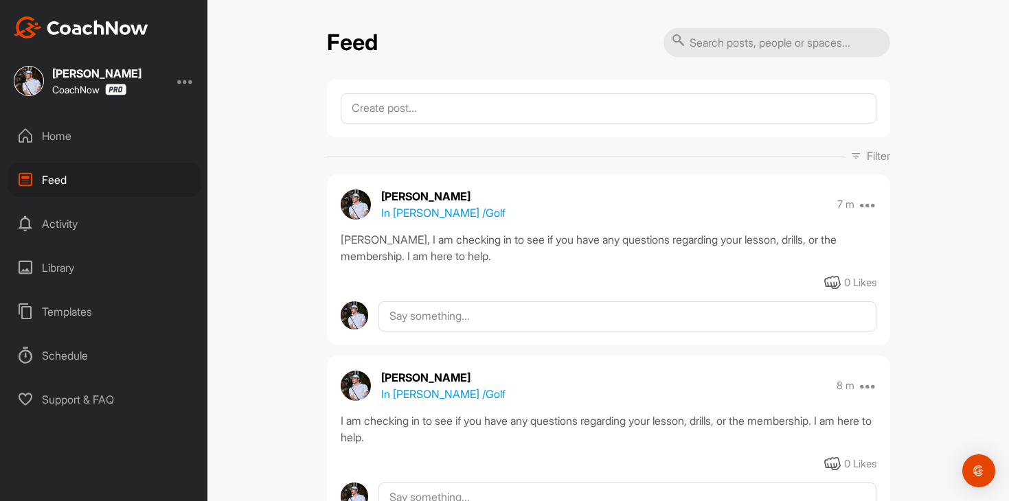
click at [148, 144] on div "Home" at bounding box center [105, 136] width 194 height 34
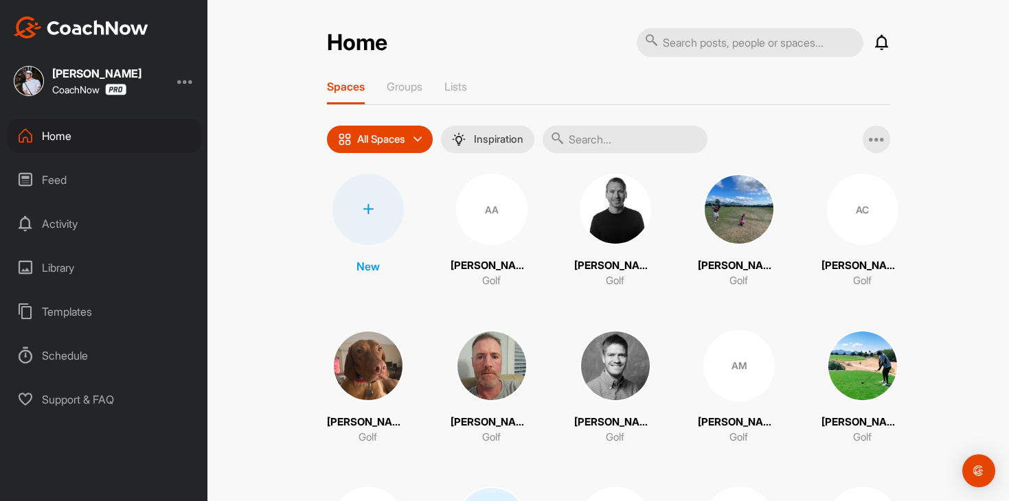
click at [636, 135] on input "text" at bounding box center [624, 139] width 165 height 27
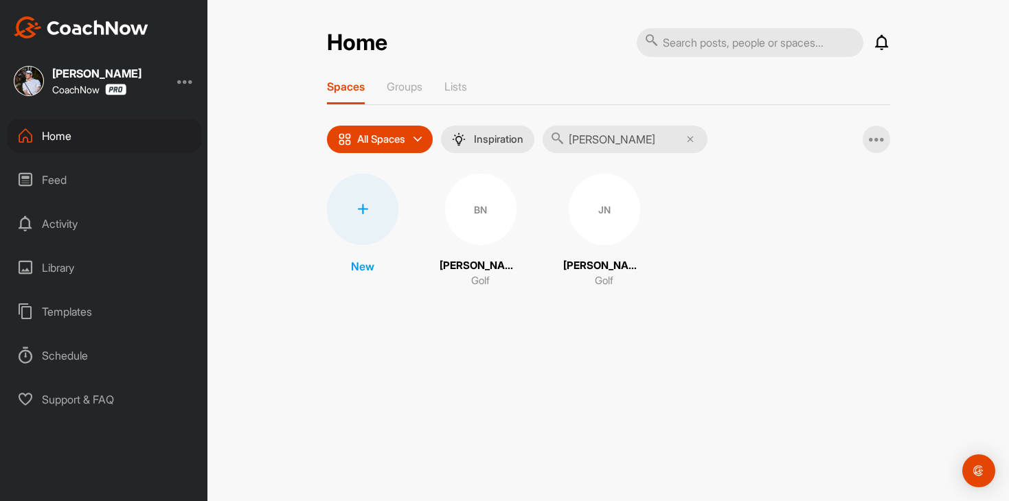
type input "norma"
click at [588, 216] on div "JN" at bounding box center [603, 209] width 71 height 71
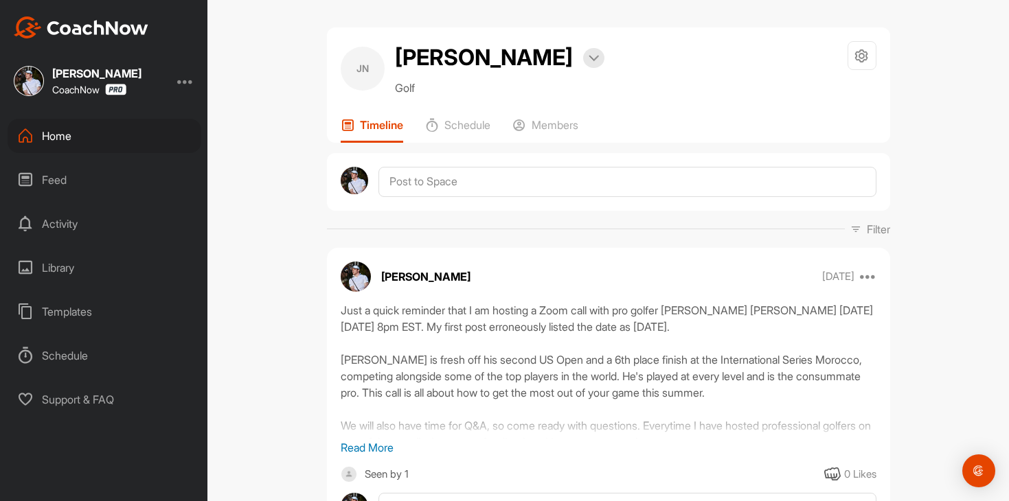
click at [102, 122] on div "Home" at bounding box center [105, 136] width 194 height 34
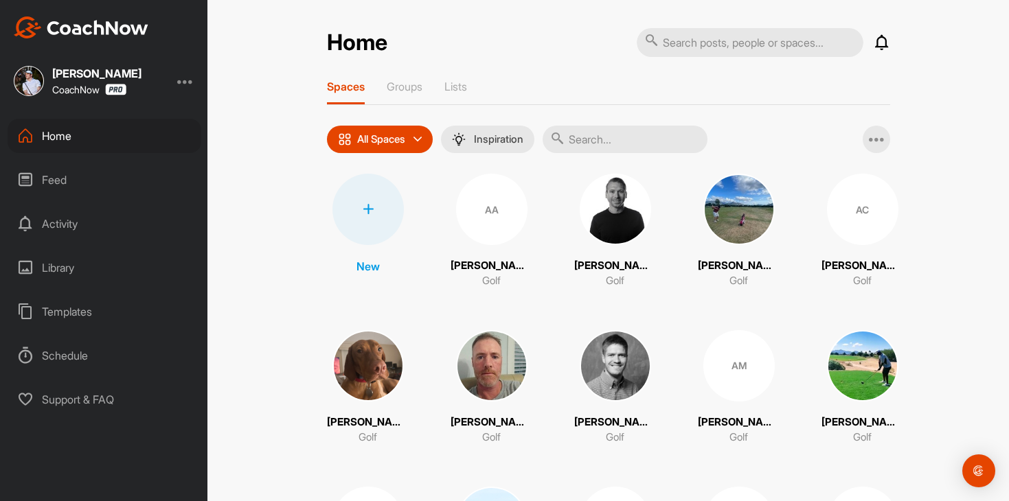
click at [111, 166] on div "Feed" at bounding box center [105, 180] width 194 height 34
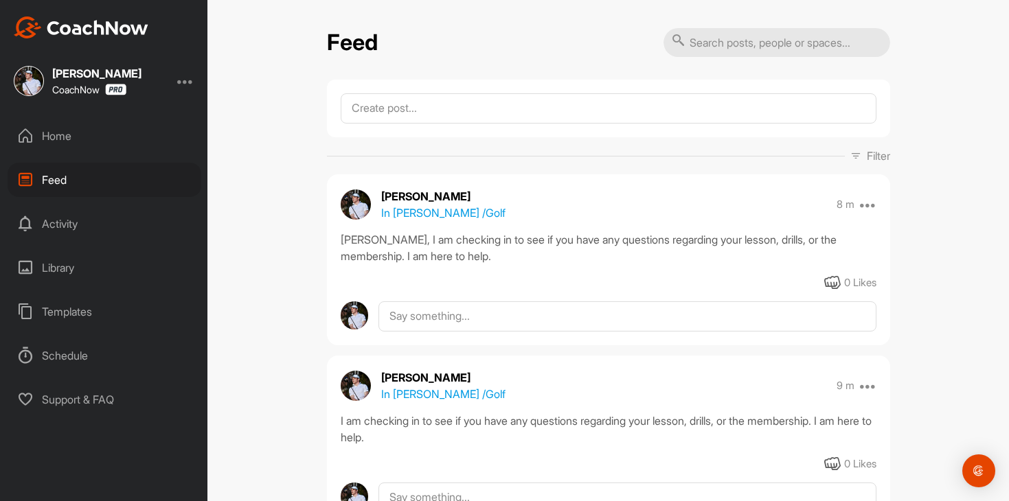
click at [52, 130] on div "Home" at bounding box center [105, 136] width 194 height 34
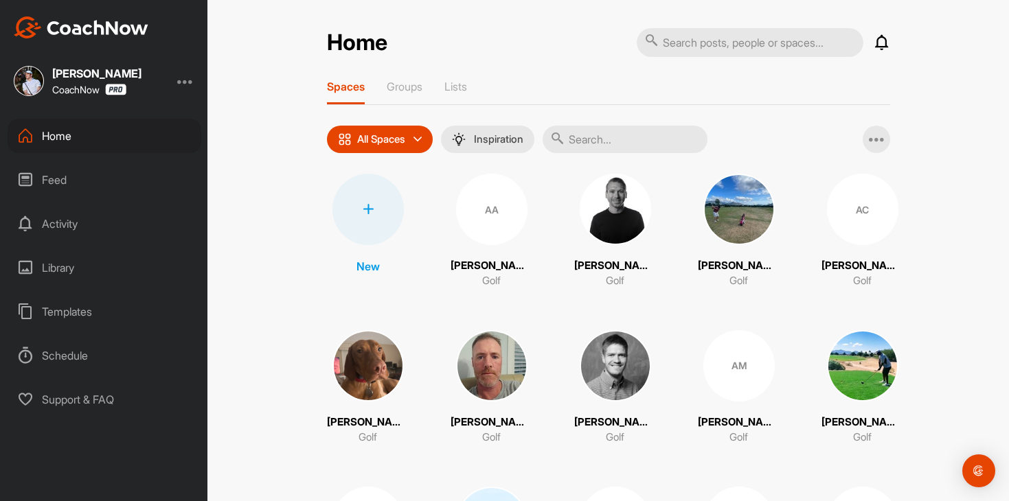
click at [618, 144] on input "text" at bounding box center [624, 139] width 165 height 27
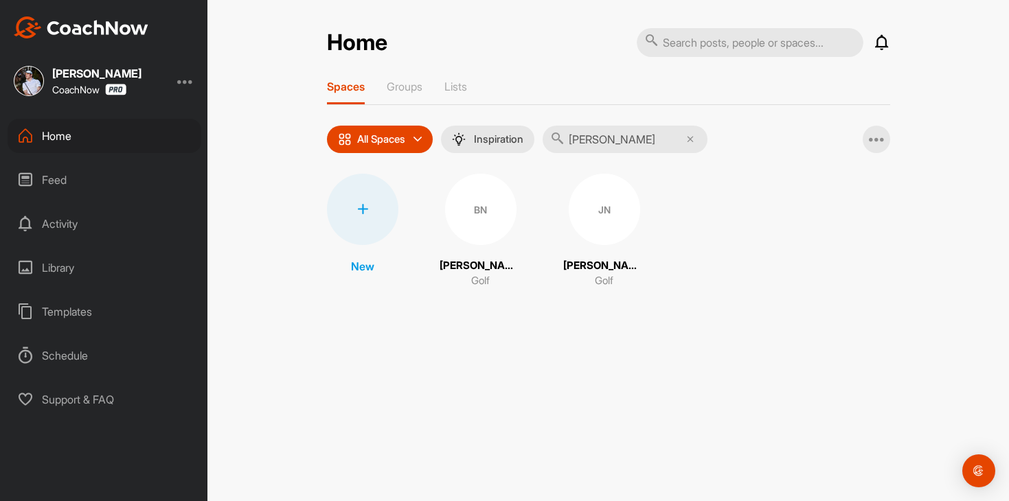
type input "norman"
click at [601, 207] on div "JN" at bounding box center [603, 209] width 71 height 71
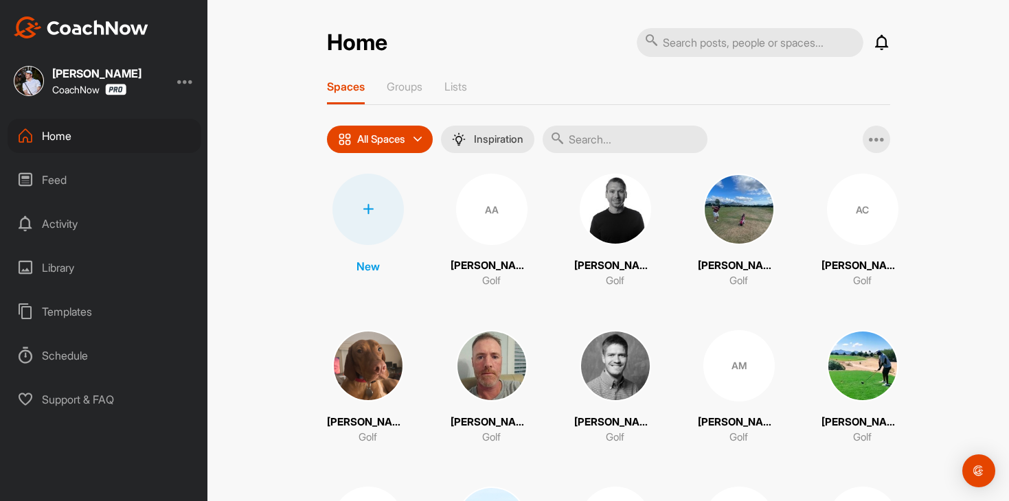
click at [597, 130] on input "text" at bounding box center [624, 139] width 165 height 27
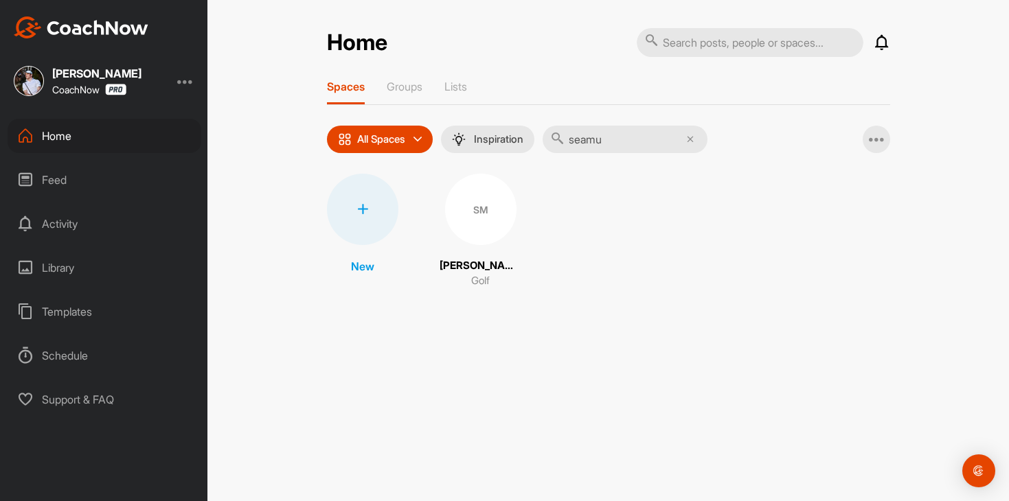
type input "seamu"
click at [474, 222] on div "SM" at bounding box center [480, 209] width 71 height 71
